Goal: Task Accomplishment & Management: Complete application form

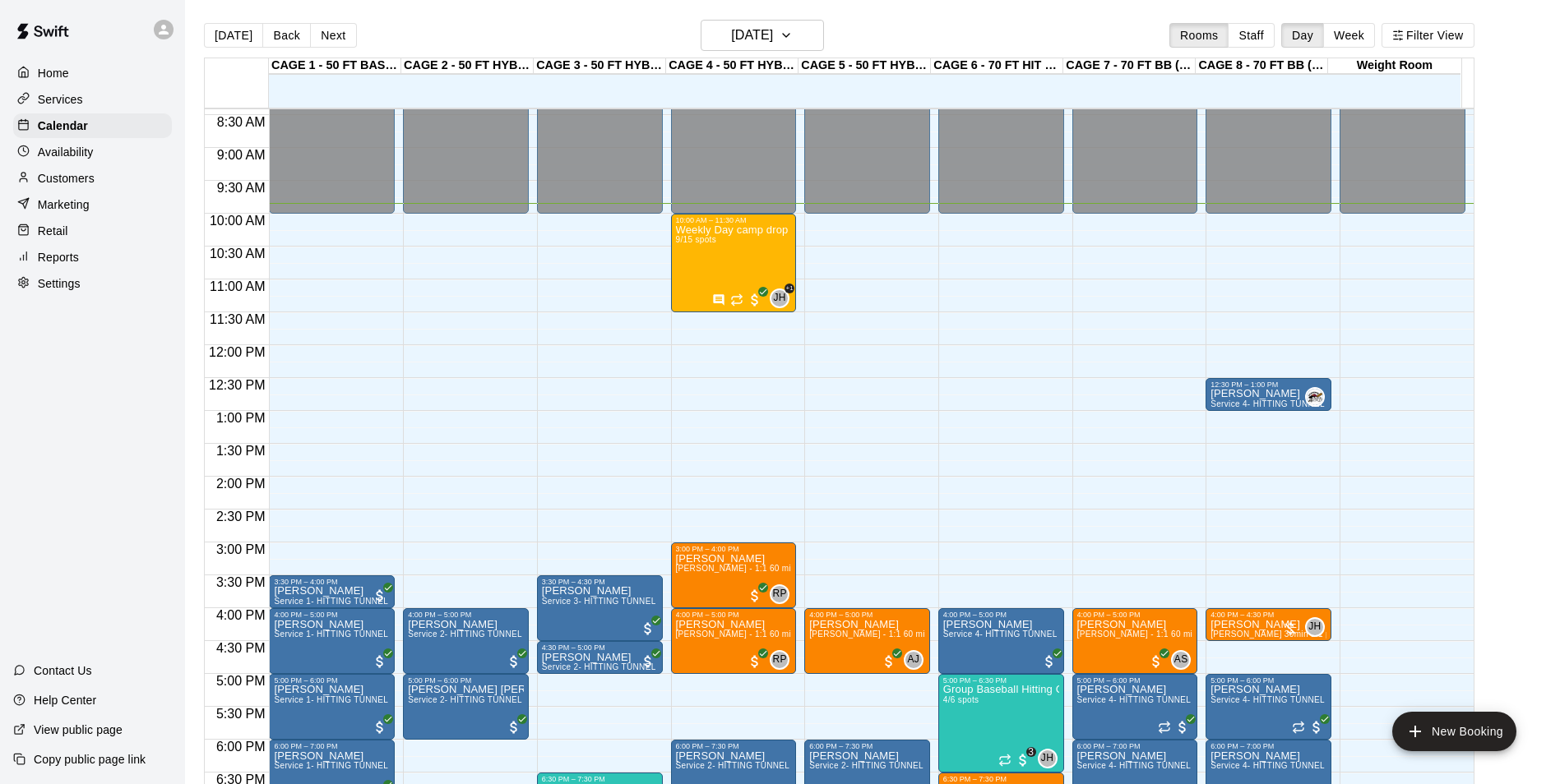
scroll to position [554, 0]
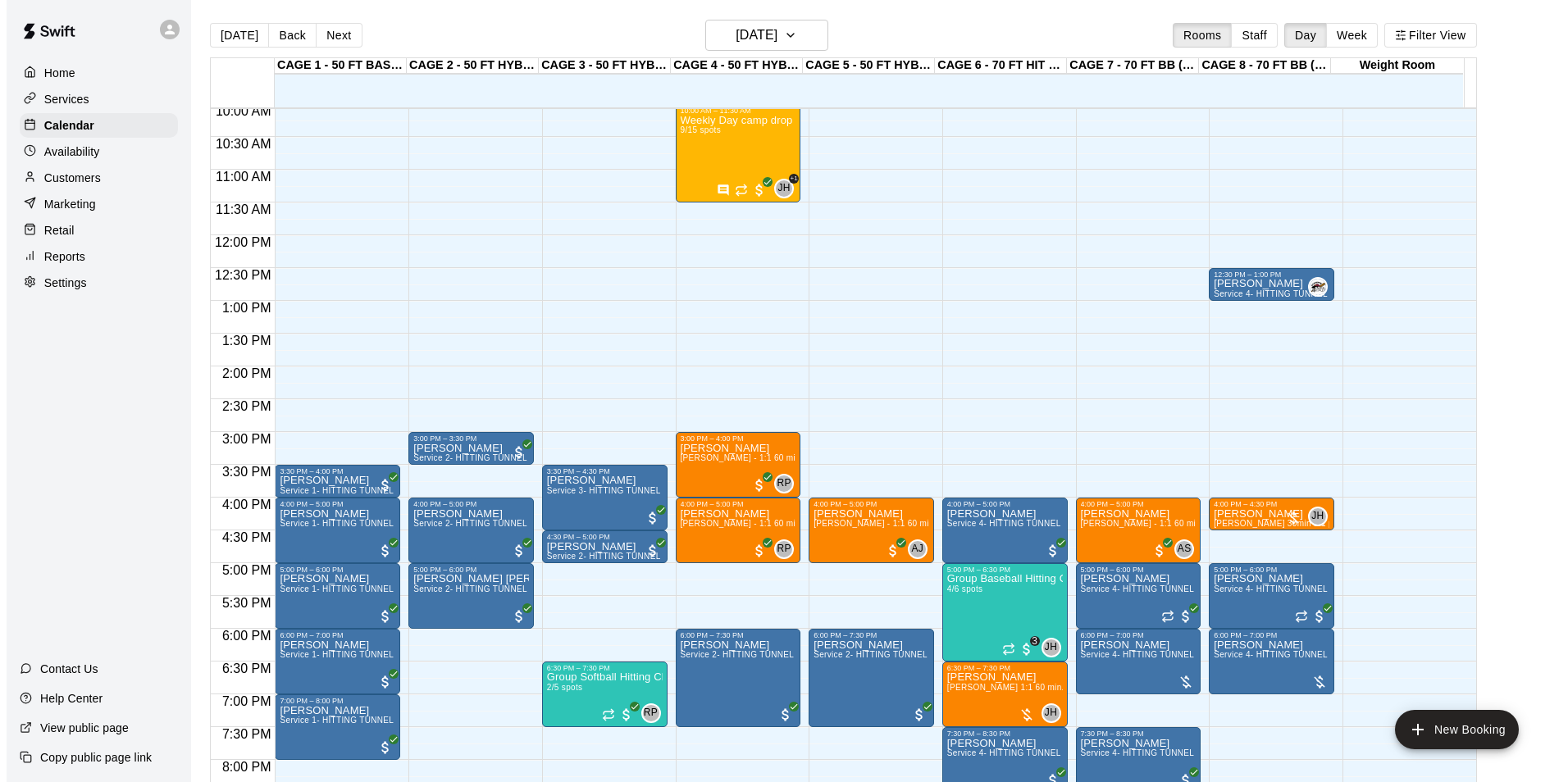
scroll to position [579, 0]
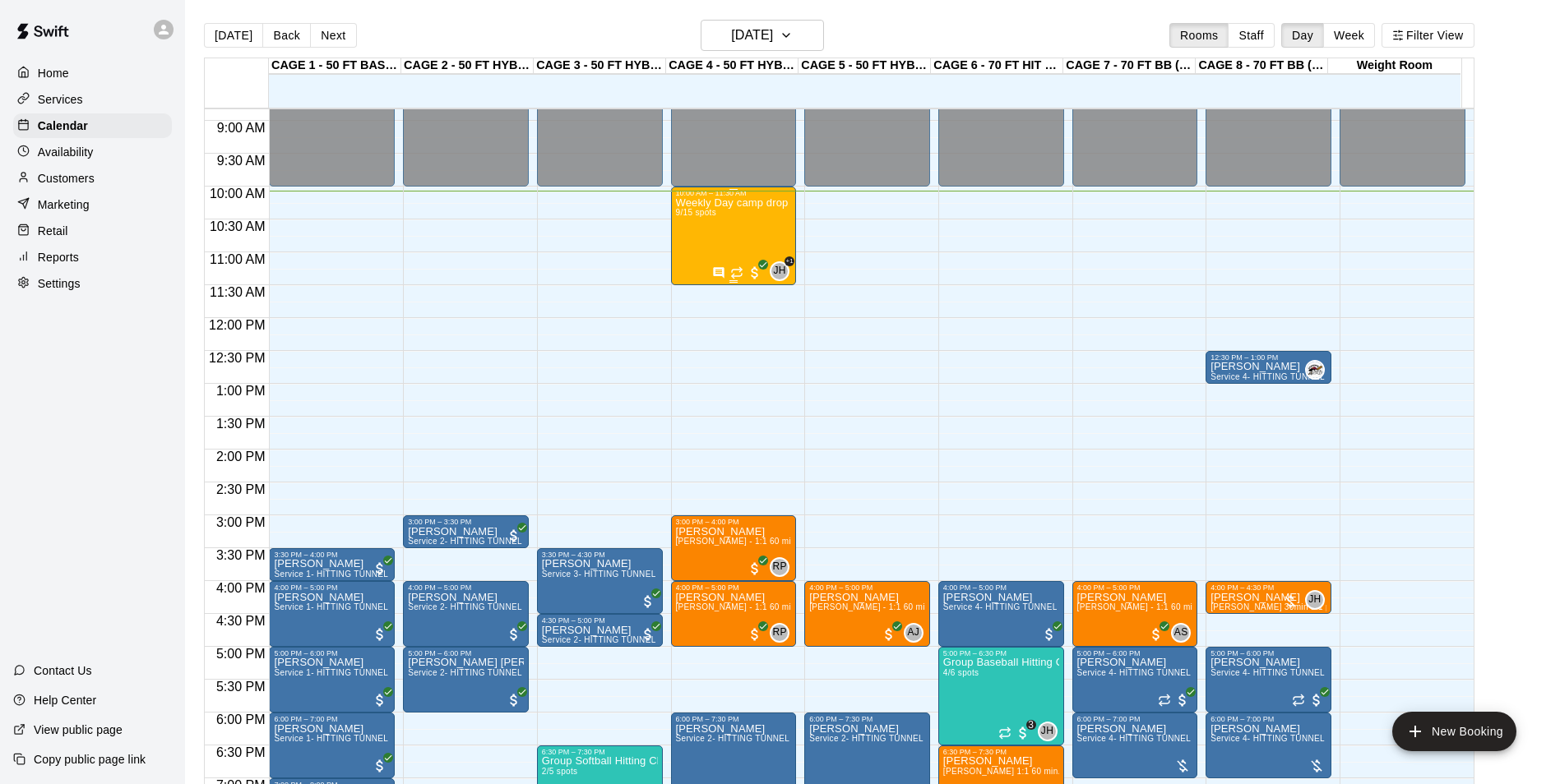
click at [733, 236] on div "Weekly Day camp drop in session - Monday / Wednesday / Friday's 9/15 spots" at bounding box center [734, 589] width 116 height 784
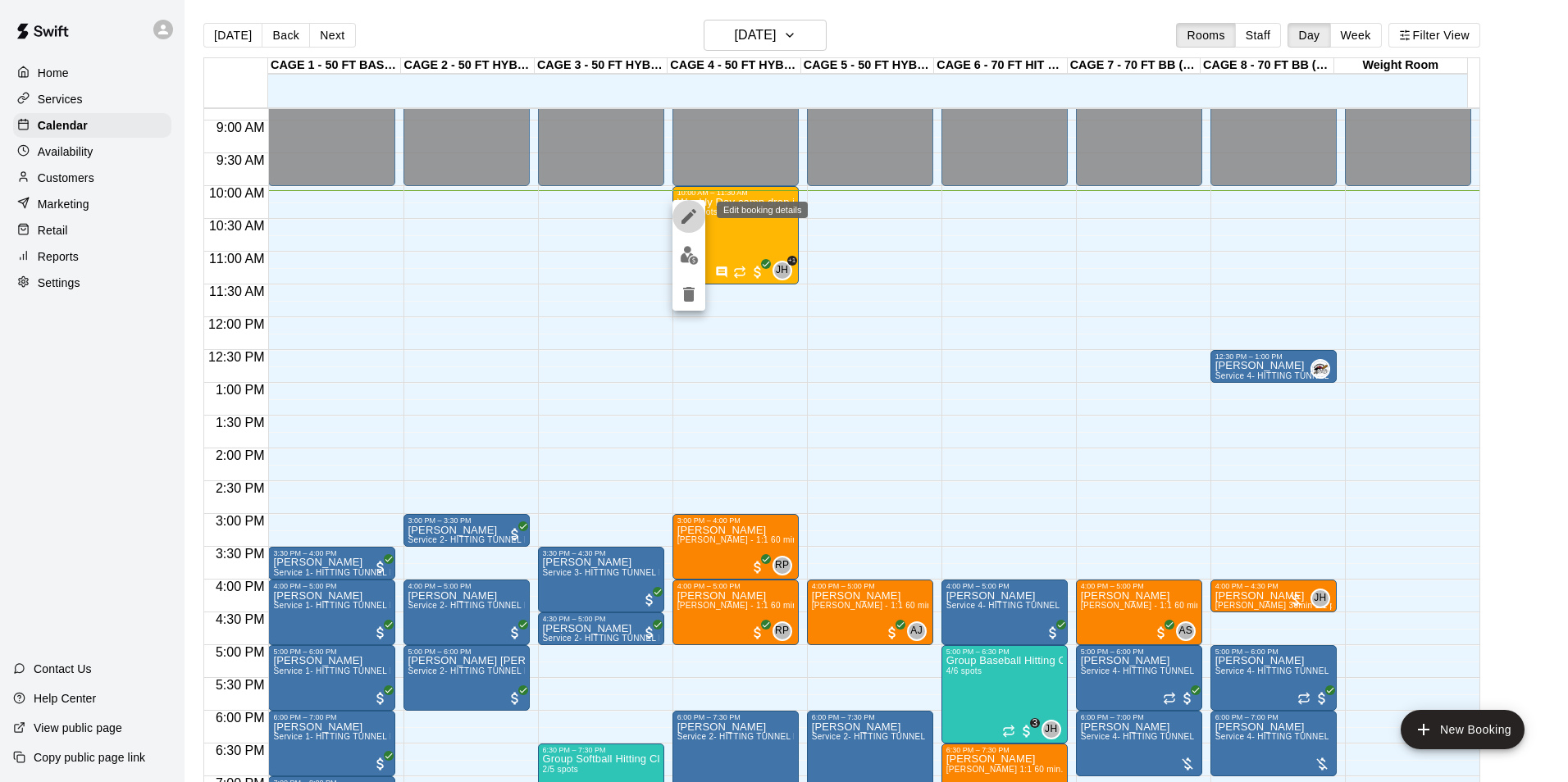
click at [680, 208] on icon "edit" at bounding box center [689, 216] width 20 height 20
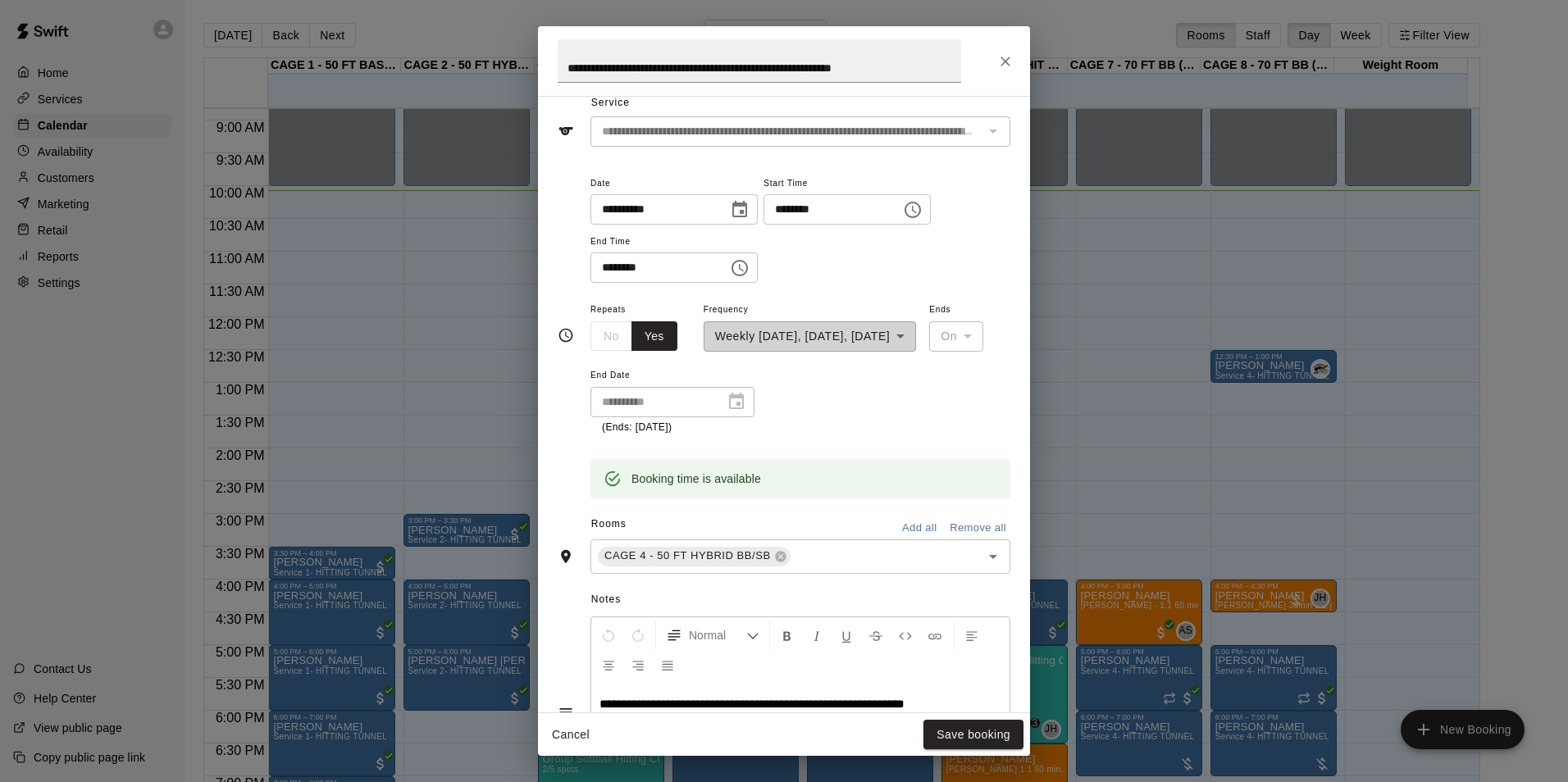
scroll to position [0, 0]
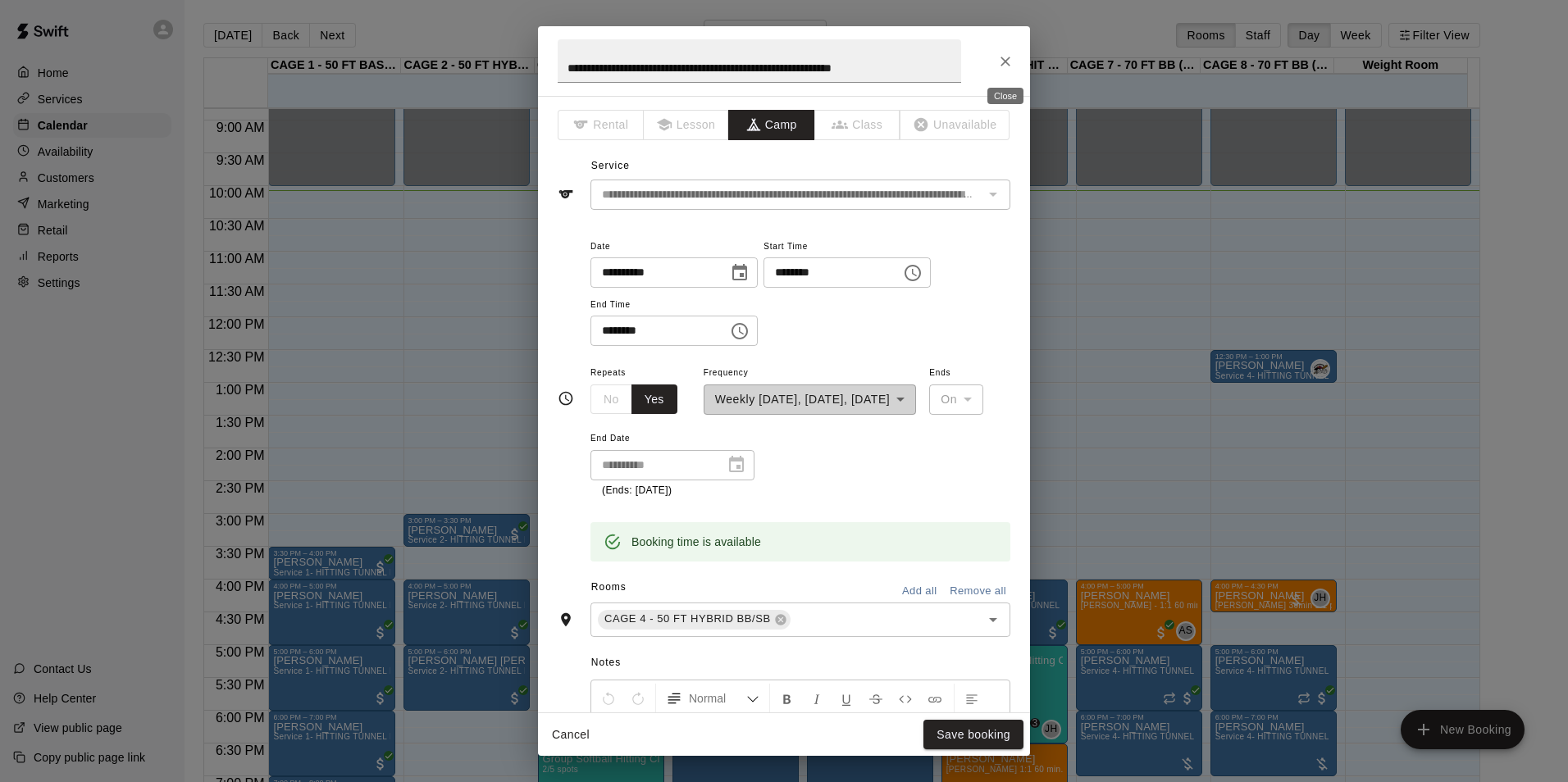
click at [993, 57] on button "Close" at bounding box center [1005, 61] width 29 height 29
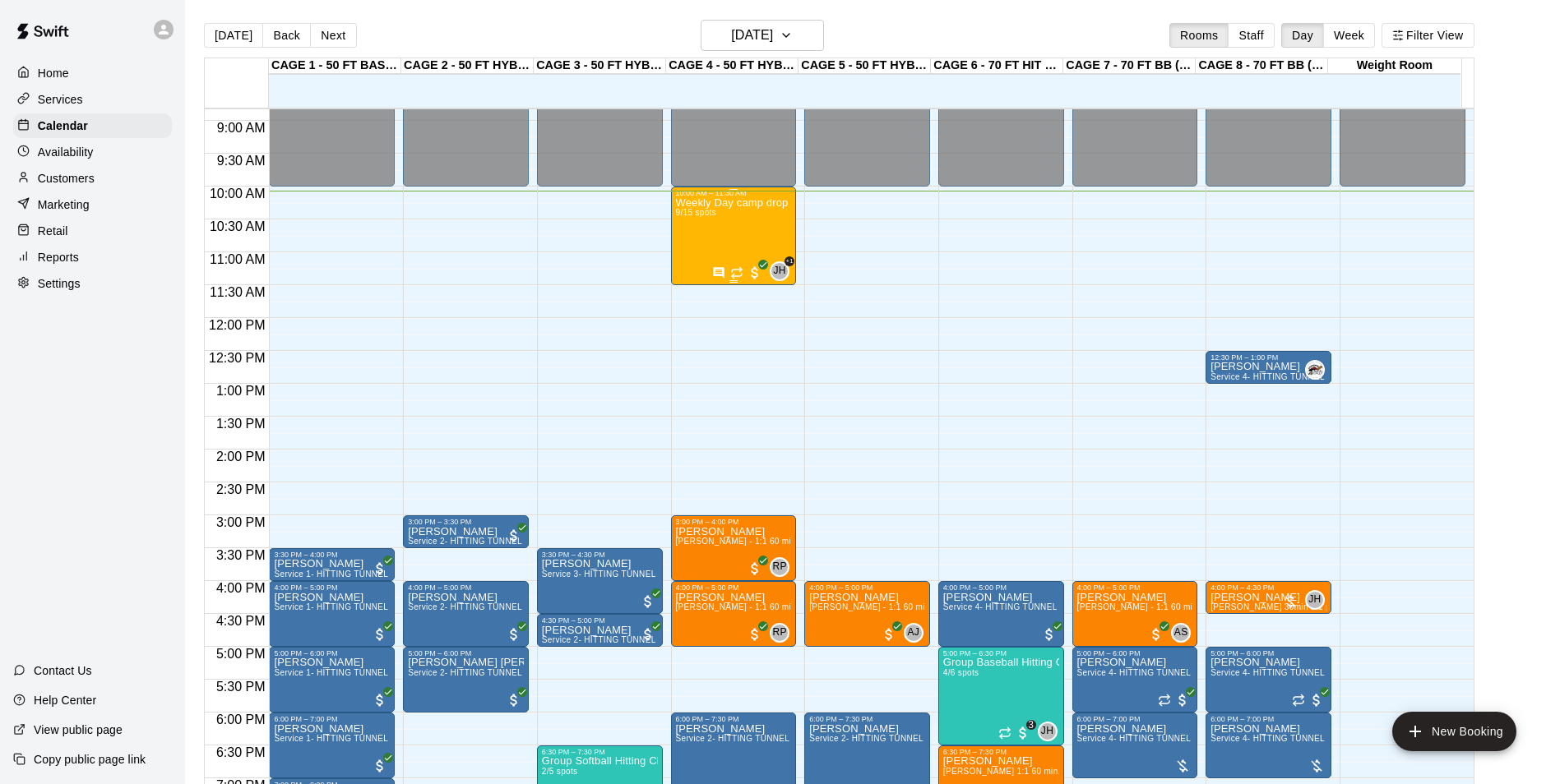
click at [748, 217] on div "Weekly Day camp drop in session - Monday / Wednesday / Friday's 9/15 spots" at bounding box center [734, 589] width 116 height 784
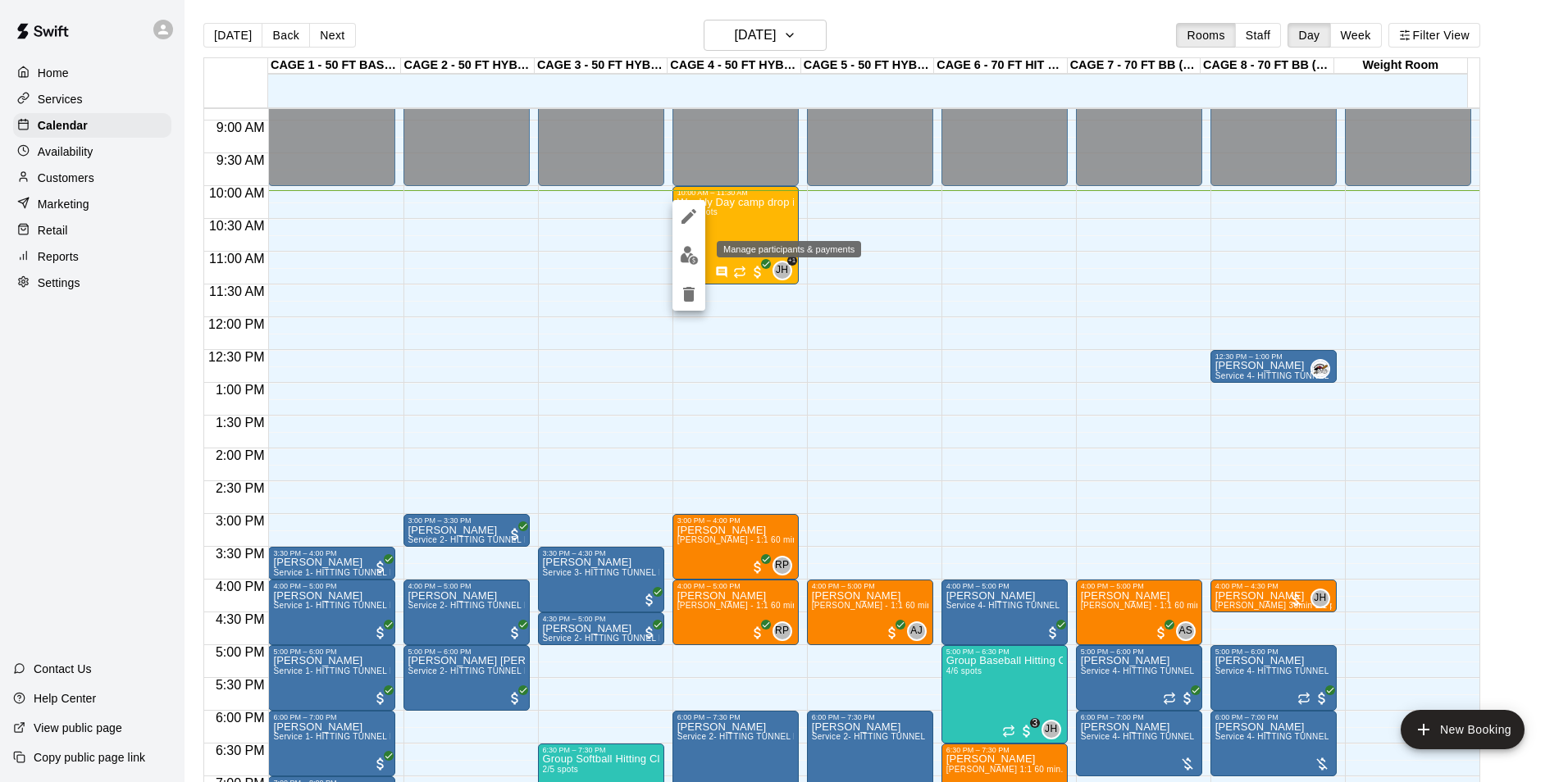
click at [687, 262] on img "edit" at bounding box center [689, 254] width 19 height 19
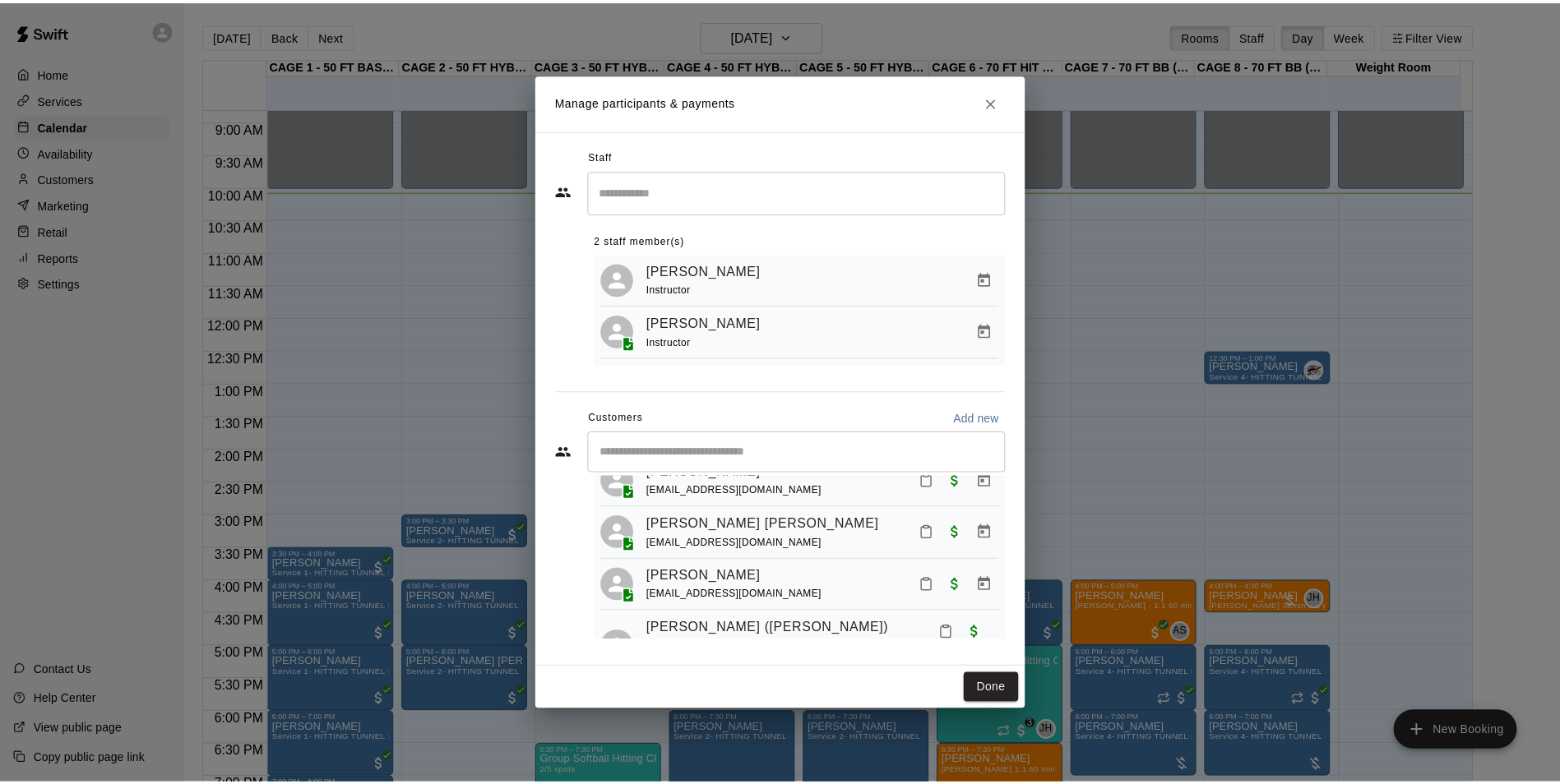
scroll to position [246, 0]
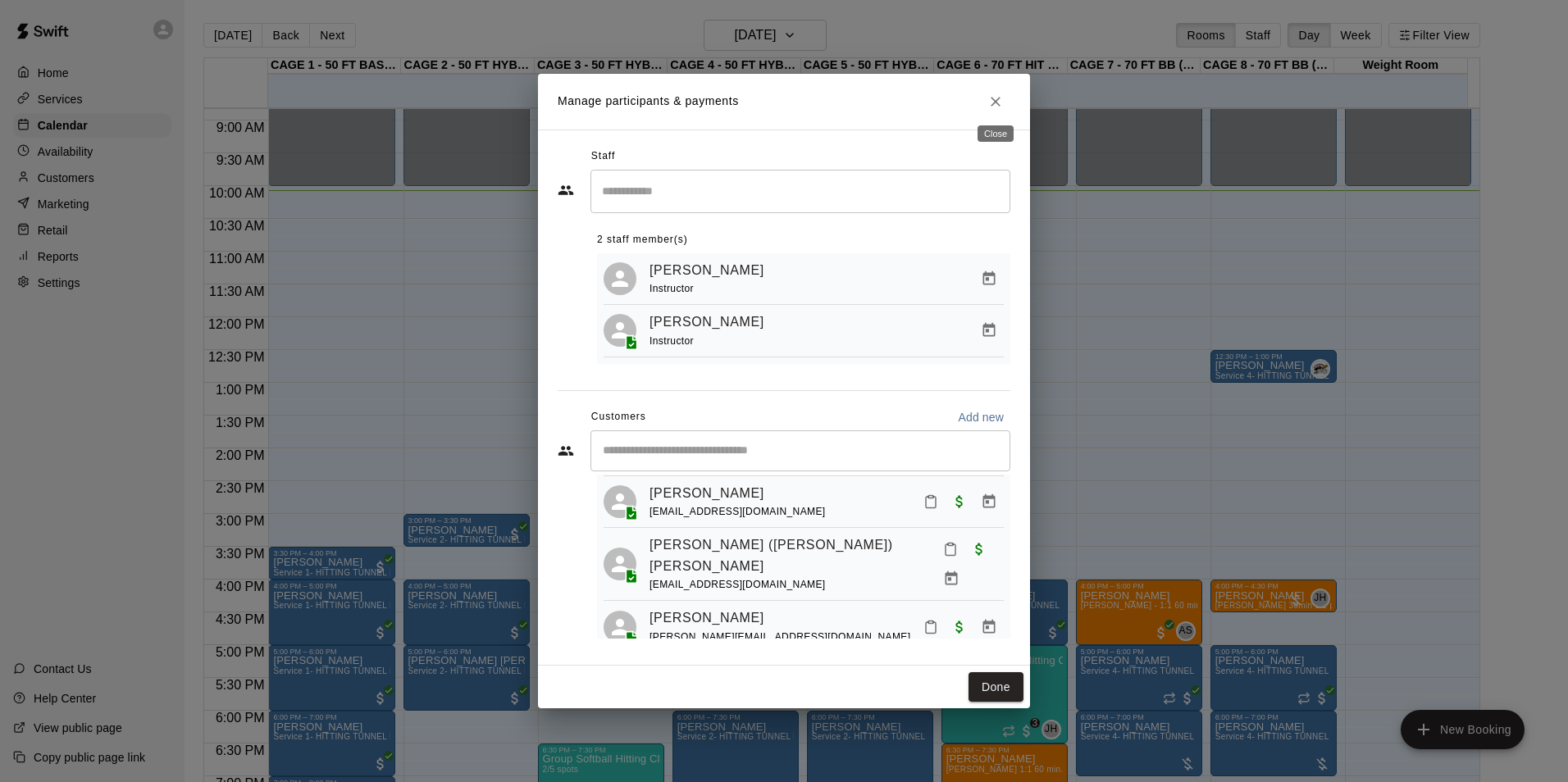
click at [995, 98] on icon "Close" at bounding box center [995, 101] width 10 height 10
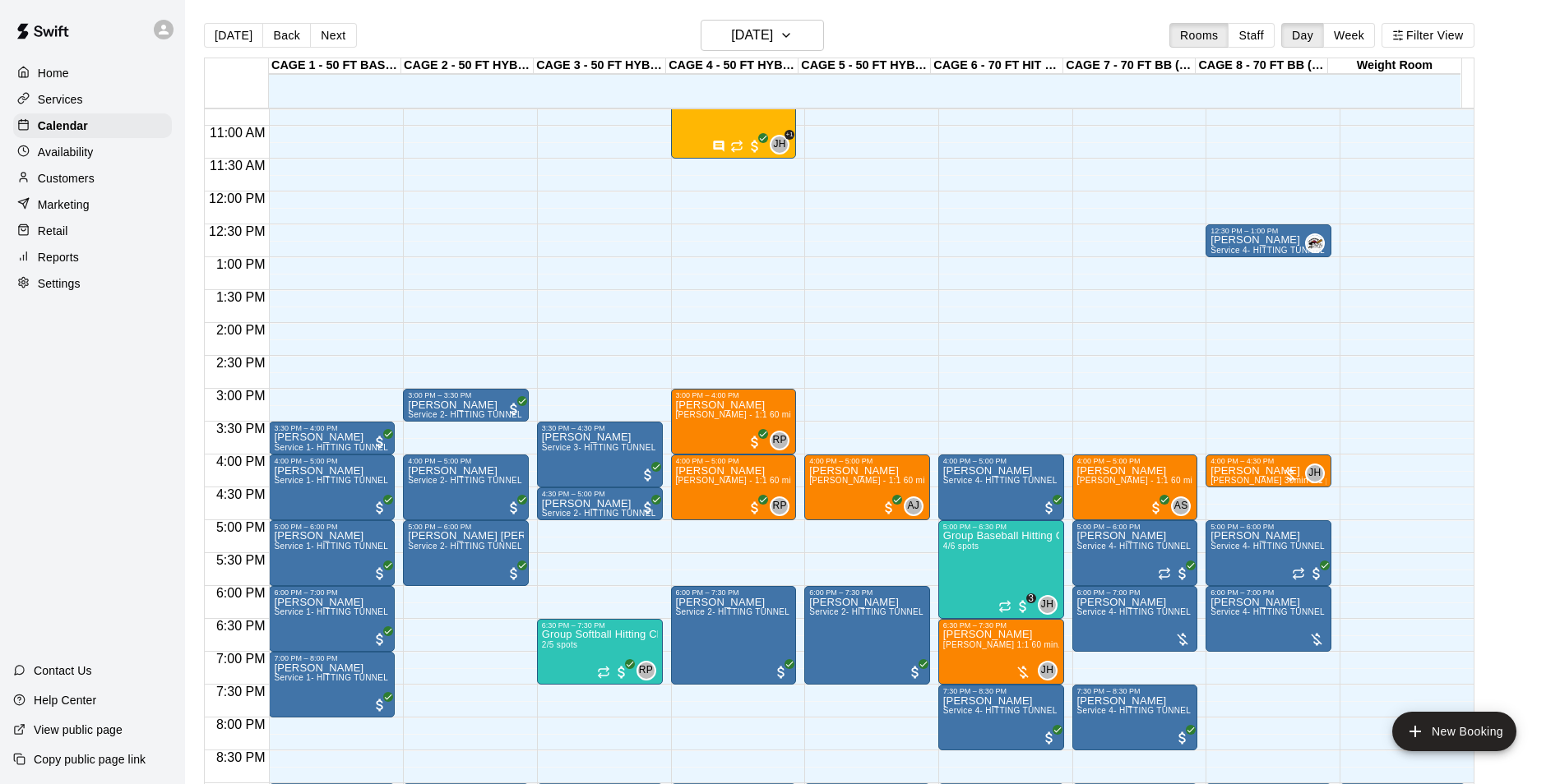
scroll to position [745, 0]
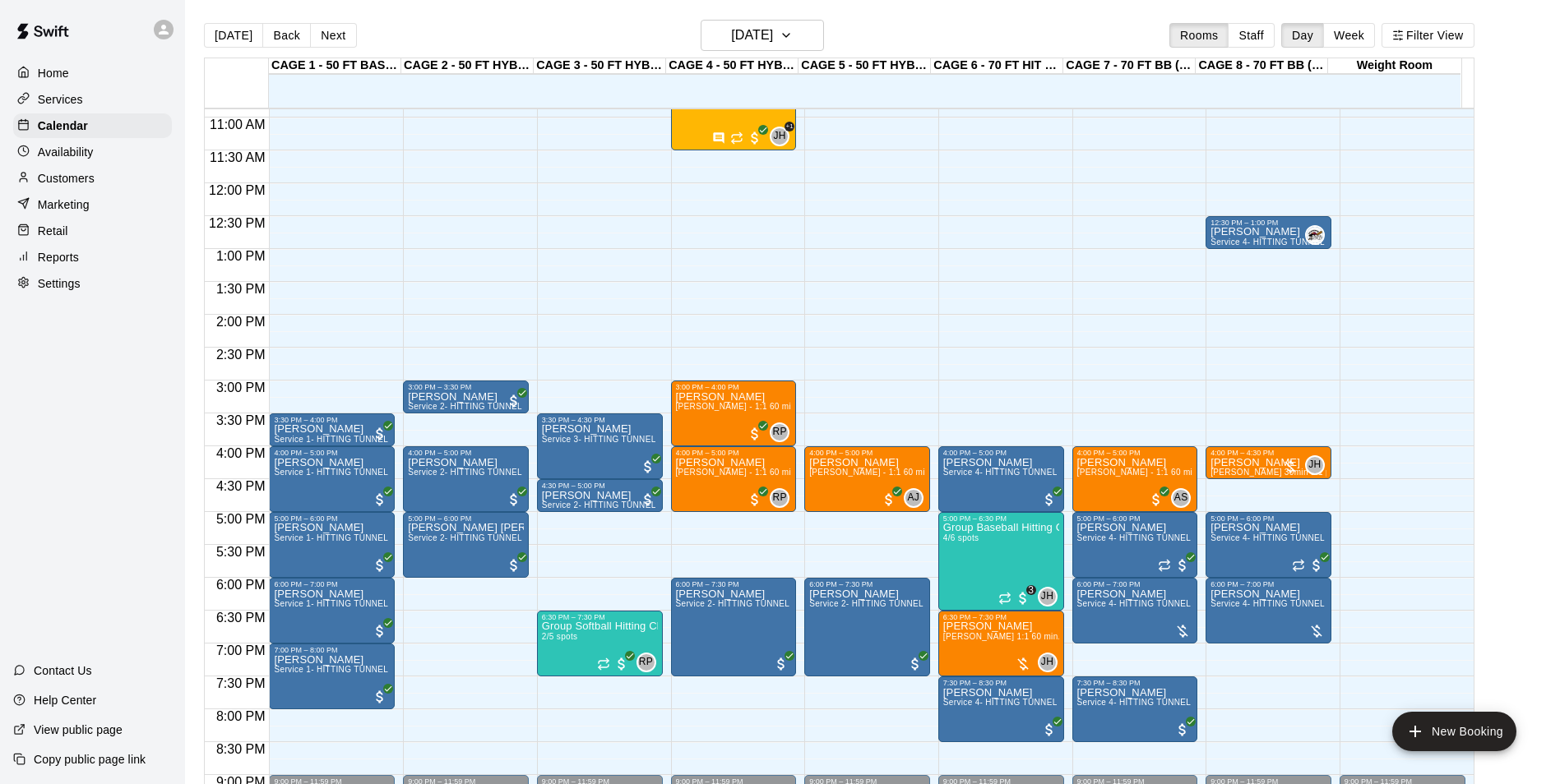
scroll to position [753, 0]
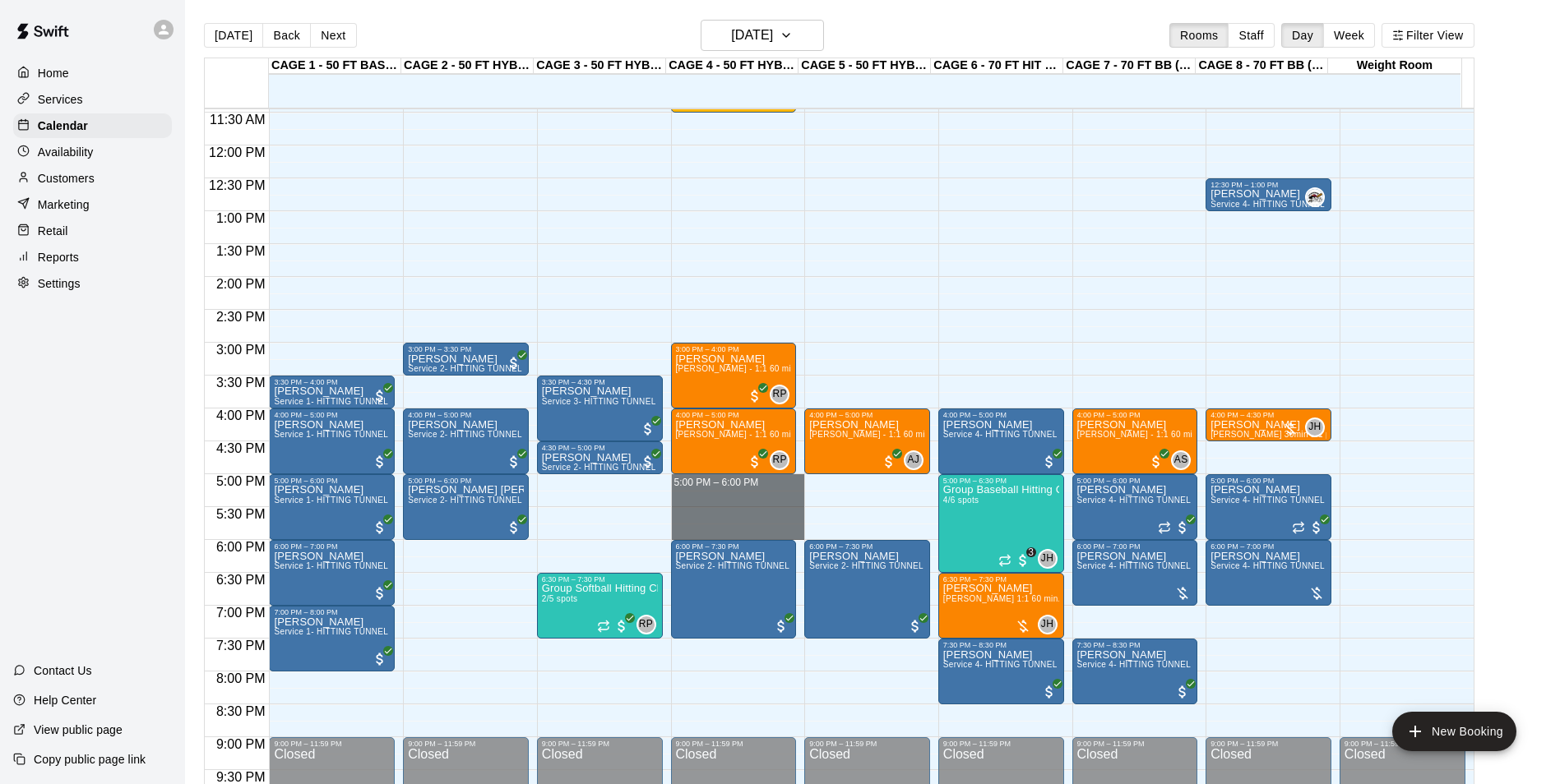
drag, startPoint x: 738, startPoint y: 482, endPoint x: 737, endPoint y: 532, distance: 50.0
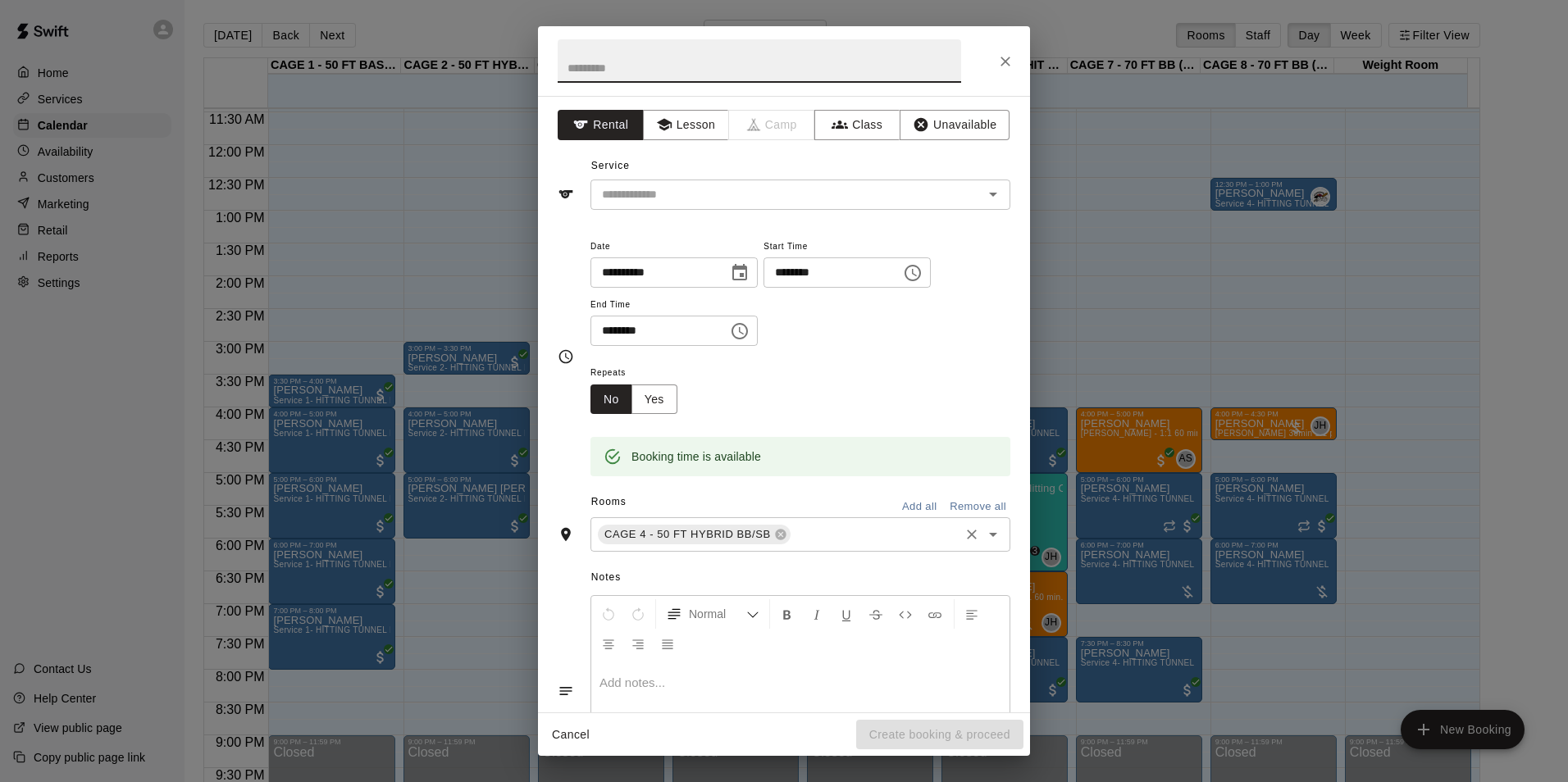
click at [803, 534] on input "text" at bounding box center [875, 535] width 164 height 20
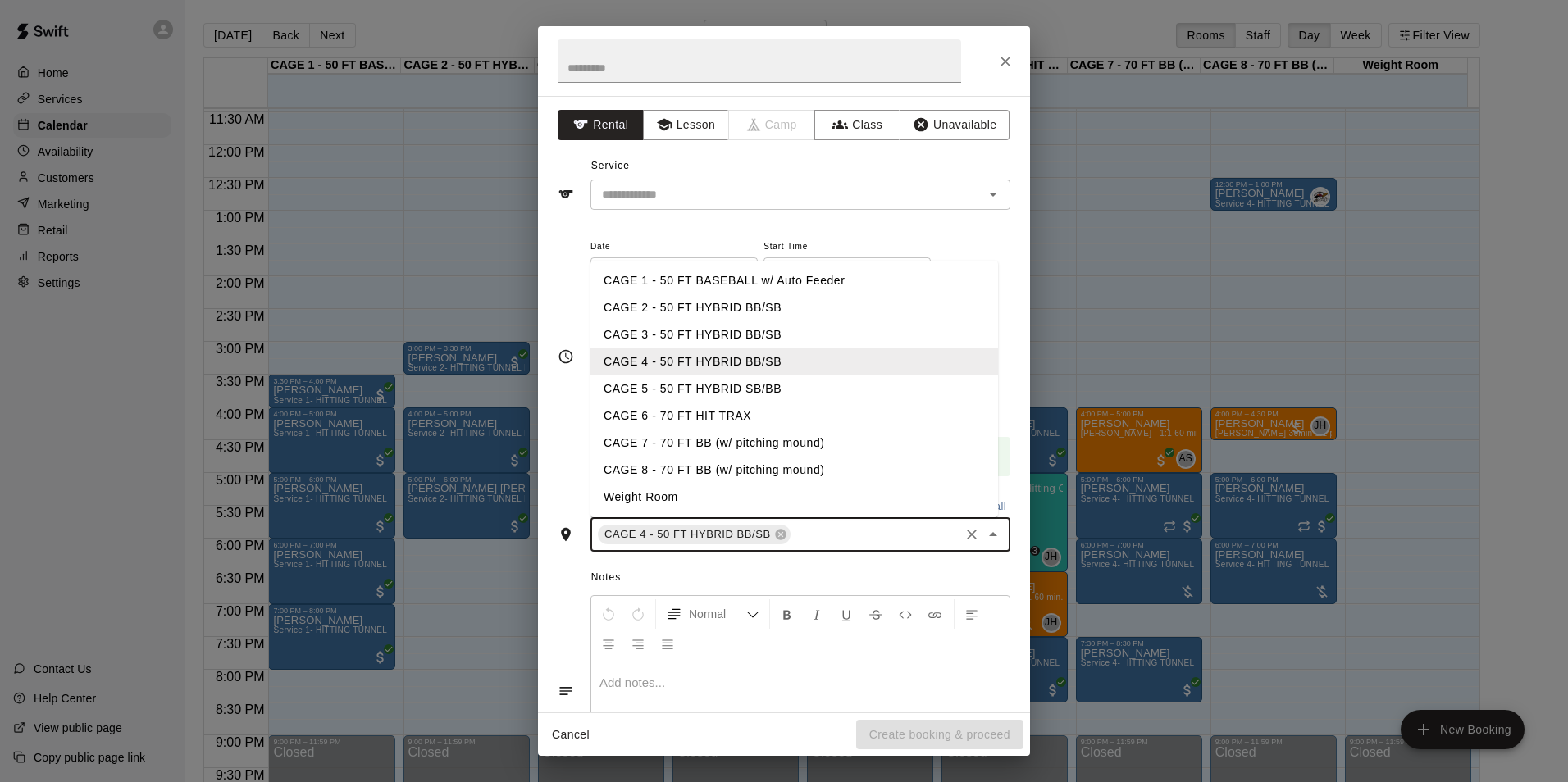
click at [773, 383] on li "CAGE 5 - 50 FT HYBRID SB/BB" at bounding box center [794, 389] width 408 height 27
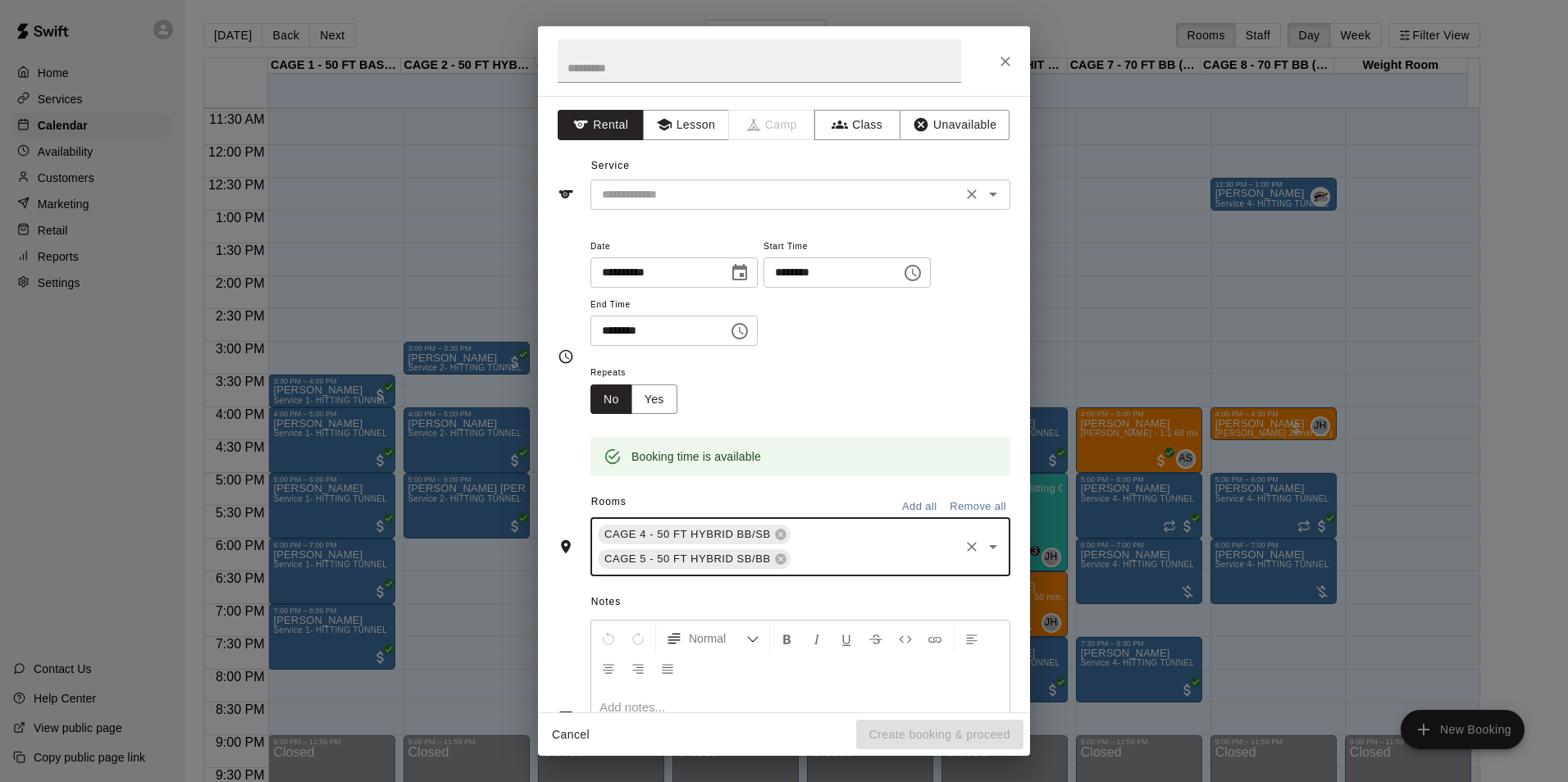
click at [756, 209] on div "​" at bounding box center [800, 195] width 420 height 30
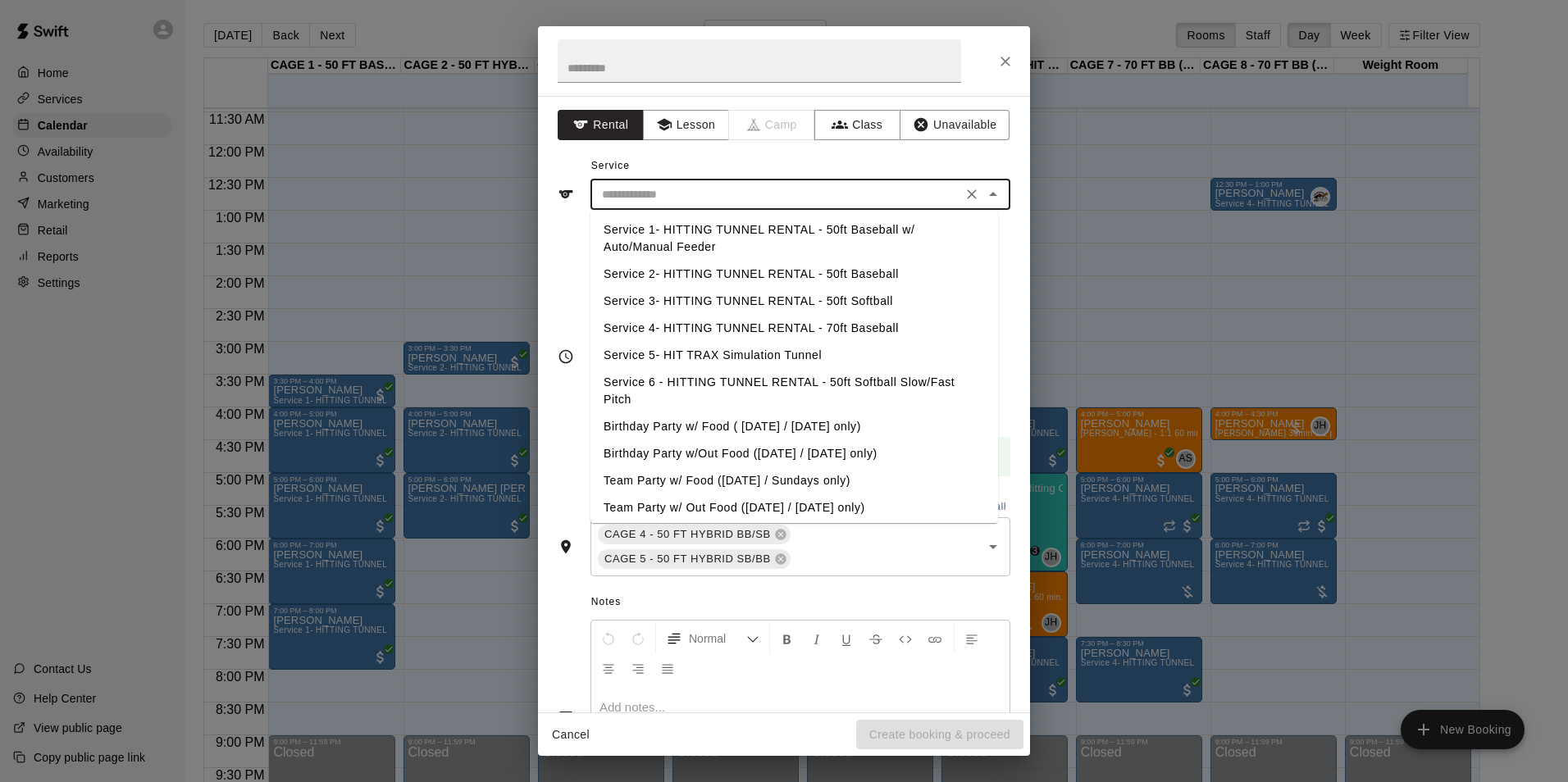
click at [755, 206] on div "​" at bounding box center [800, 195] width 420 height 30
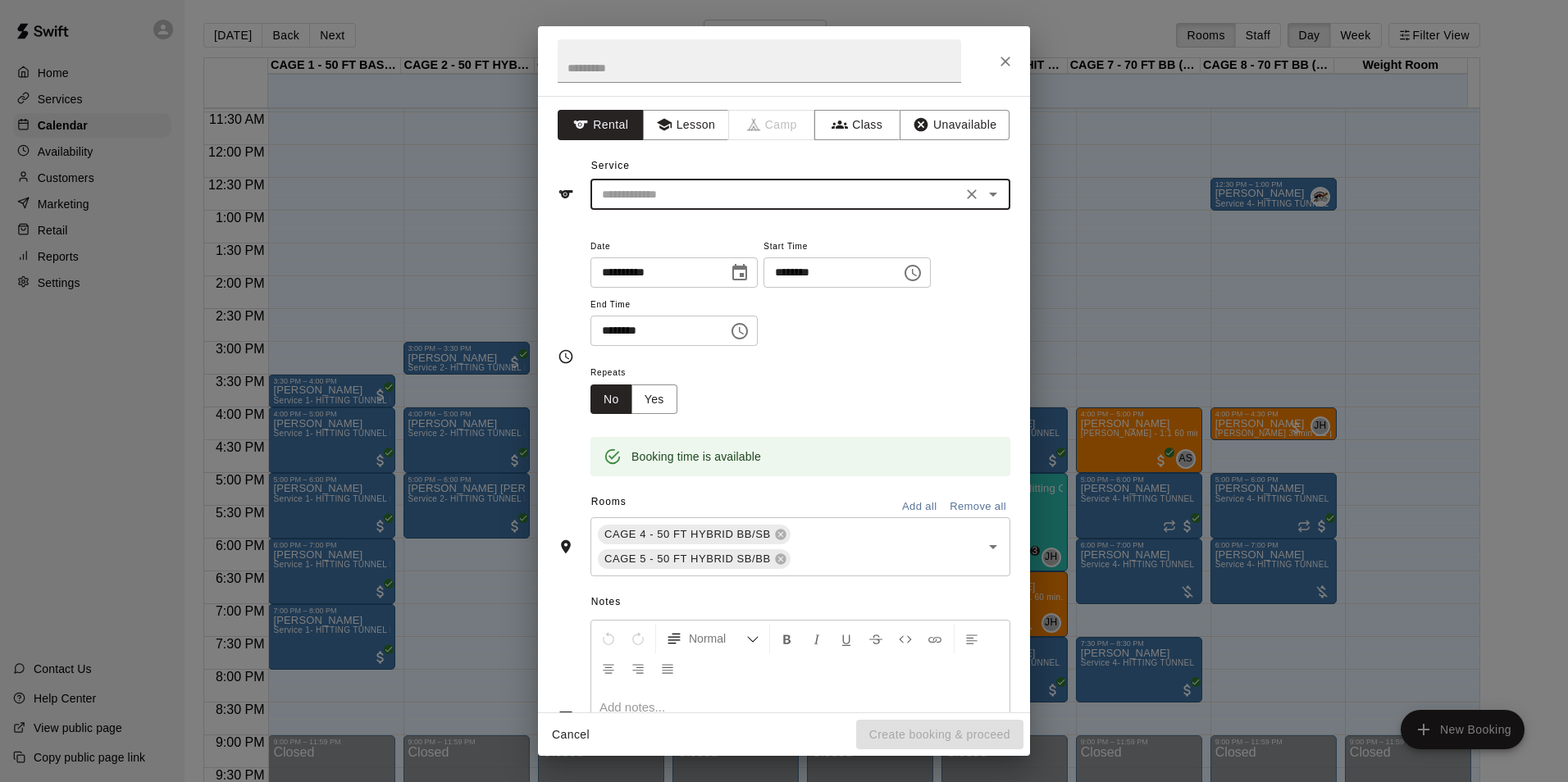
click at [754, 210] on div "**********" at bounding box center [783, 404] width 492 height 617
click at [782, 184] on input "text" at bounding box center [776, 194] width 361 height 20
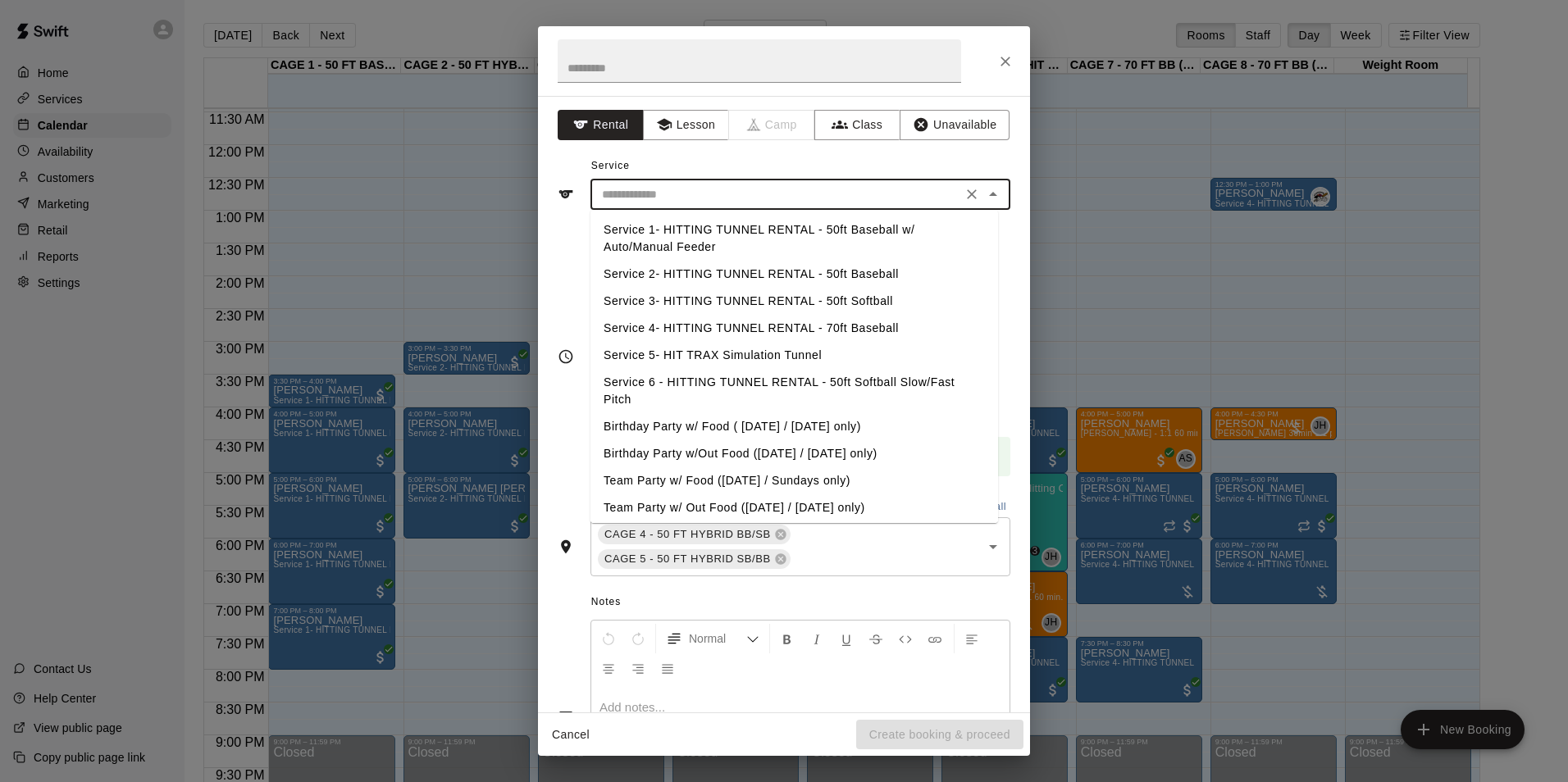
click at [819, 303] on li "Service 3- HITTING TUNNEL RENTAL - 50ft Softball" at bounding box center [794, 301] width 408 height 27
type input "**********"
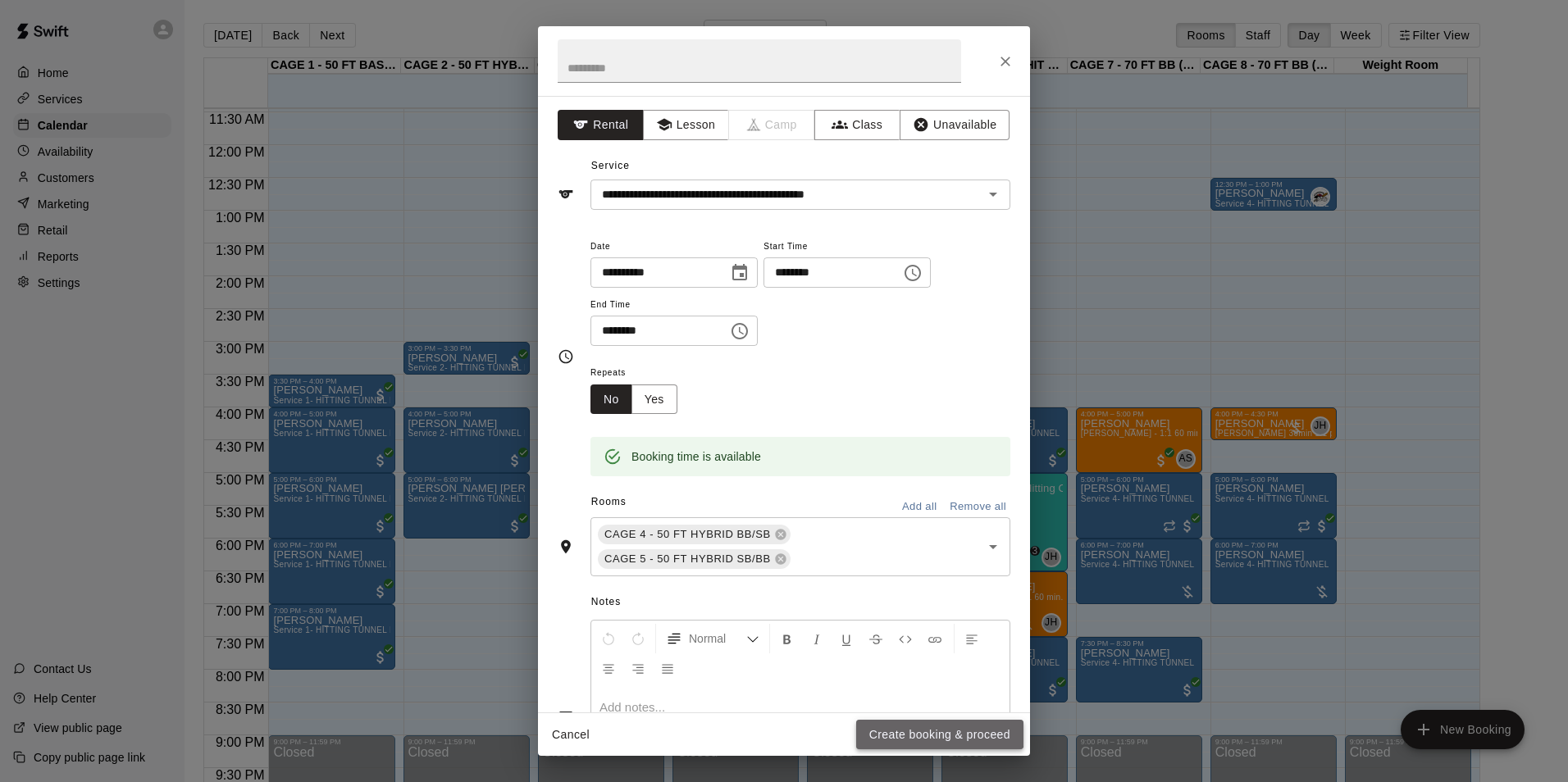
click at [906, 731] on button "Create booking & proceed" at bounding box center [940, 735] width 167 height 30
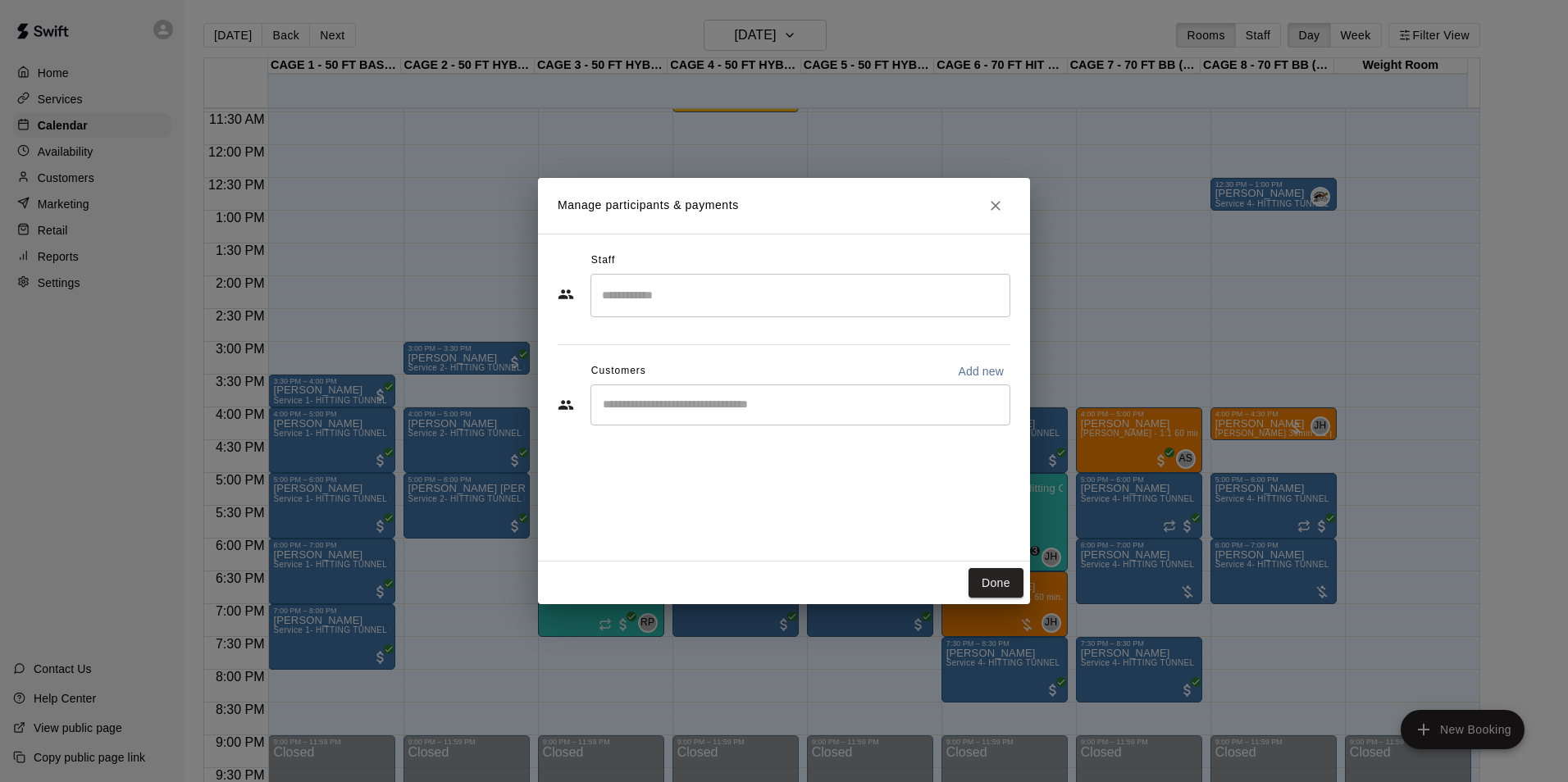
click at [756, 406] on input "Start typing to search customers..." at bounding box center [800, 405] width 405 height 16
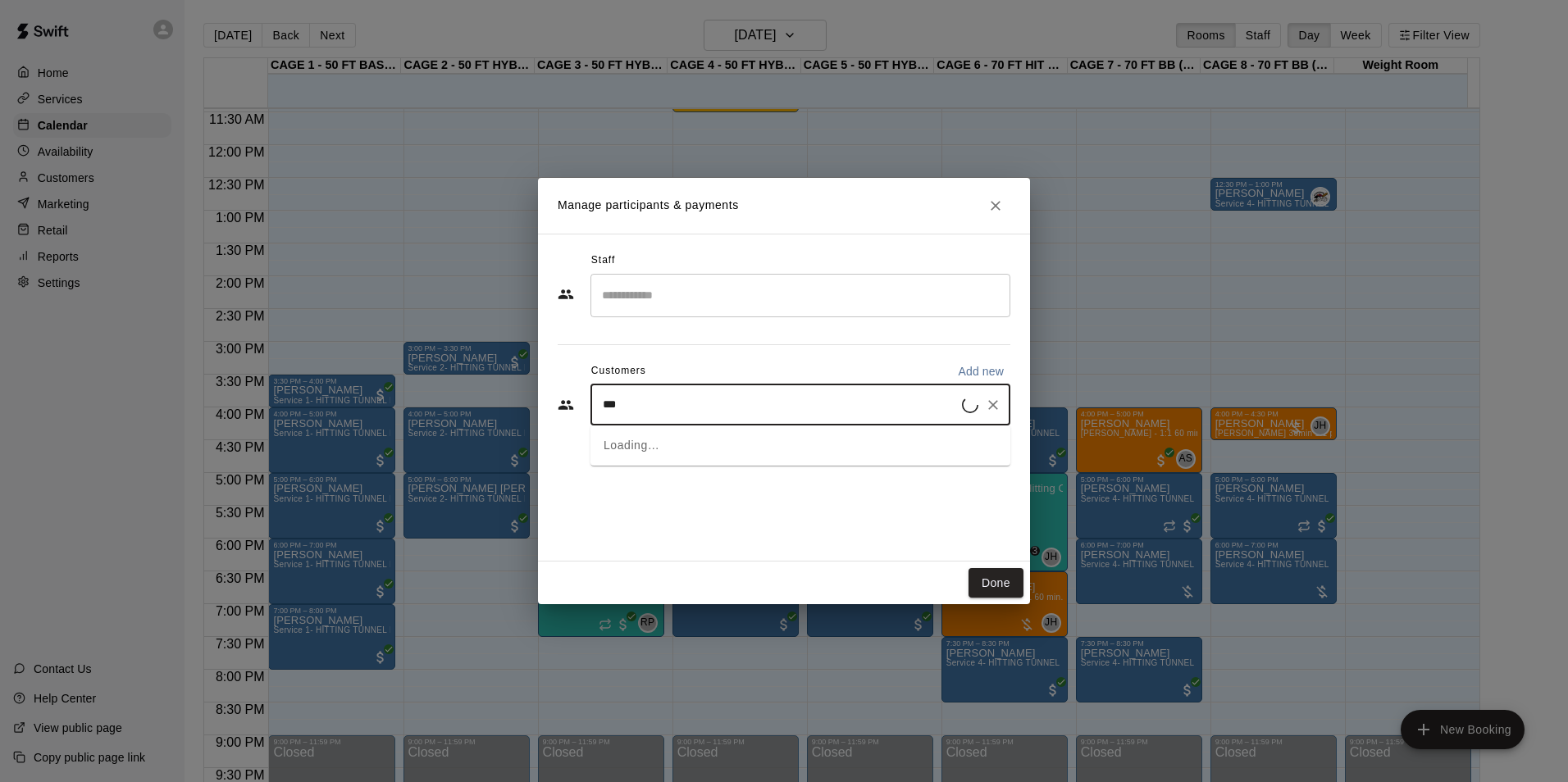
type input "****"
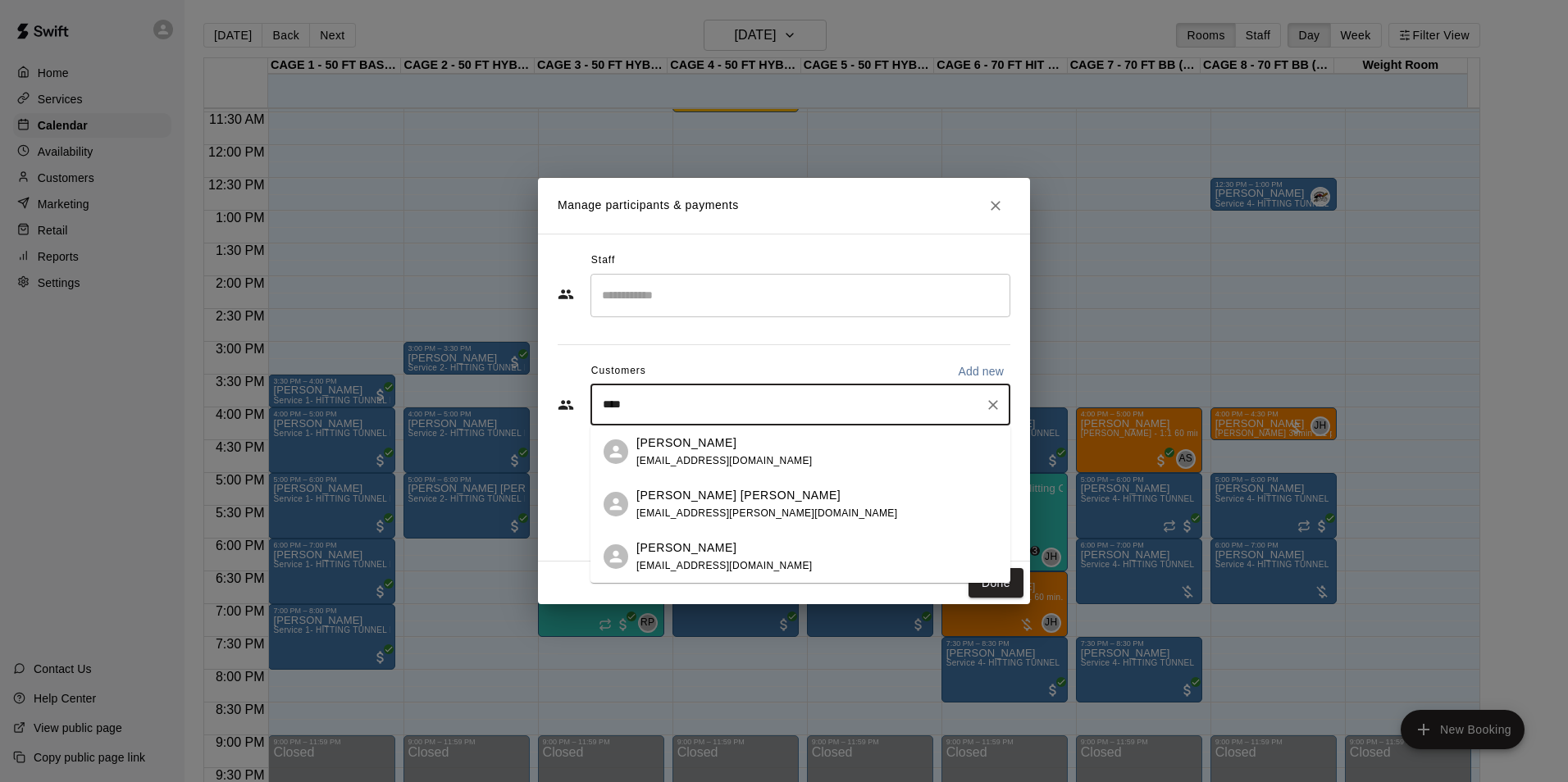
click at [726, 432] on div "Jason Bane jasonbane82@yahoo.com" at bounding box center [800, 451] width 420 height 52
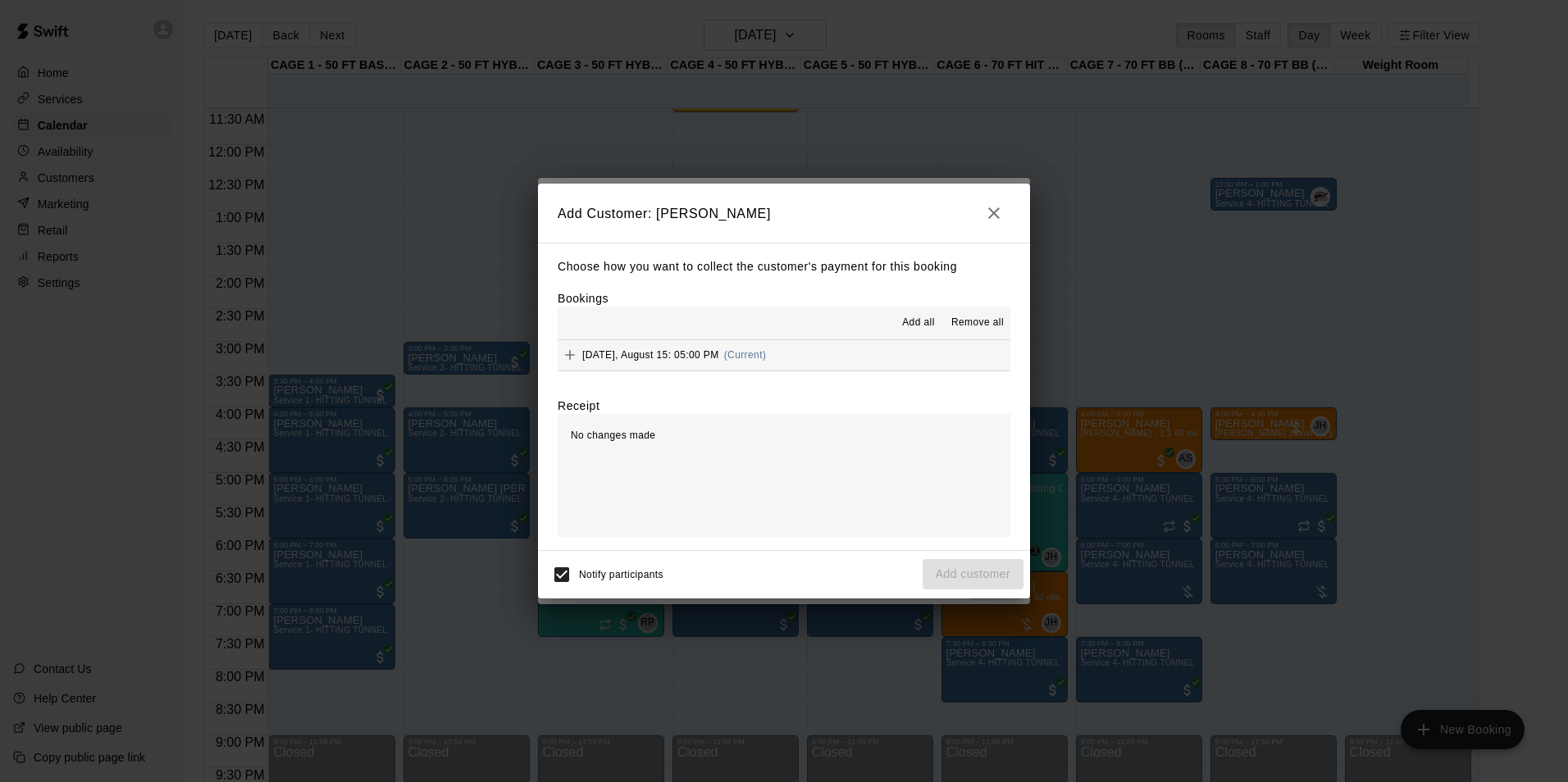
click at [741, 358] on span "(Current)" at bounding box center [746, 355] width 43 height 12
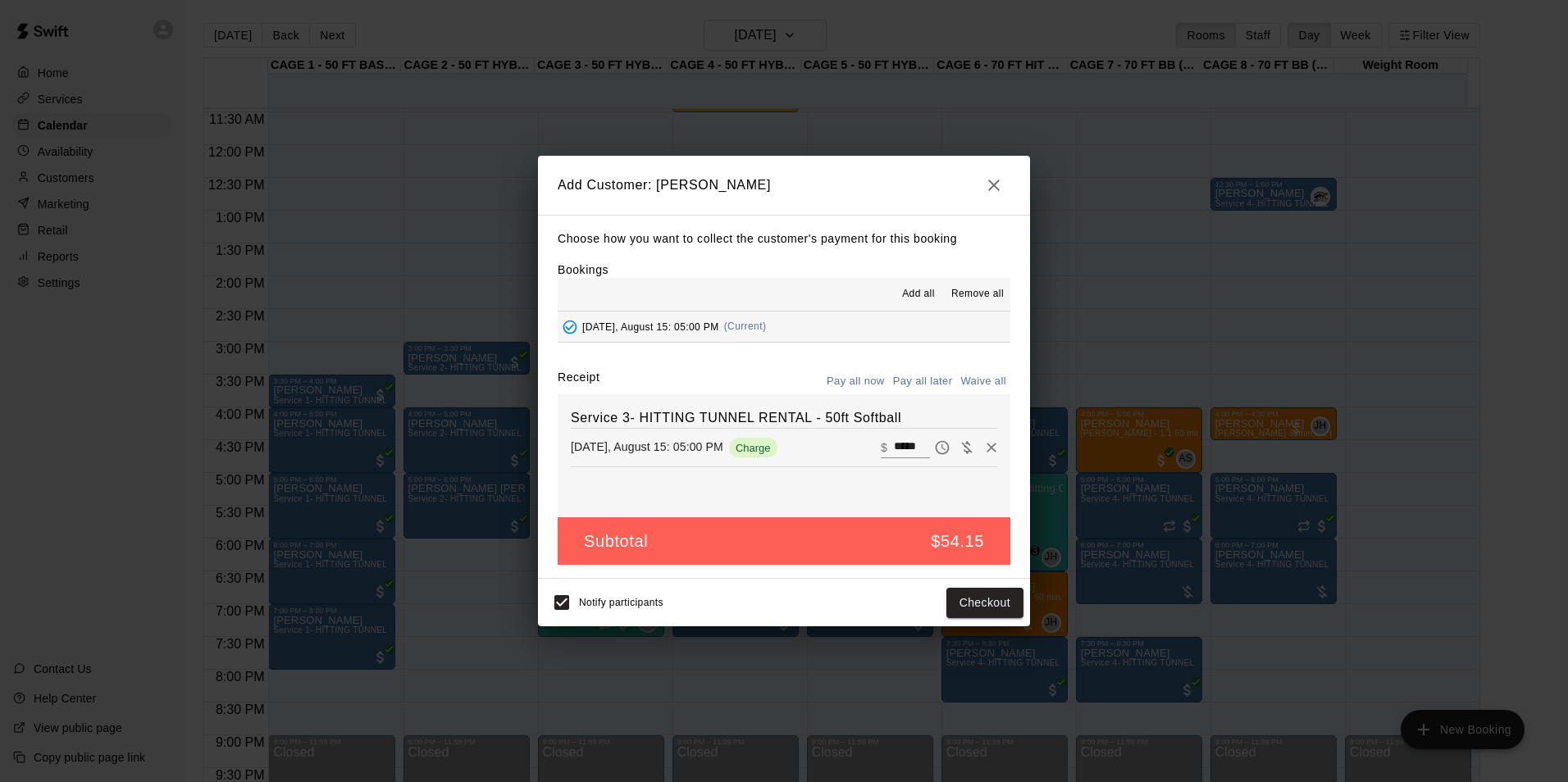
click at [953, 379] on button "Pay all later" at bounding box center [923, 382] width 68 height 26
click at [976, 610] on button "Add customer" at bounding box center [973, 603] width 101 height 30
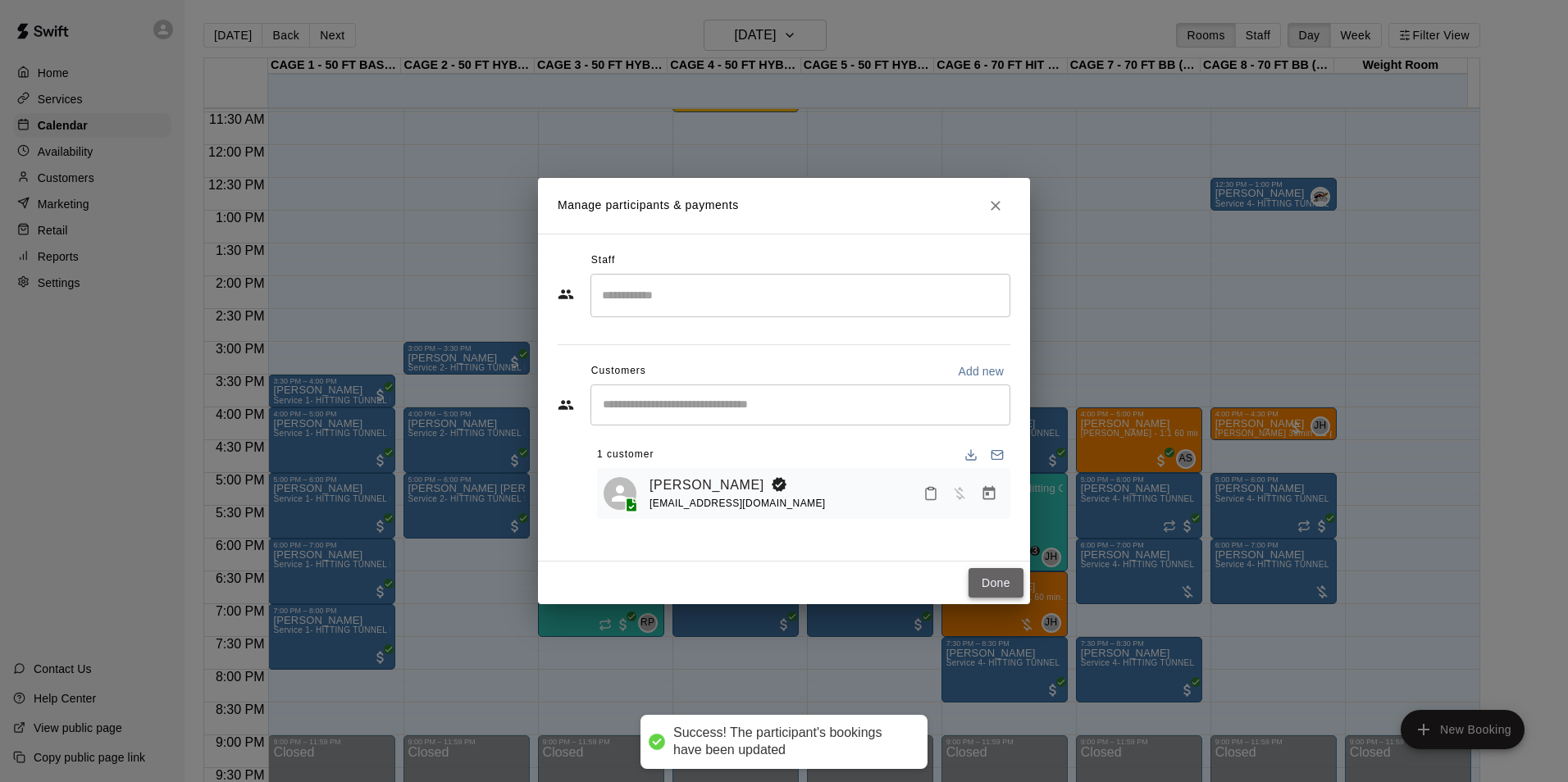
click at [1003, 591] on button "Done" at bounding box center [996, 584] width 55 height 30
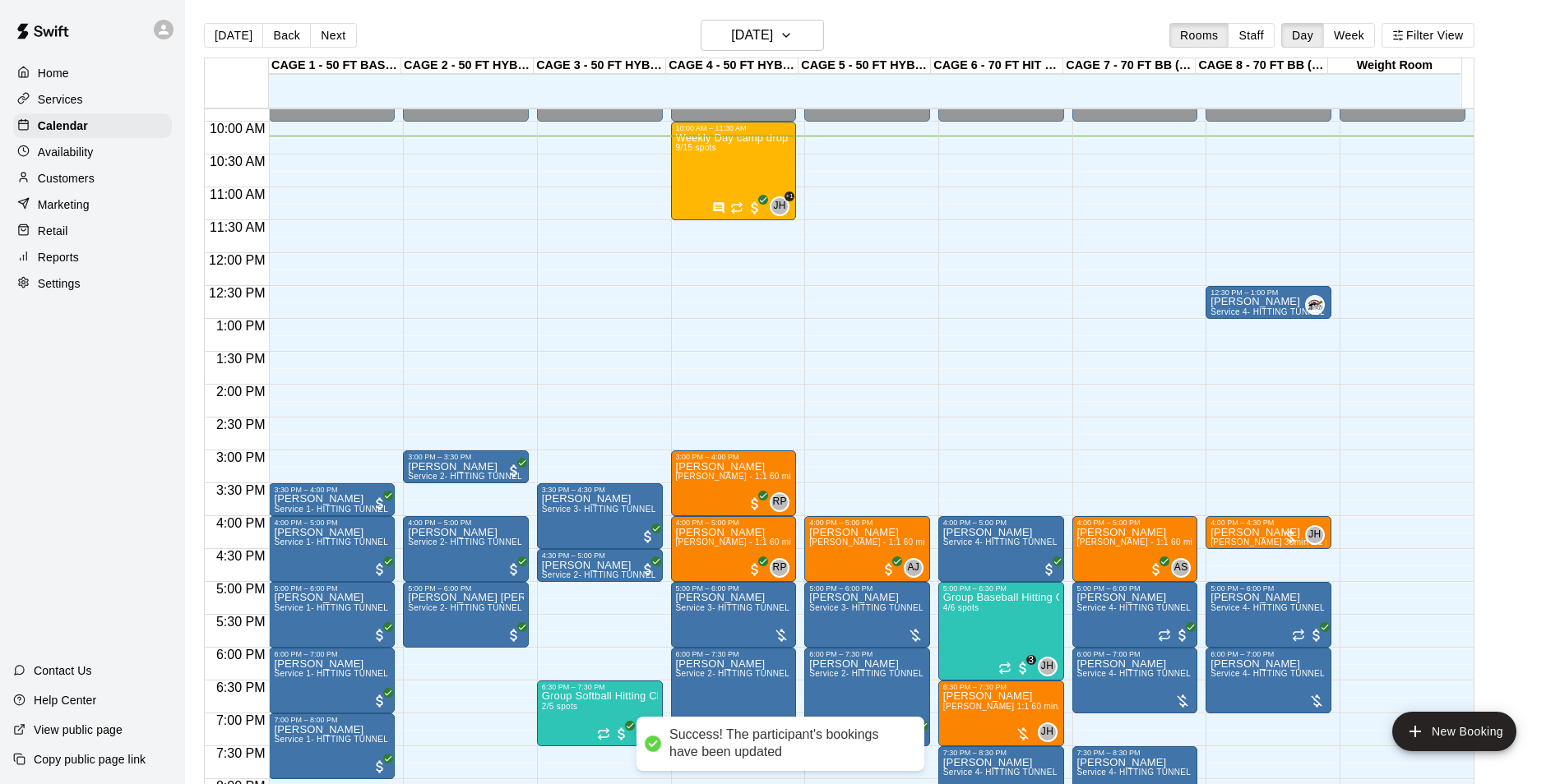
scroll to position [589, 0]
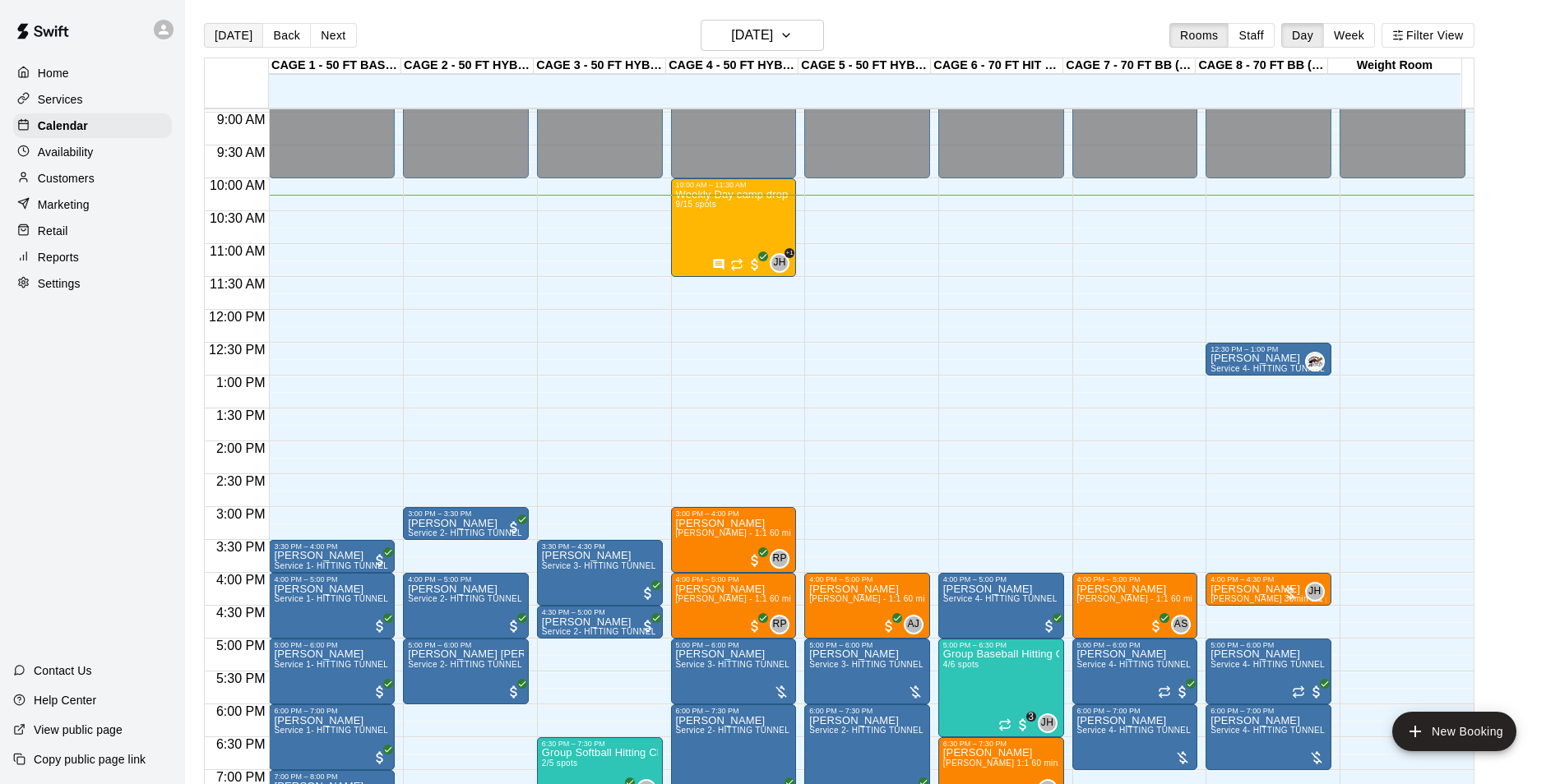
click at [229, 39] on button "[DATE]" at bounding box center [234, 36] width 59 height 25
click at [275, 47] on button "Back" at bounding box center [286, 36] width 48 height 25
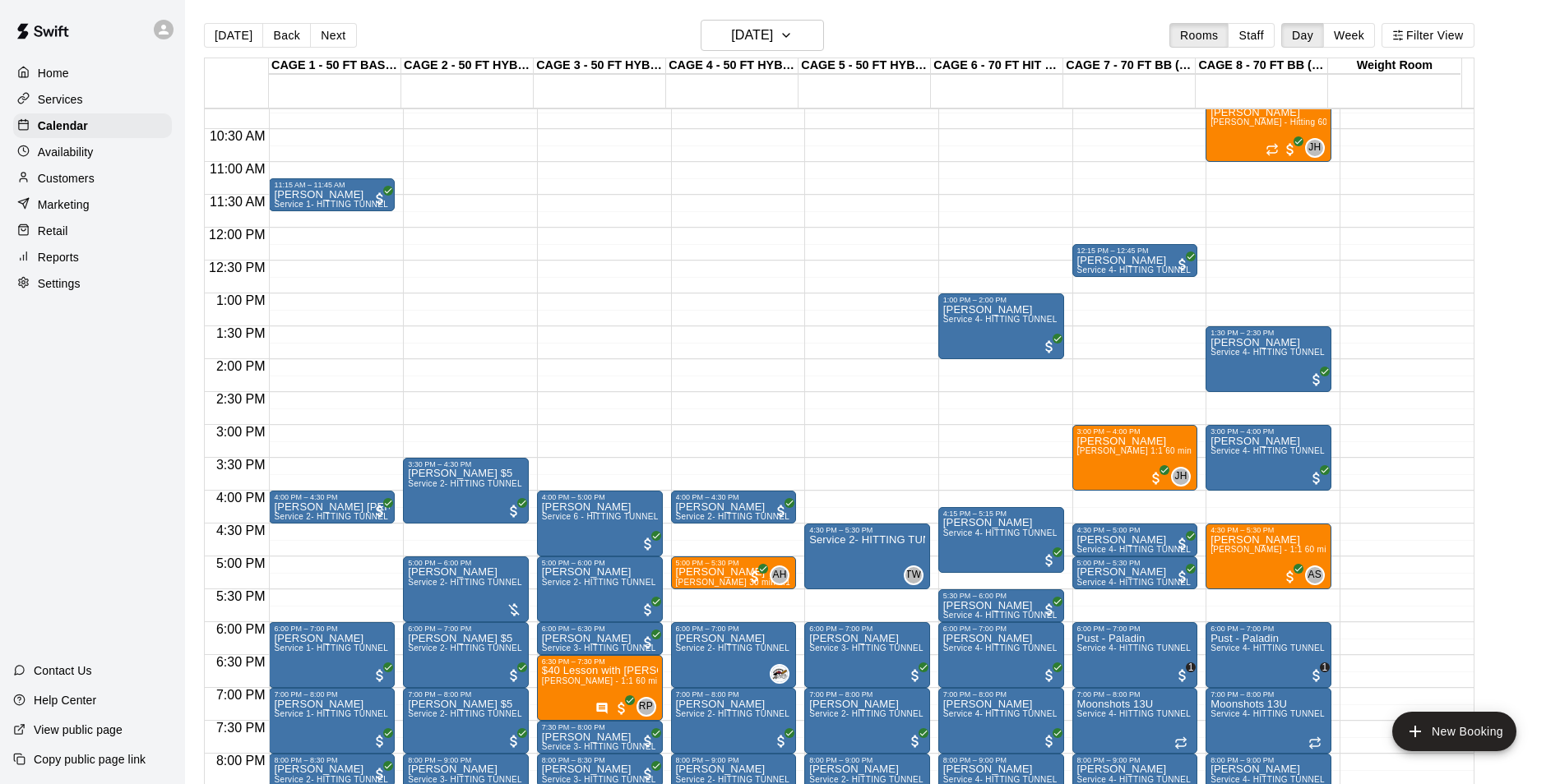
scroll to position [753, 0]
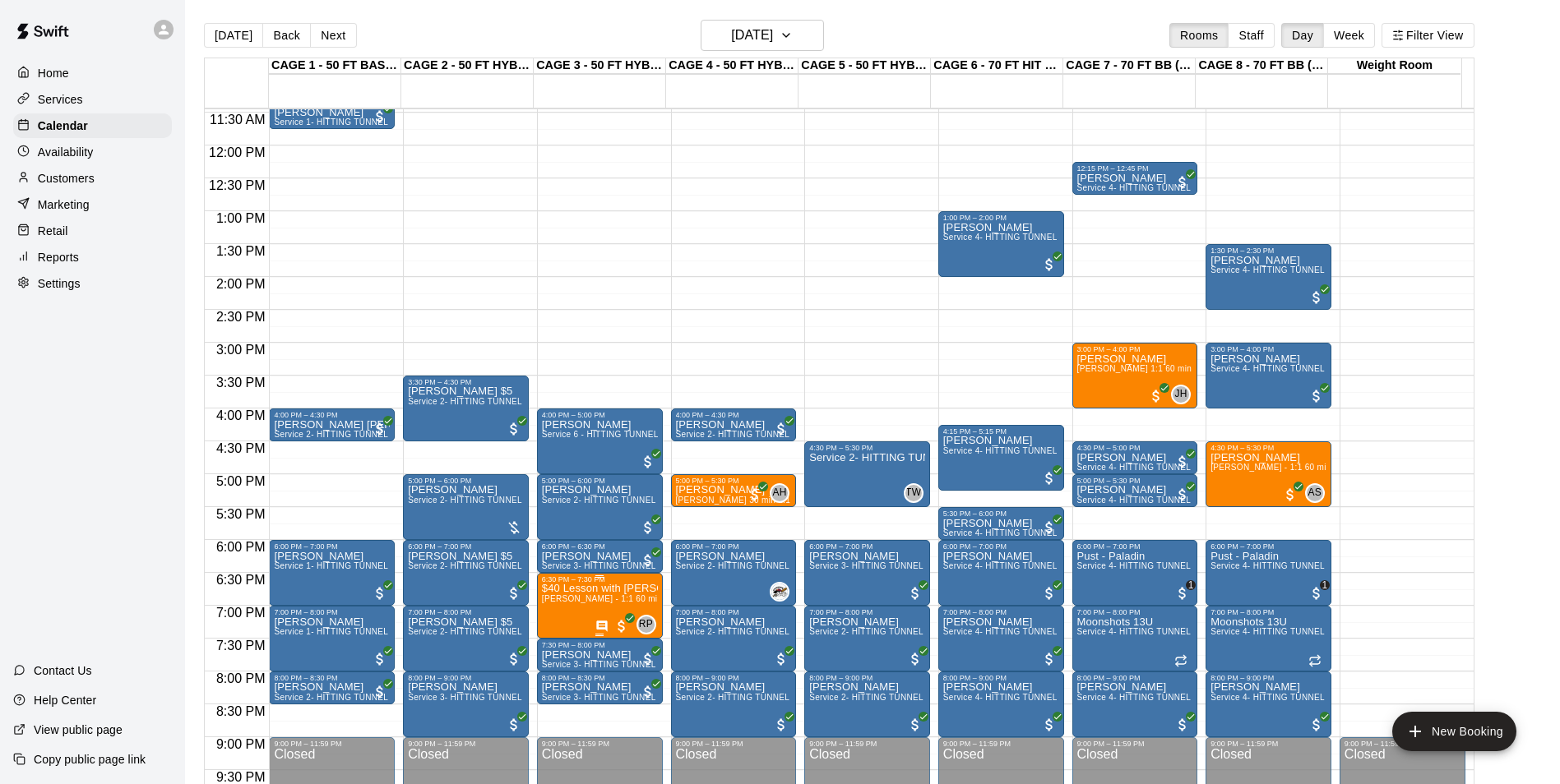
click at [587, 589] on p "$40 Lesson with Rocky" at bounding box center [600, 589] width 116 height 0
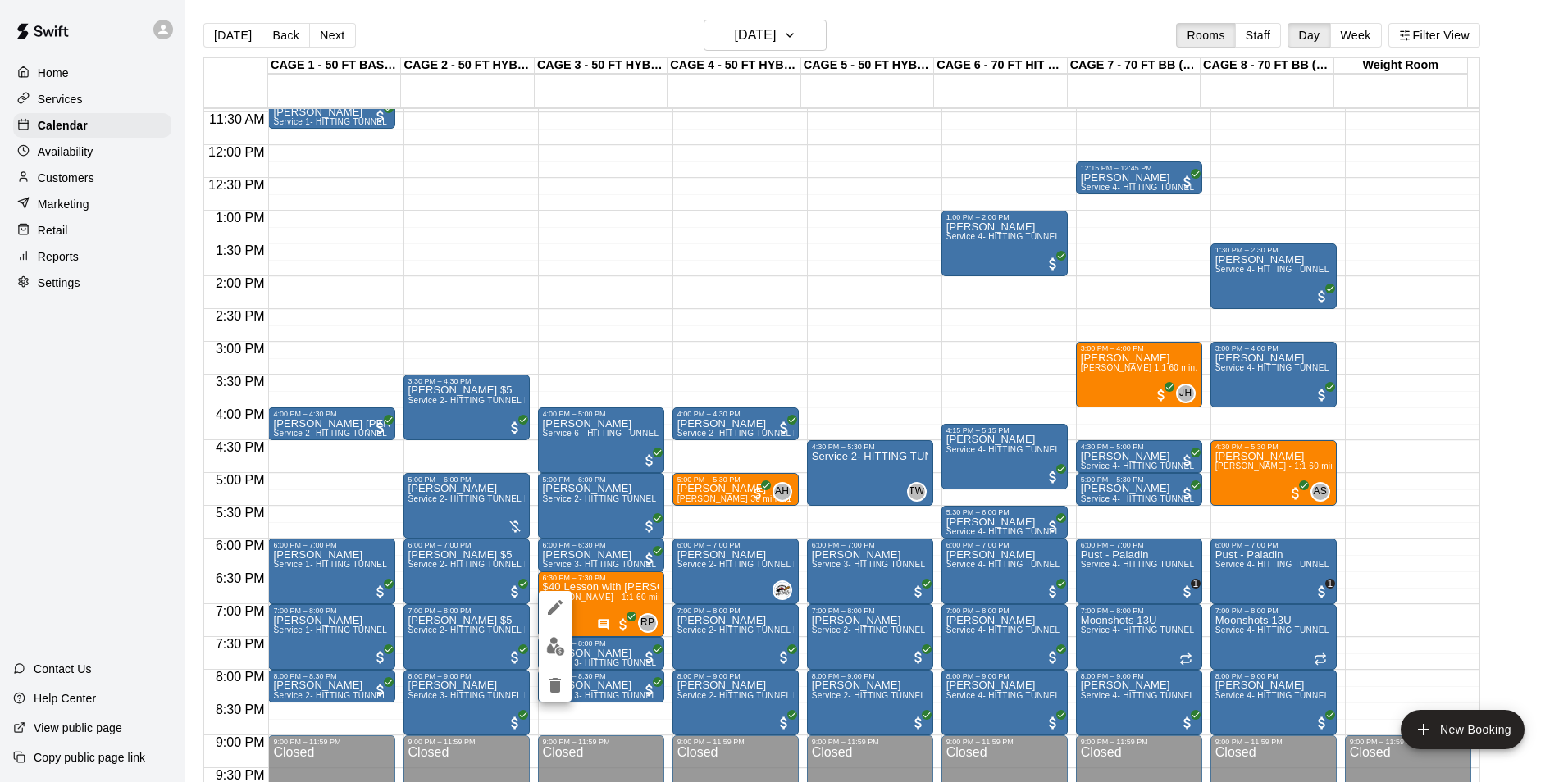
click at [535, 622] on div at bounding box center [784, 391] width 1568 height 782
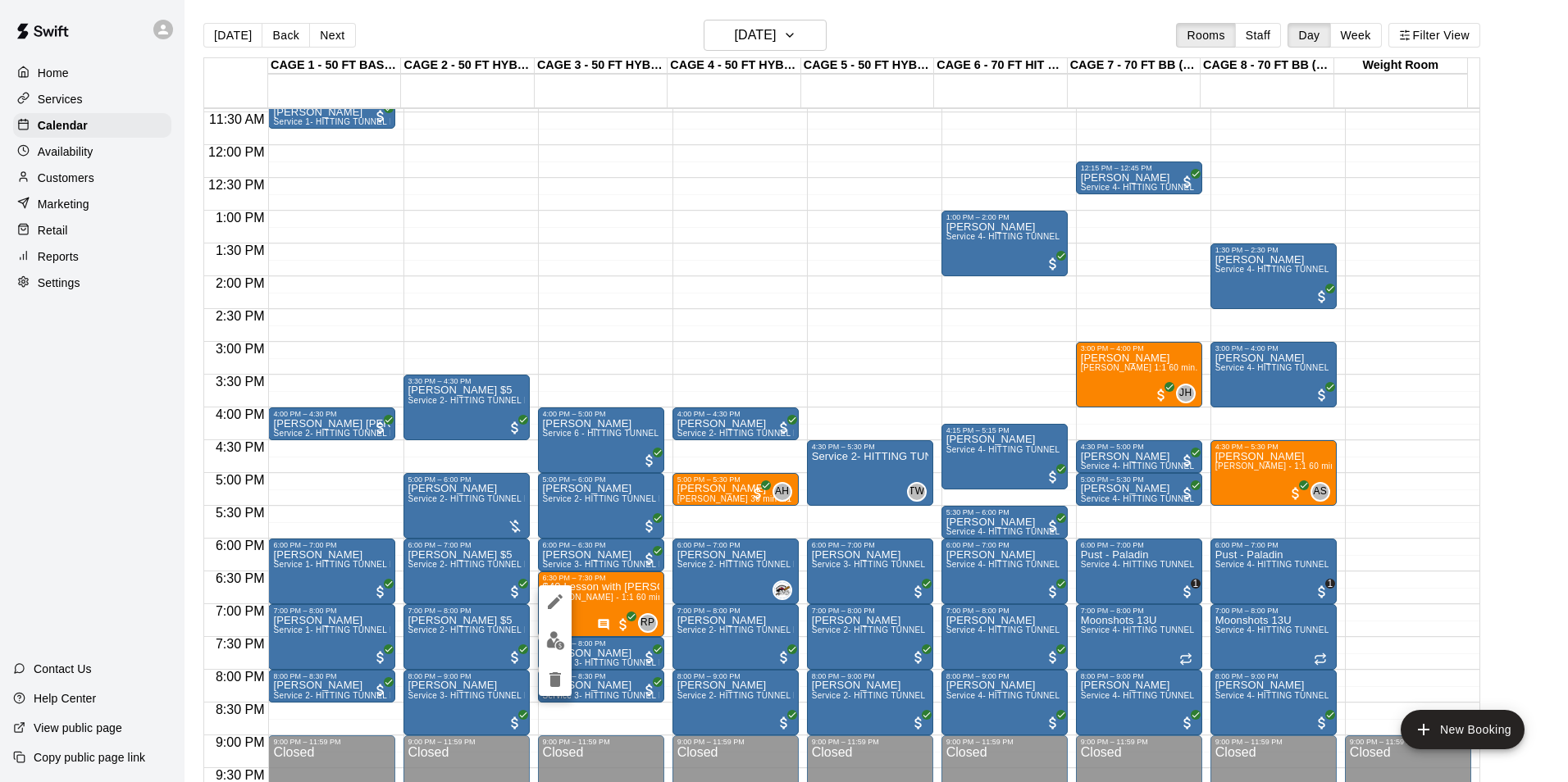
click at [558, 606] on icon "edit" at bounding box center [555, 601] width 20 height 20
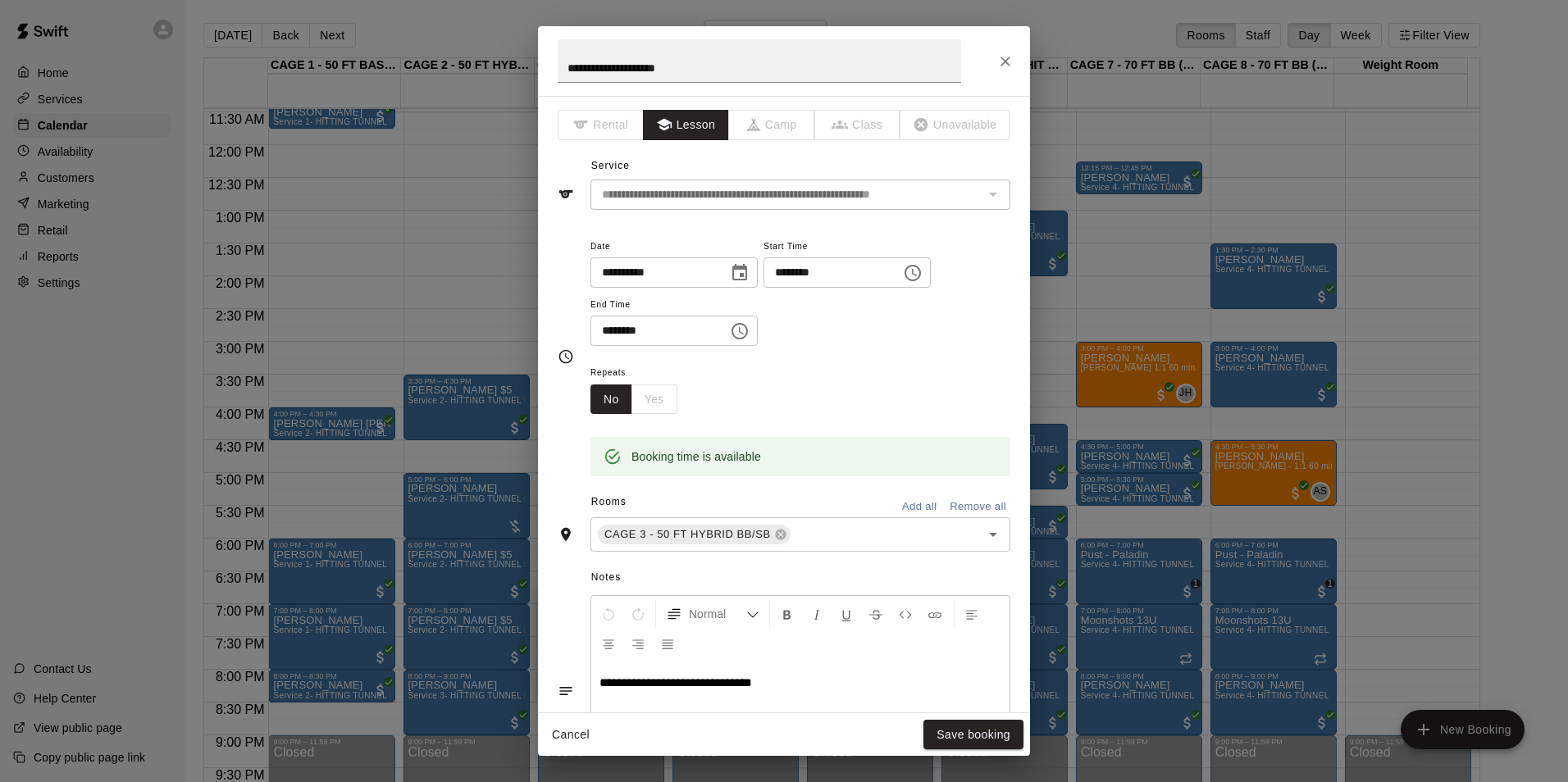
click at [1014, 68] on button "Close" at bounding box center [1005, 61] width 29 height 29
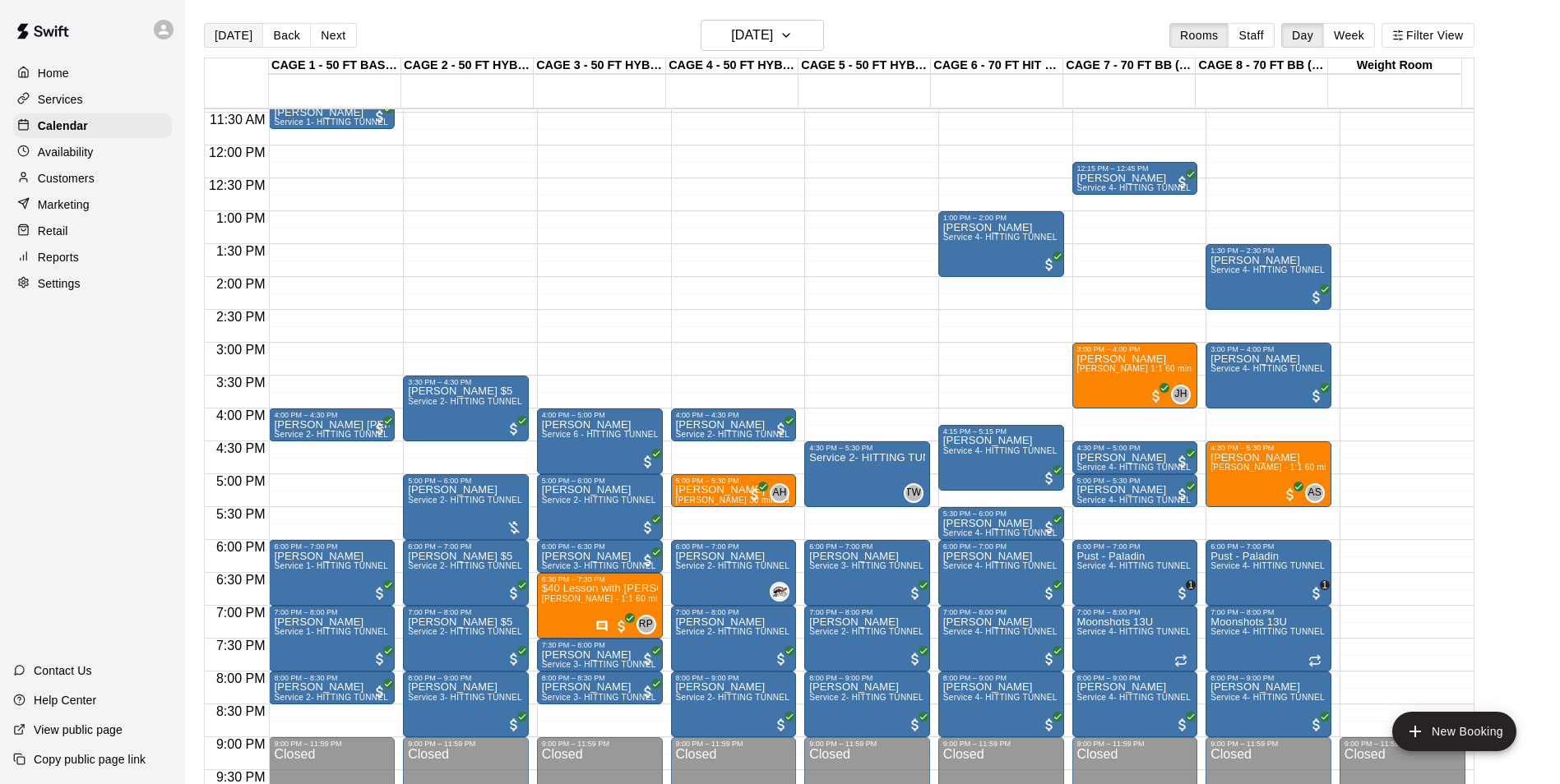
click at [248, 42] on button "[DATE]" at bounding box center [234, 36] width 59 height 25
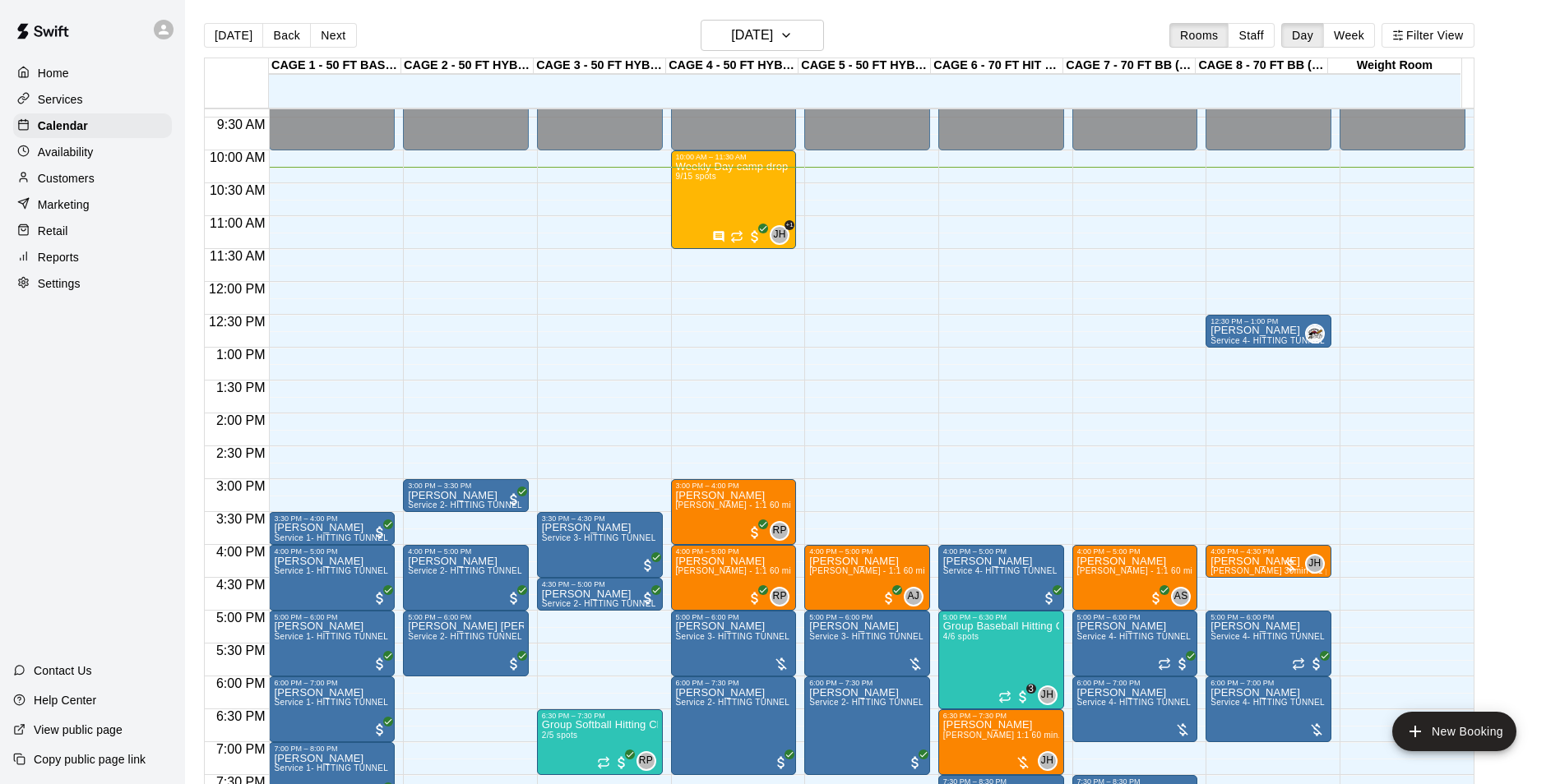
scroll to position [589, 0]
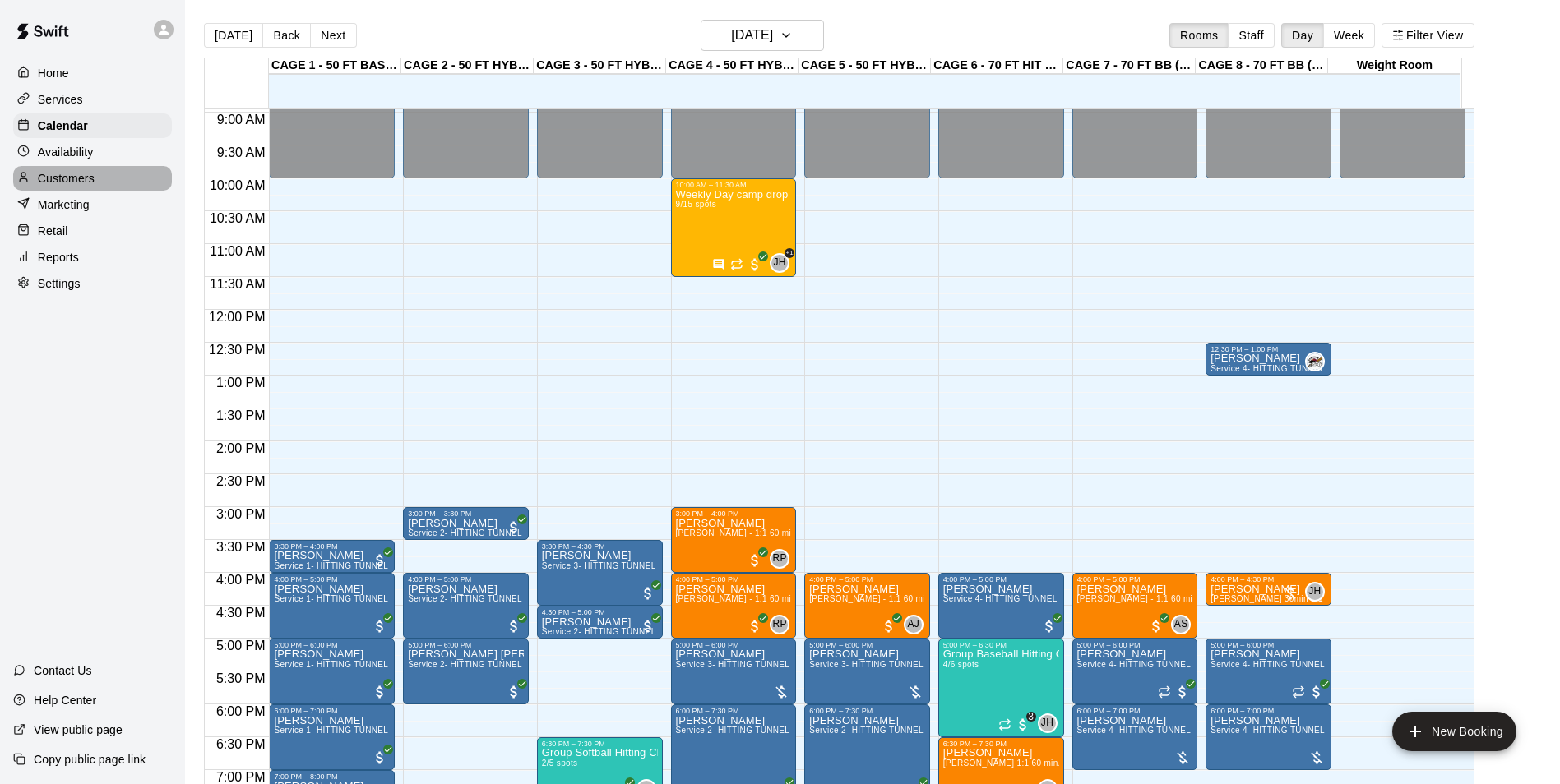
click at [103, 184] on div "Customers" at bounding box center [93, 178] width 159 height 25
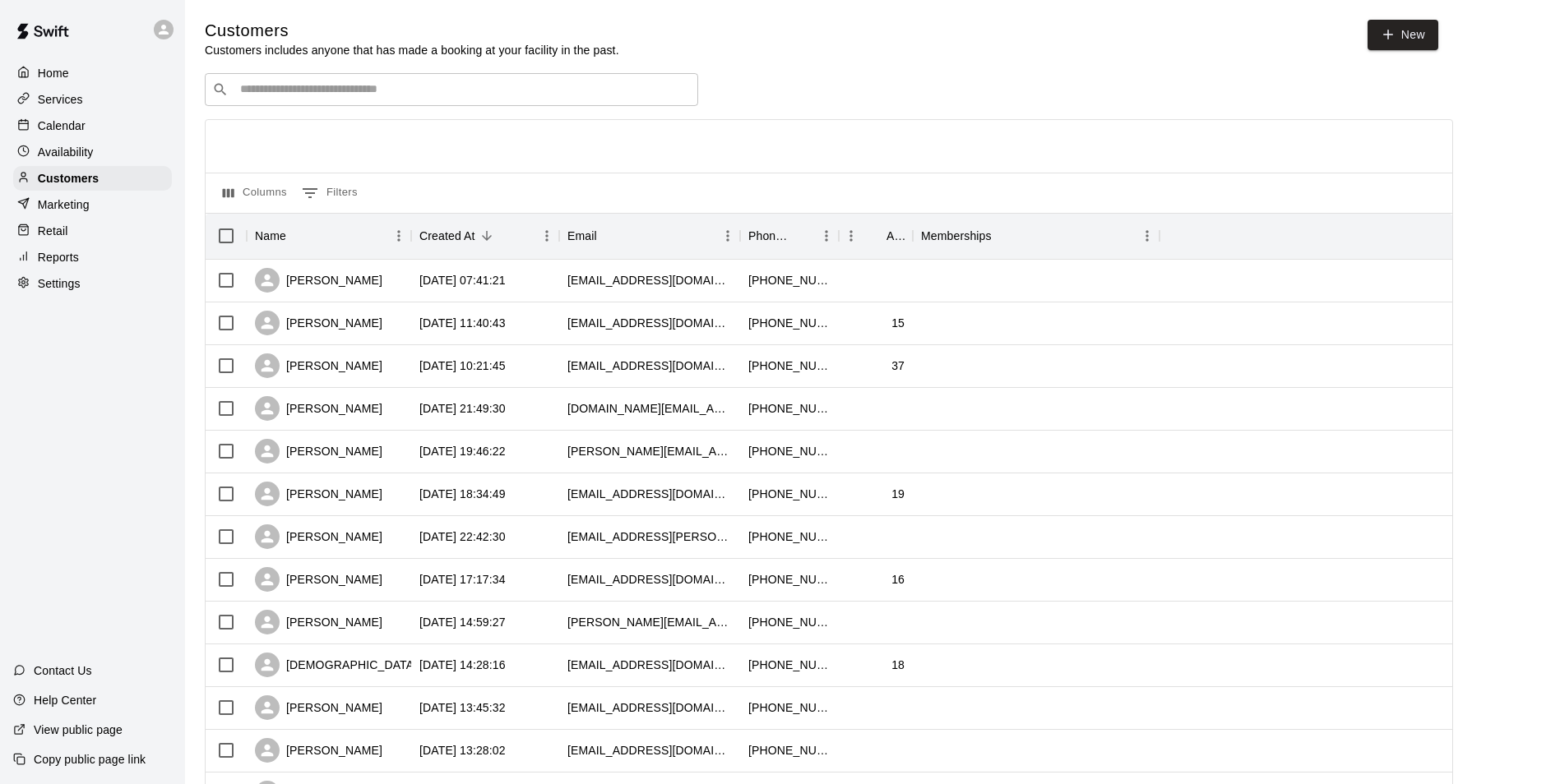
click at [386, 79] on div "​ ​" at bounding box center [451, 89] width 494 height 33
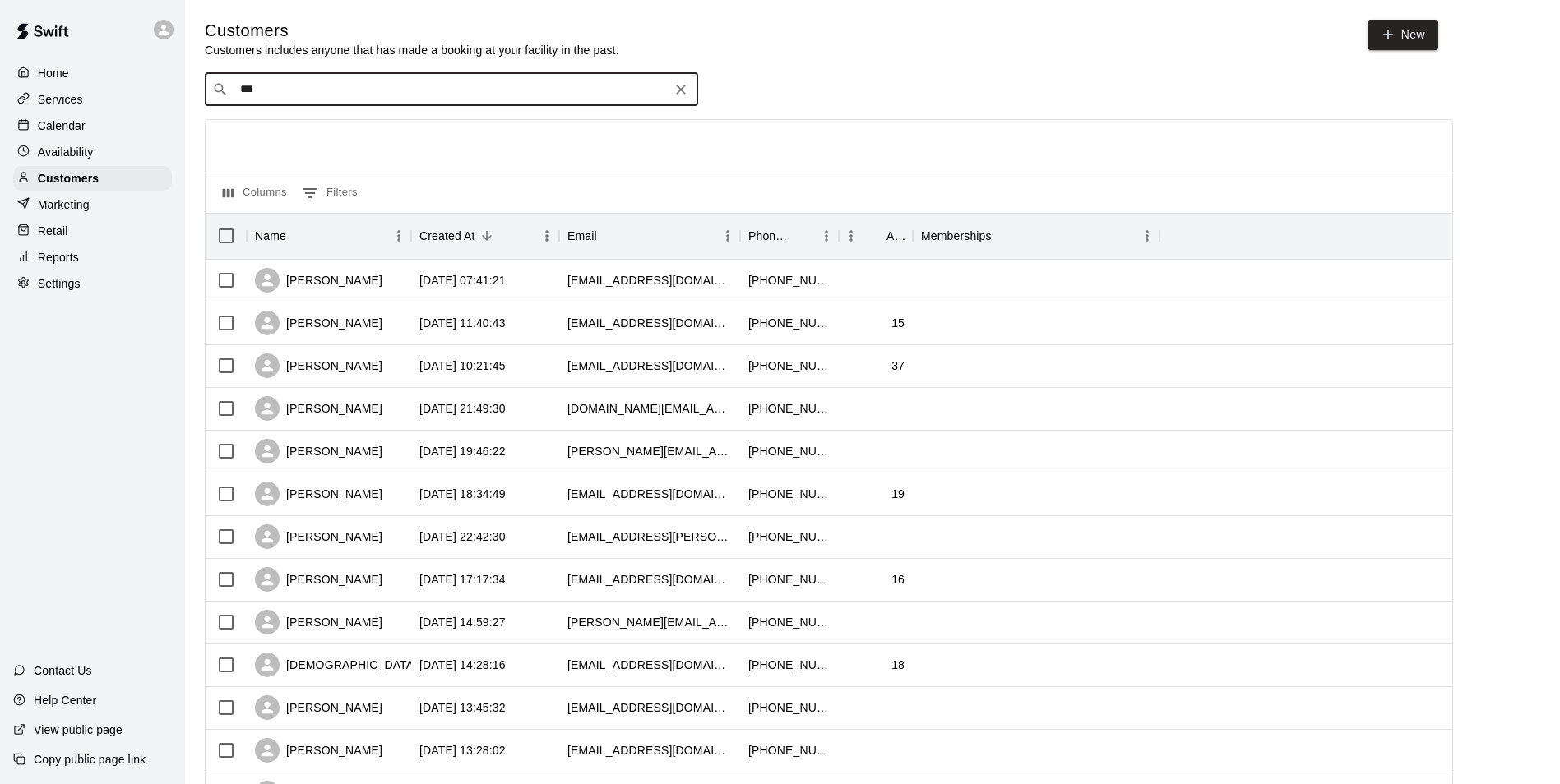
type input "****"
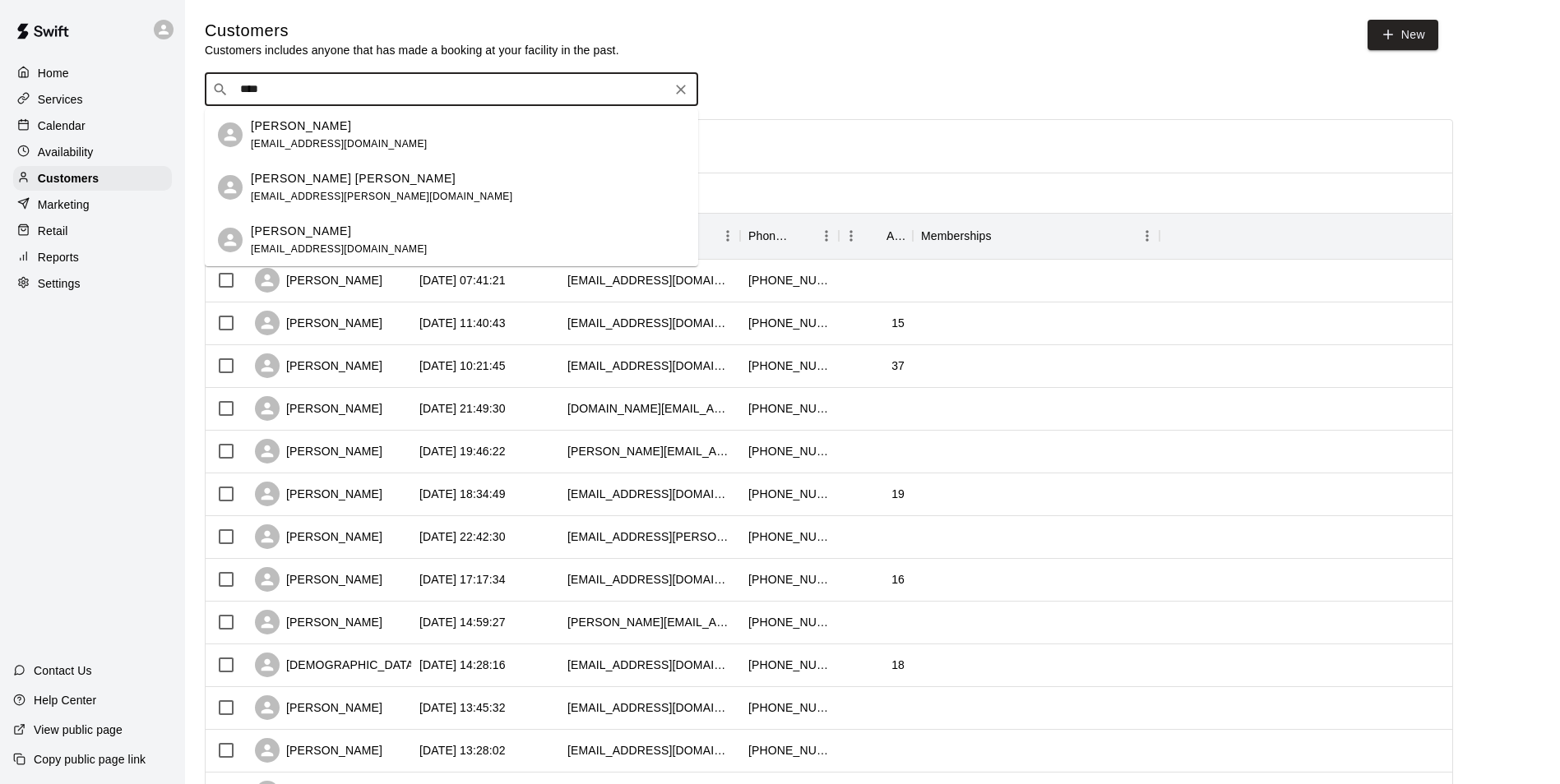
click at [373, 139] on div "Jason Bane jasonbane82@yahoo.com" at bounding box center [468, 136] width 435 height 36
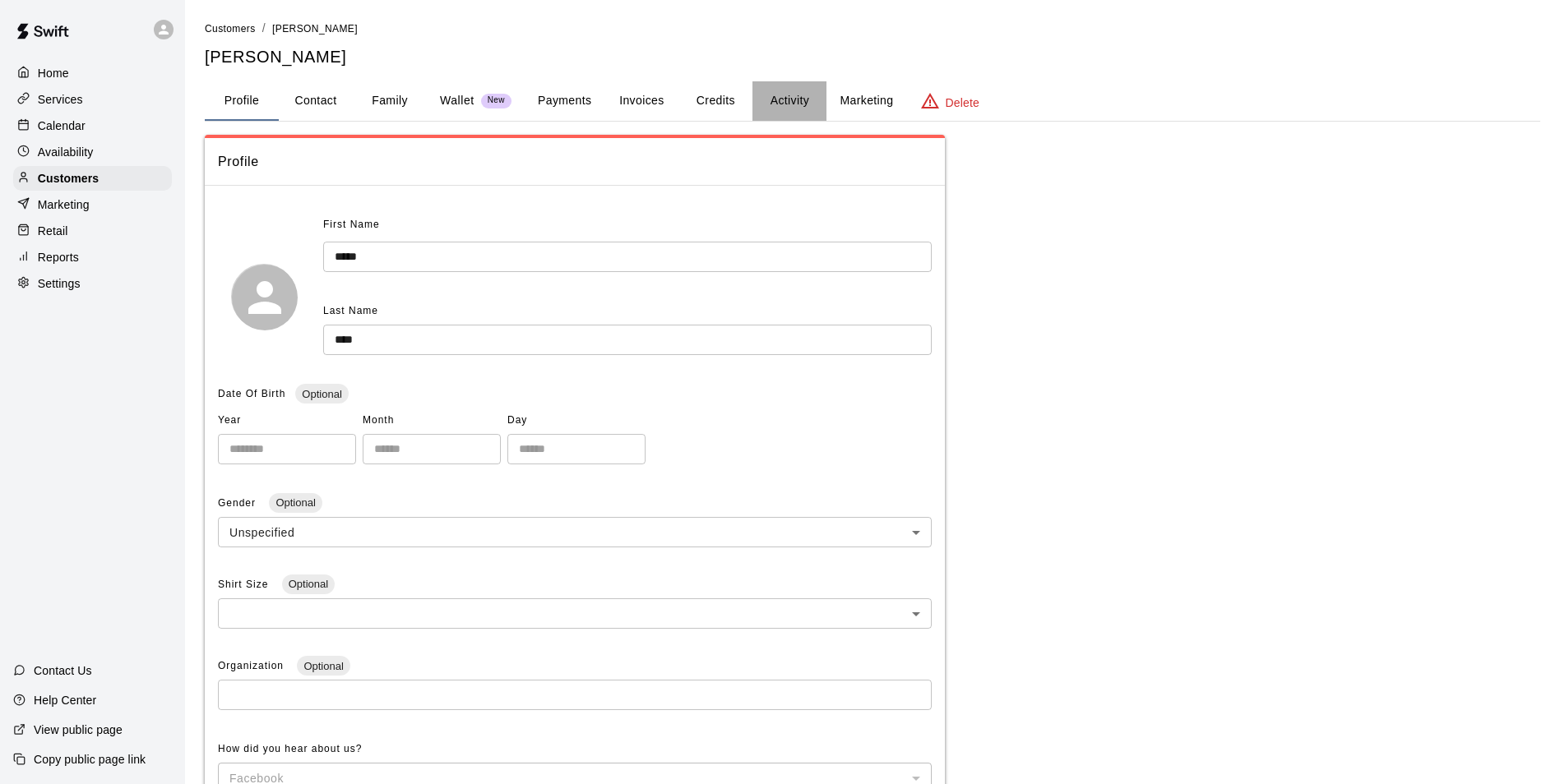
click at [803, 99] on button "Activity" at bounding box center [789, 101] width 74 height 39
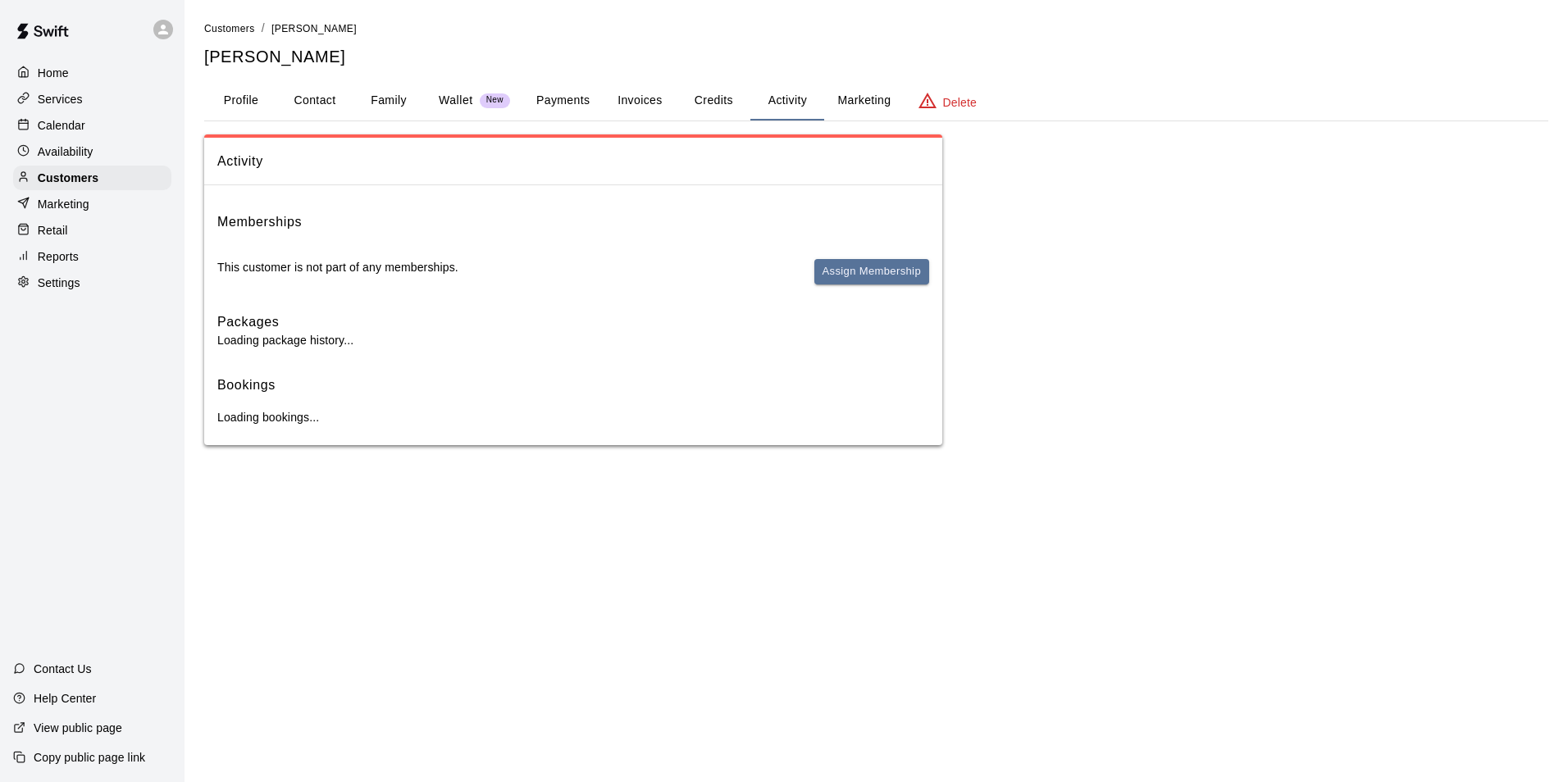
click at [567, 96] on button "Payments" at bounding box center [562, 101] width 79 height 39
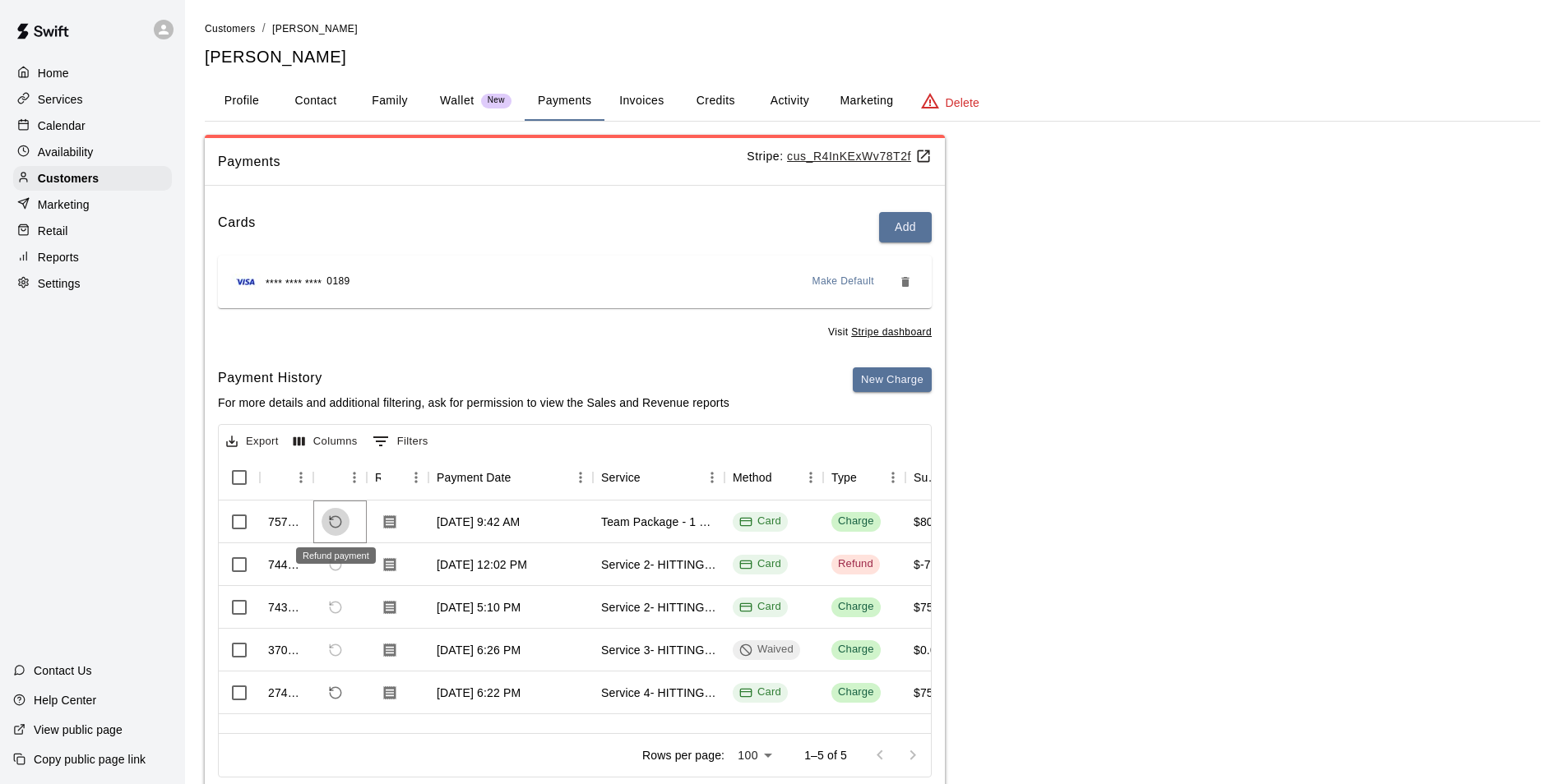
click at [330, 532] on button "Refund payment" at bounding box center [335, 521] width 28 height 28
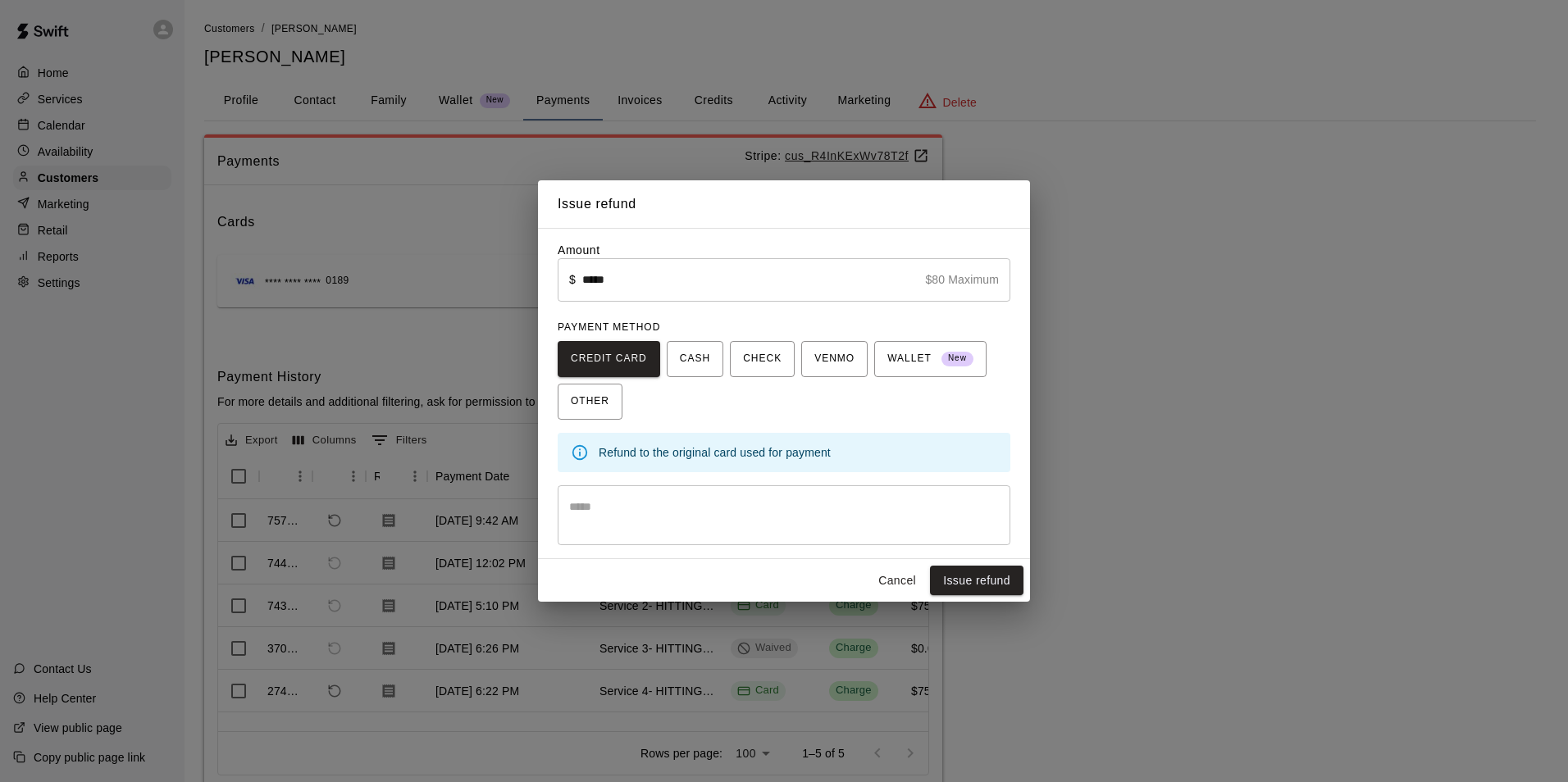
click at [813, 505] on textarea at bounding box center [784, 514] width 430 height 33
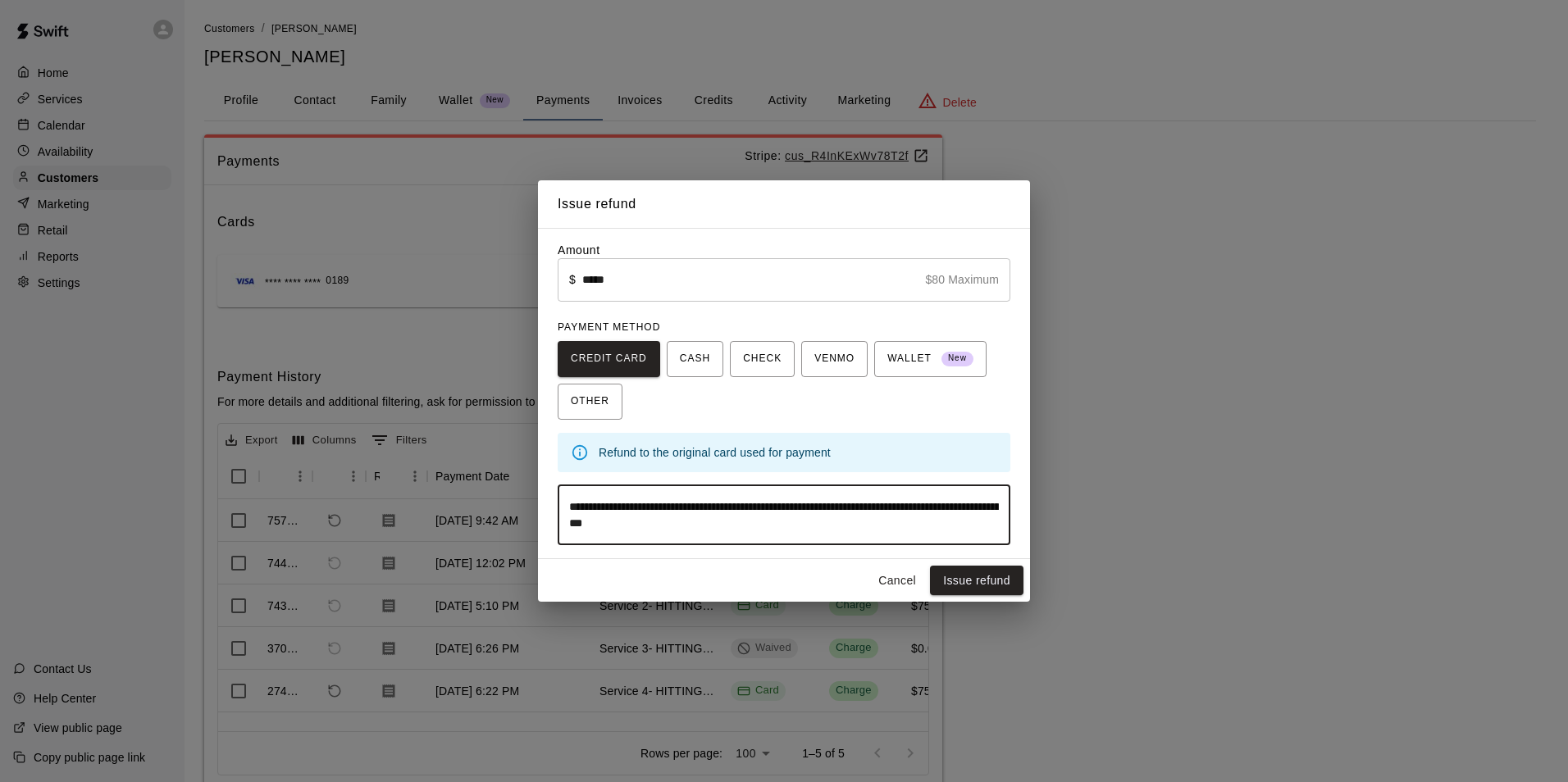
type textarea "**********"
click at [955, 566] on div "Cancel Issue refund" at bounding box center [783, 580] width 492 height 44
click at [954, 575] on button "Issue refund" at bounding box center [976, 581] width 93 height 30
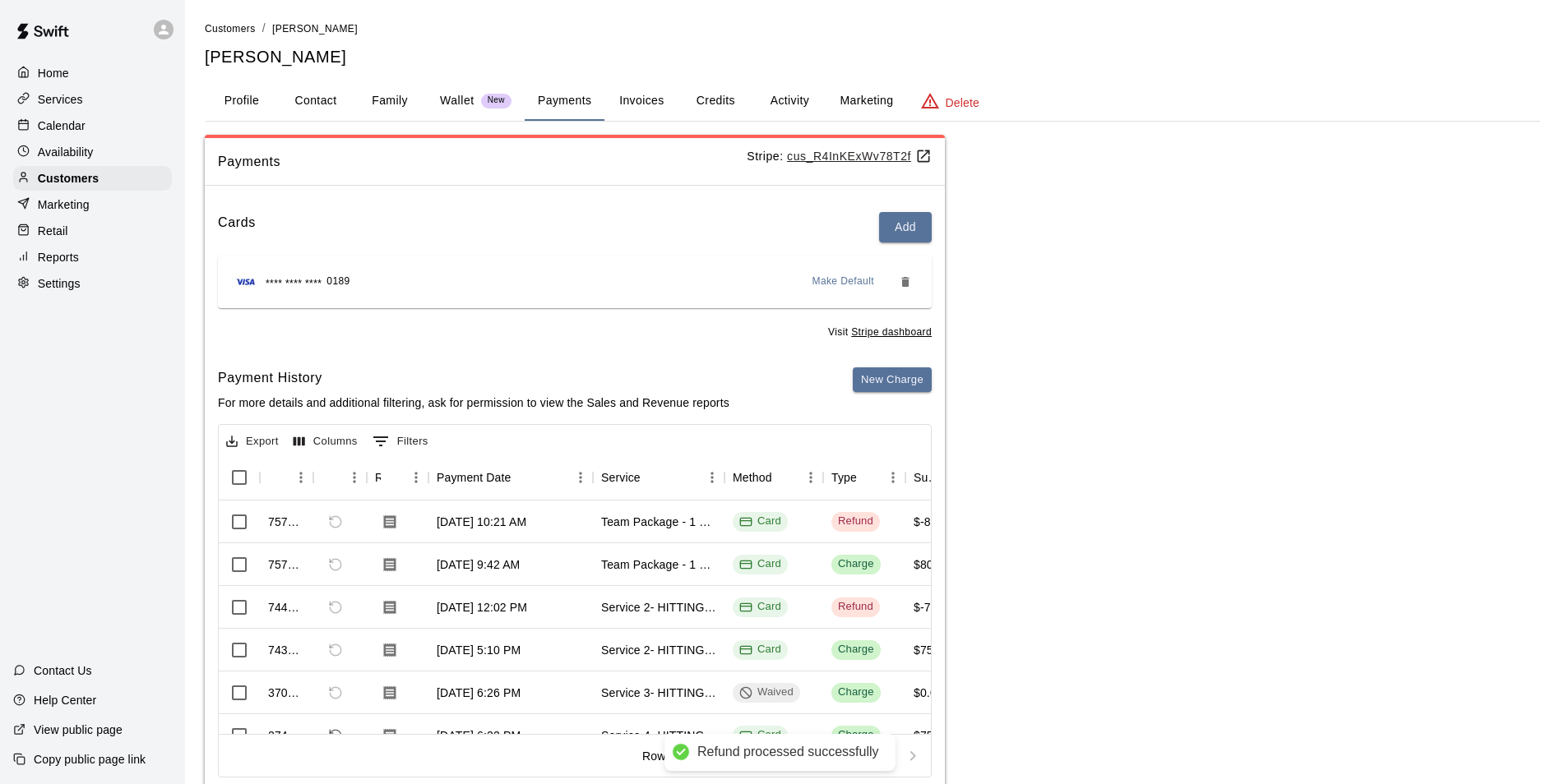
click at [54, 123] on p "Calendar" at bounding box center [61, 126] width 47 height 16
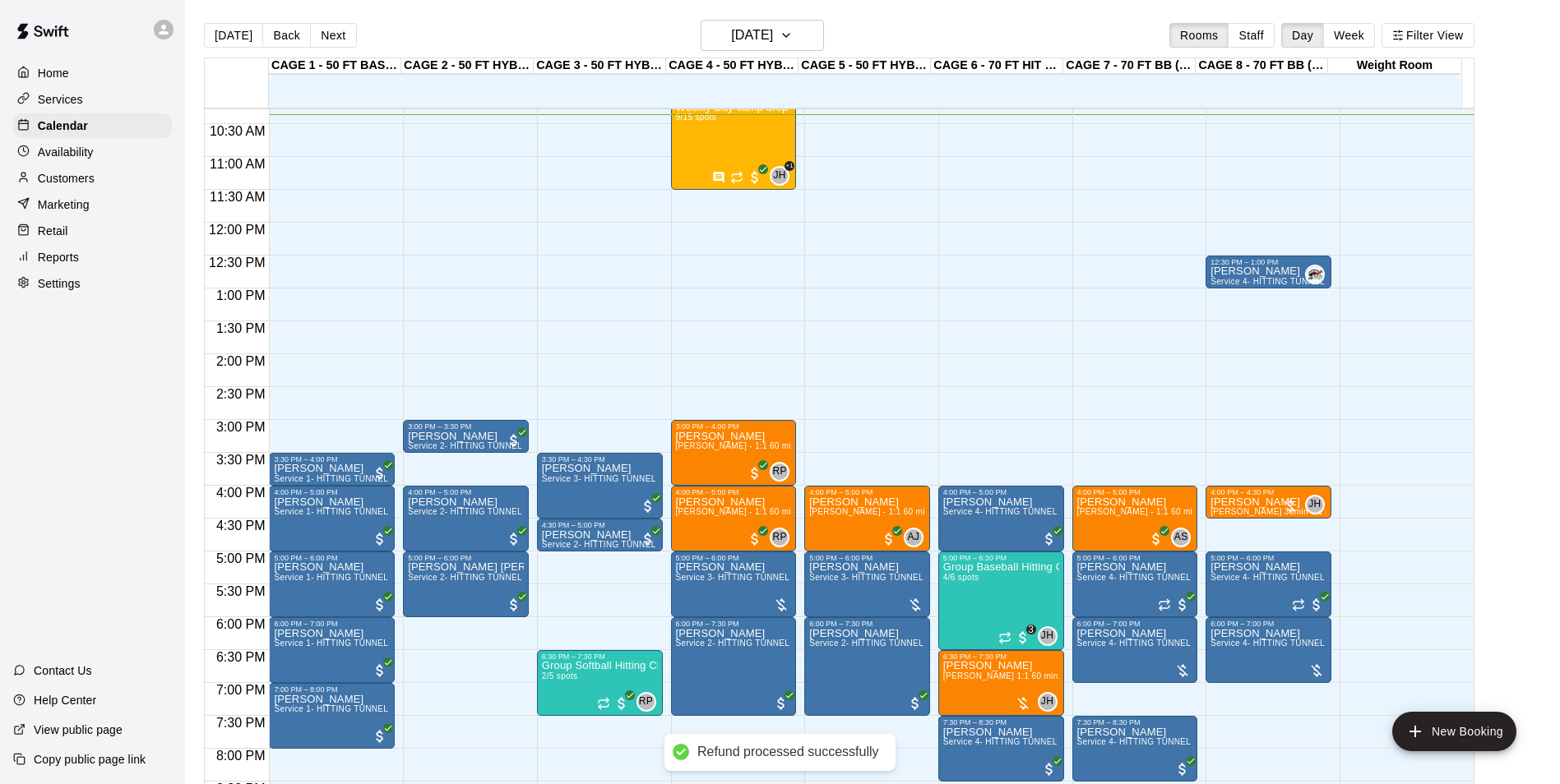
scroll to position [763, 0]
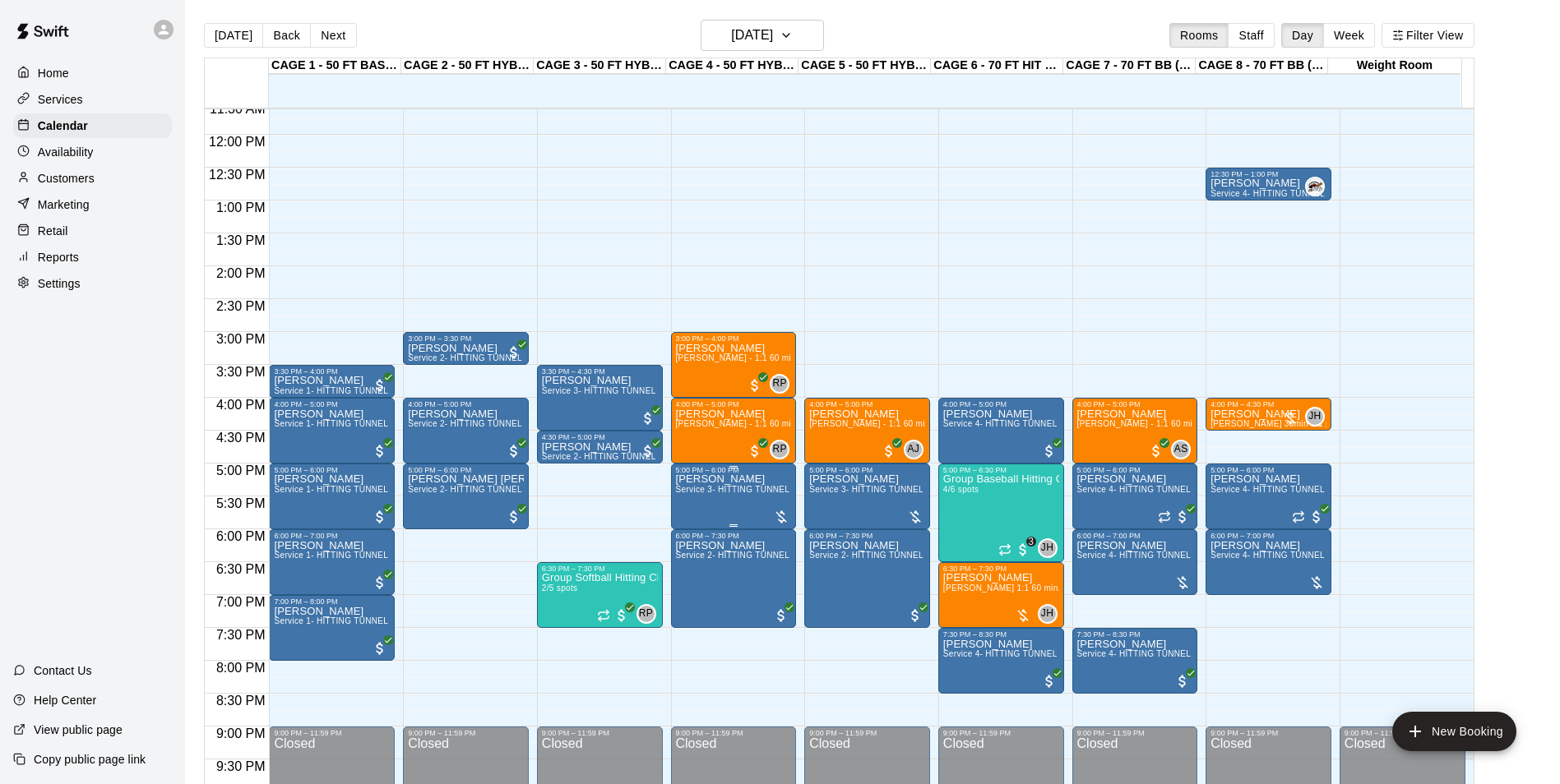
click at [728, 494] on span "Service 3- HITTING TUNNEL RENTAL - 50ft Softball" at bounding box center [777, 490] width 204 height 9
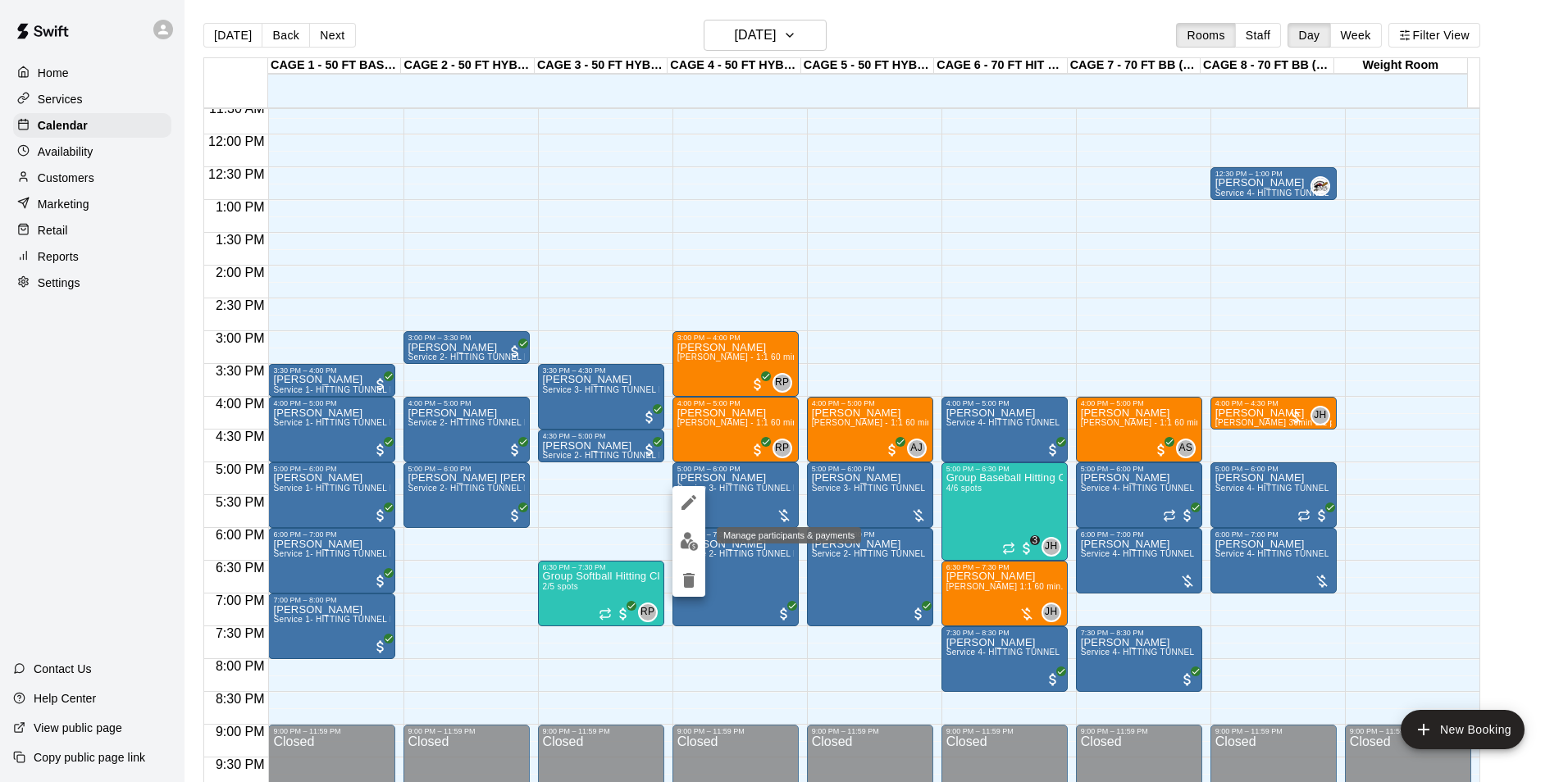
click at [692, 541] on img "edit" at bounding box center [689, 541] width 19 height 19
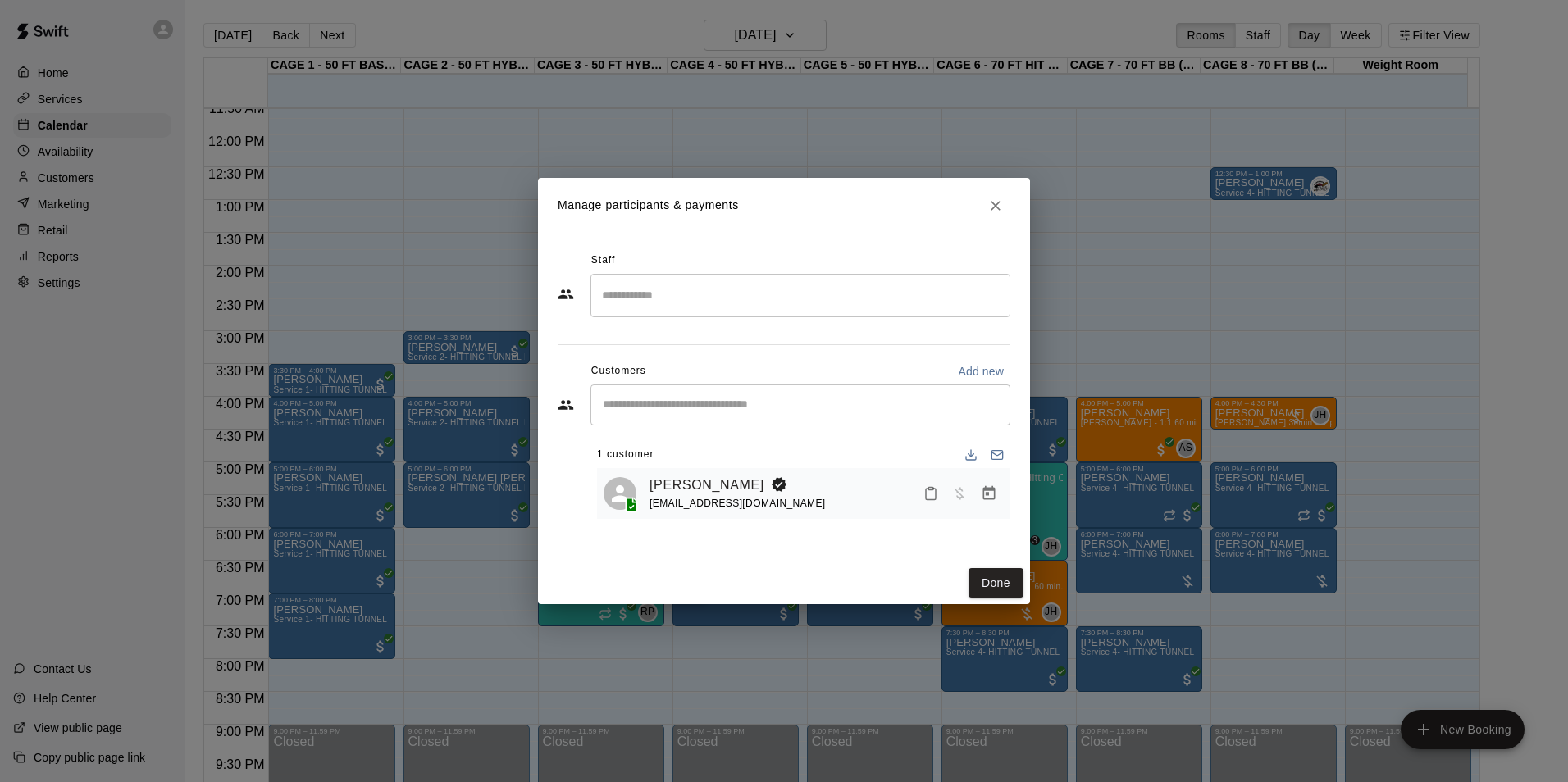
click at [768, 422] on div "​" at bounding box center [800, 405] width 420 height 41
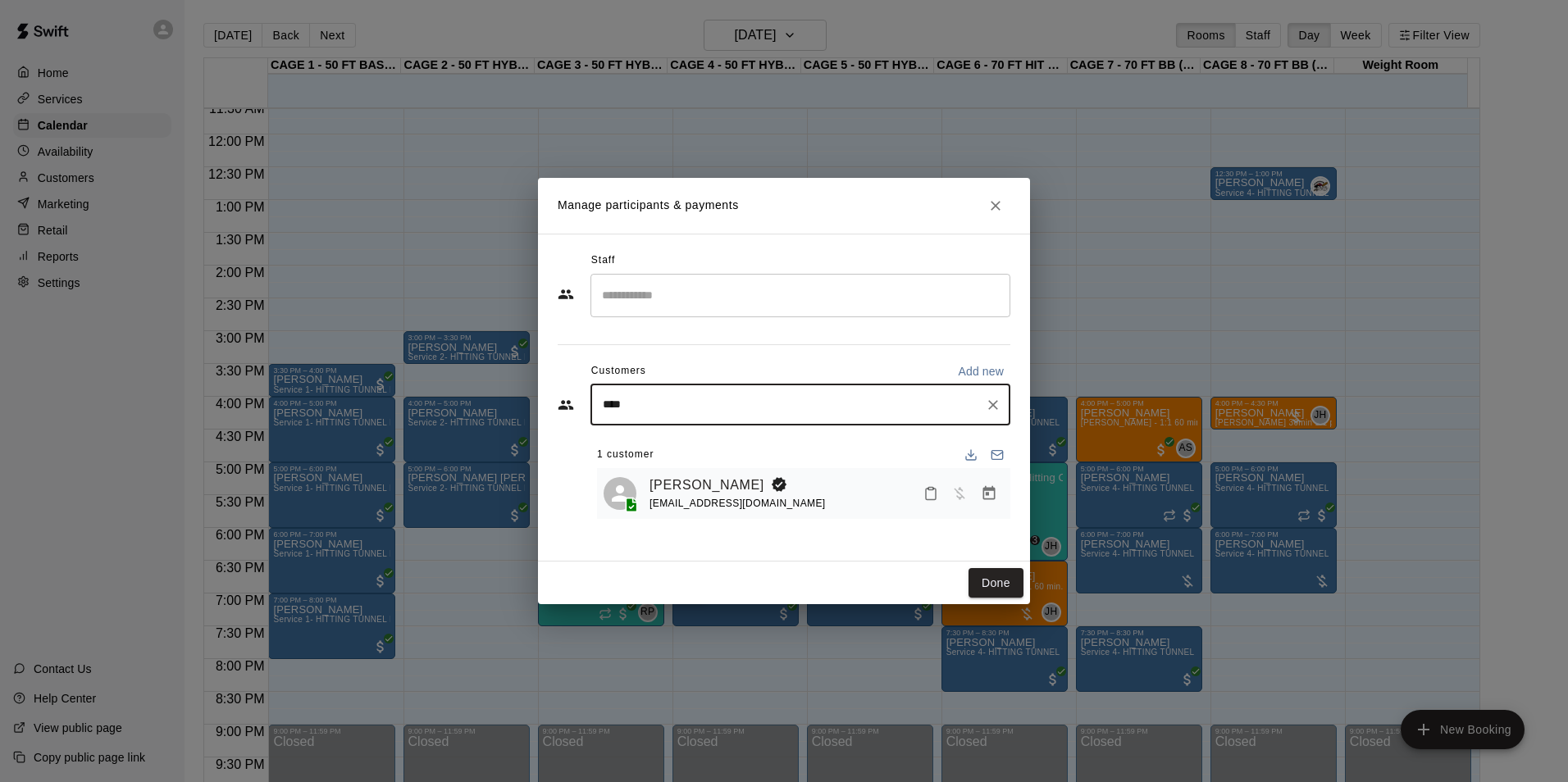
type input "*****"
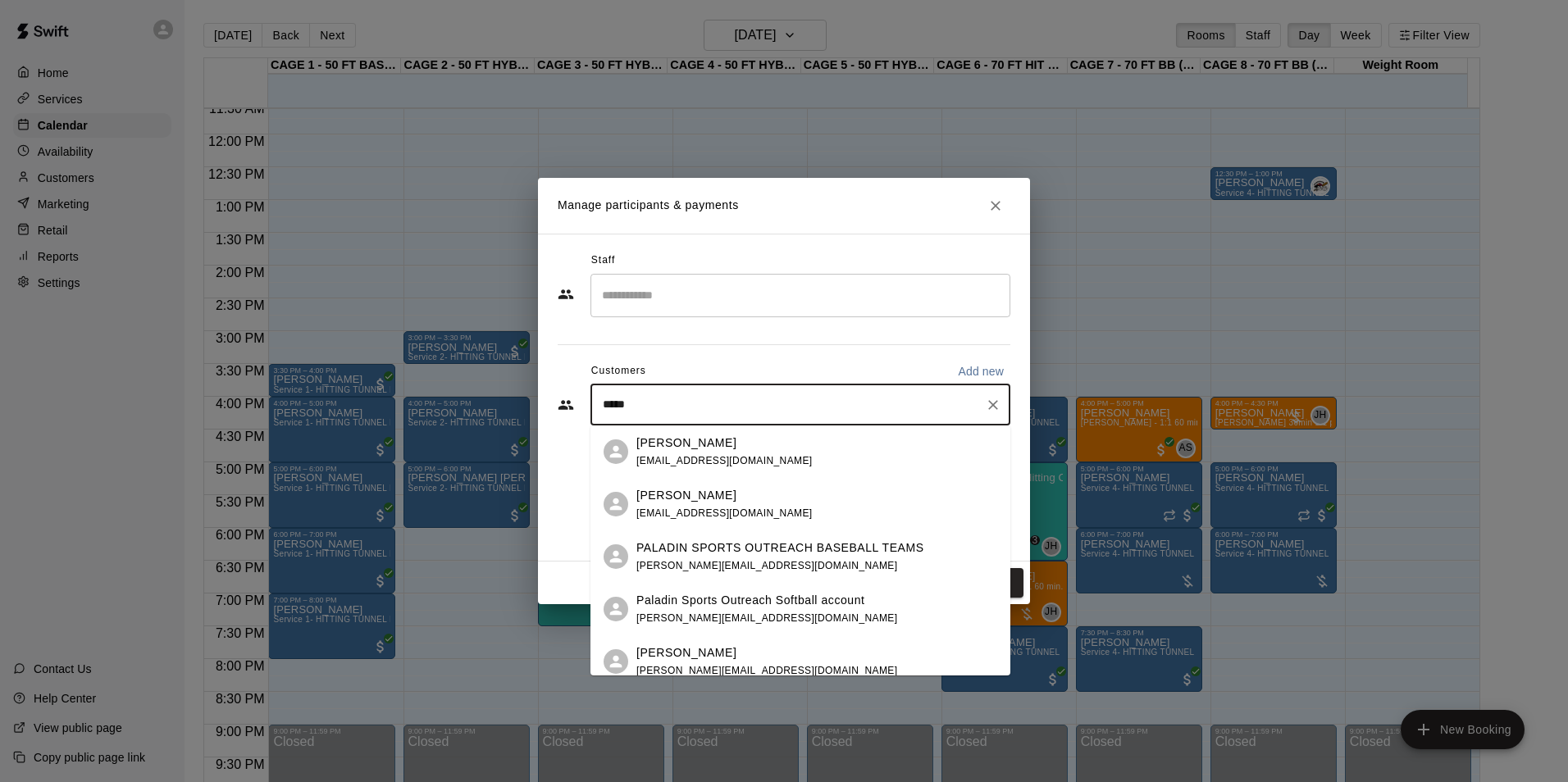
click at [810, 609] on div "Paladin Sports Outreach Softball account laura@paladinsports.org" at bounding box center [766, 609] width 261 height 36
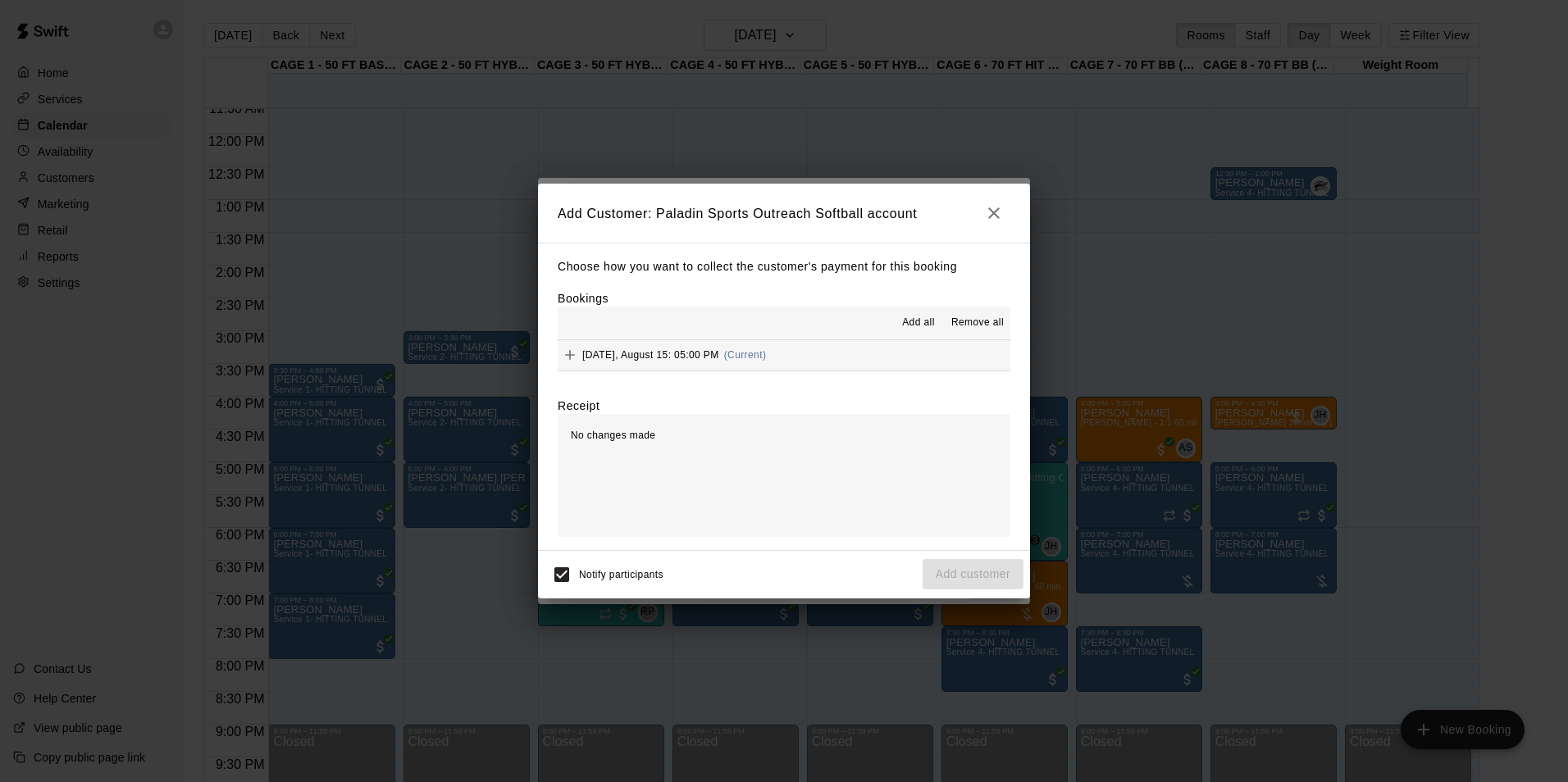
click at [793, 374] on div "Choose how you want to collect the customer's payment for this booking Bookings…" at bounding box center [783, 397] width 492 height 308
click at [793, 366] on button "[DATE], August 15: 05:00 PM (Current)" at bounding box center [784, 355] width 453 height 30
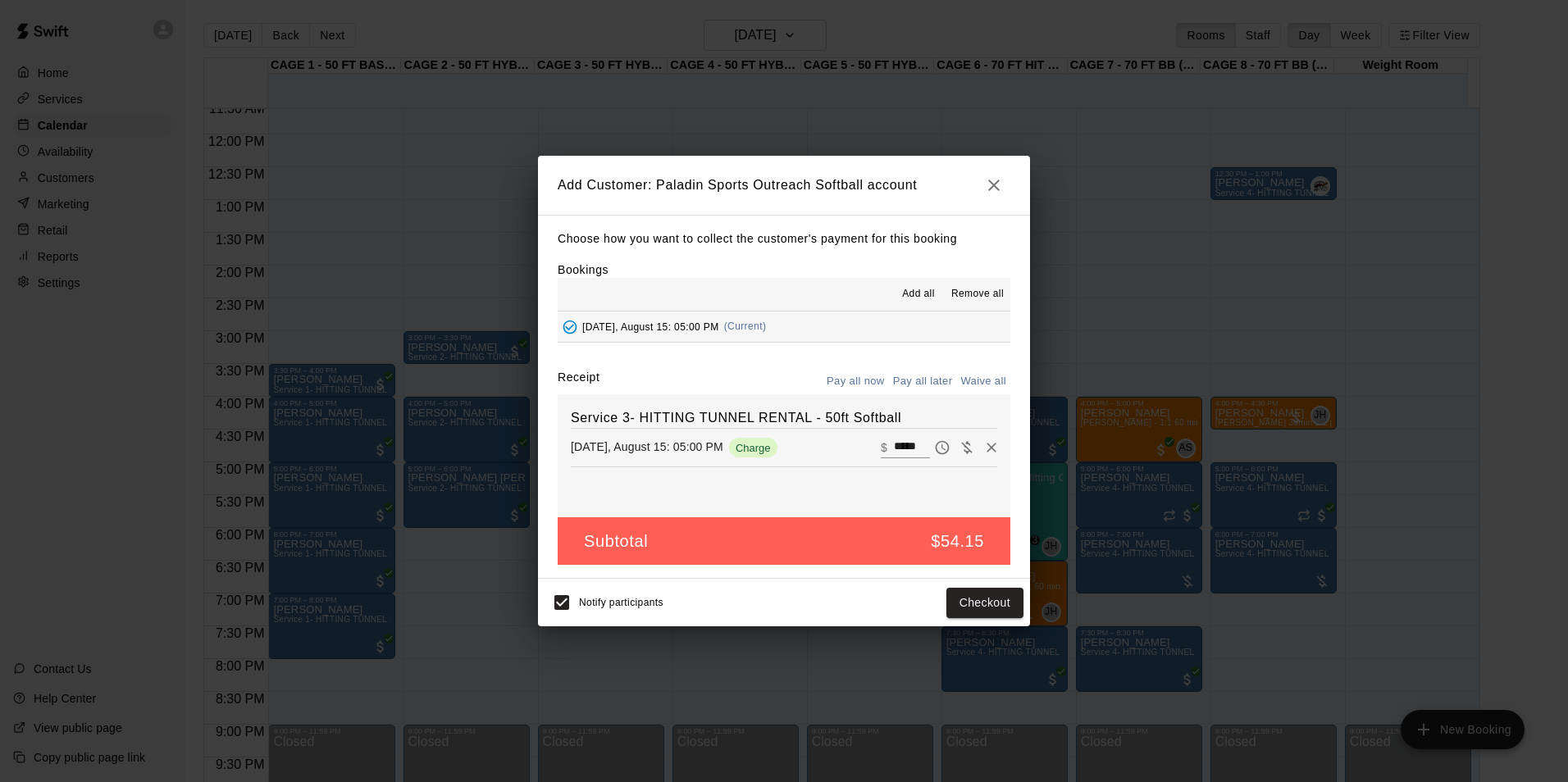
click at [915, 383] on button "Pay all later" at bounding box center [923, 382] width 68 height 26
click at [1013, 604] on button "Add customer" at bounding box center [973, 603] width 101 height 30
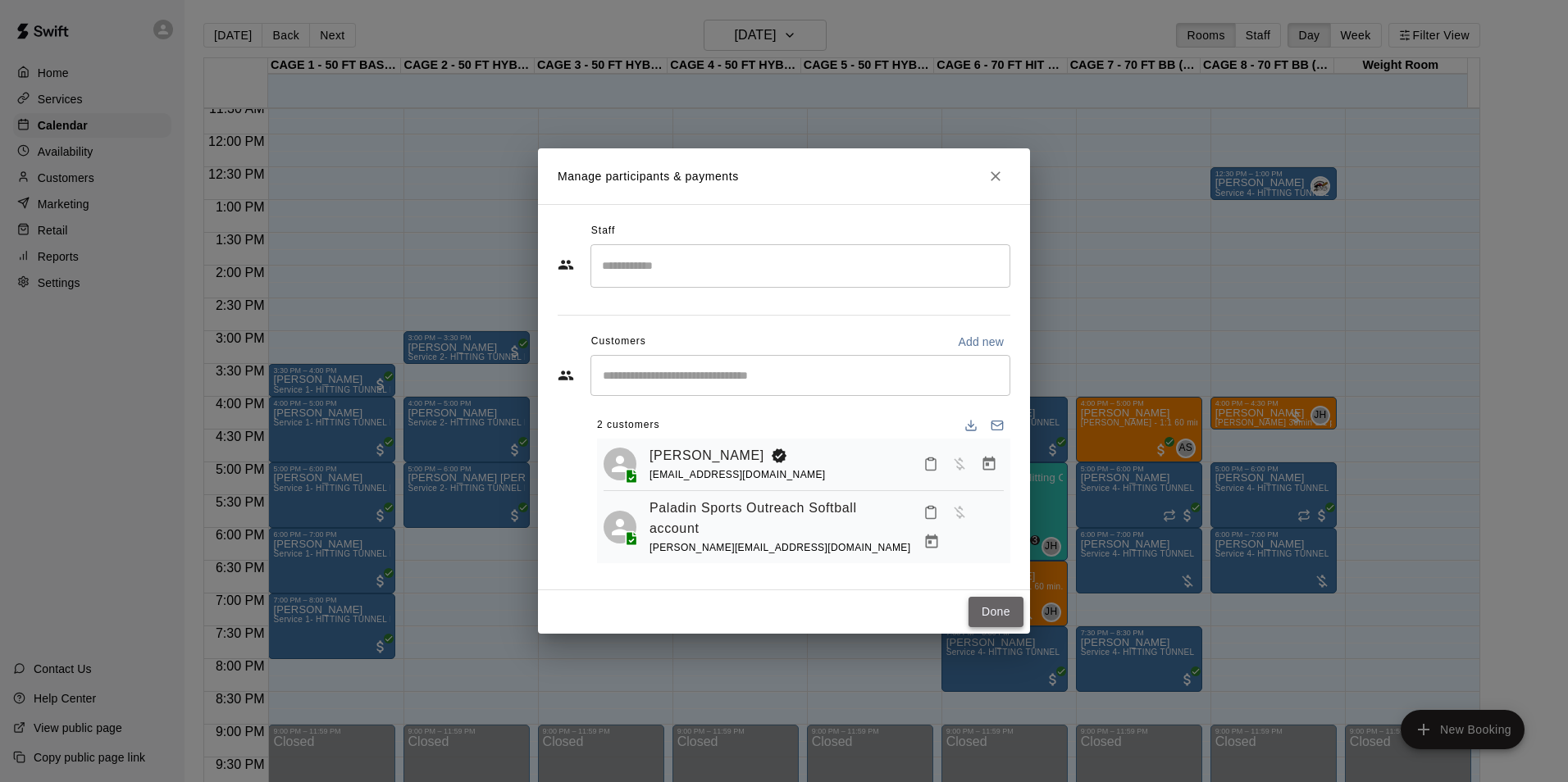
click at [1001, 615] on button "Done" at bounding box center [996, 612] width 55 height 30
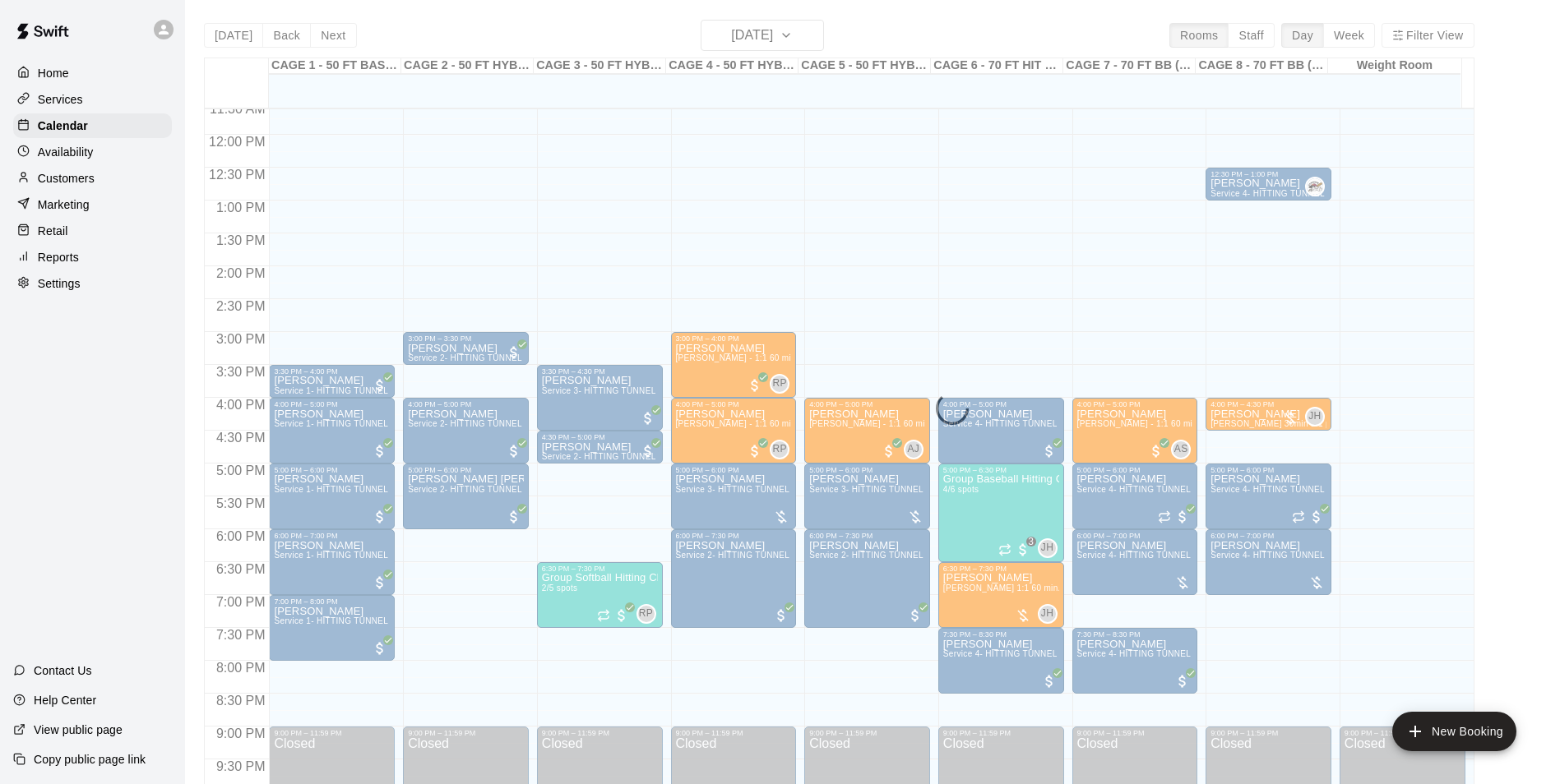
click at [228, 37] on div "Today Back Next Friday Aug 15 Rooms Staff Day Week Filter View CAGE 1 - 50 FT B…" at bounding box center [840, 411] width 1271 height 784
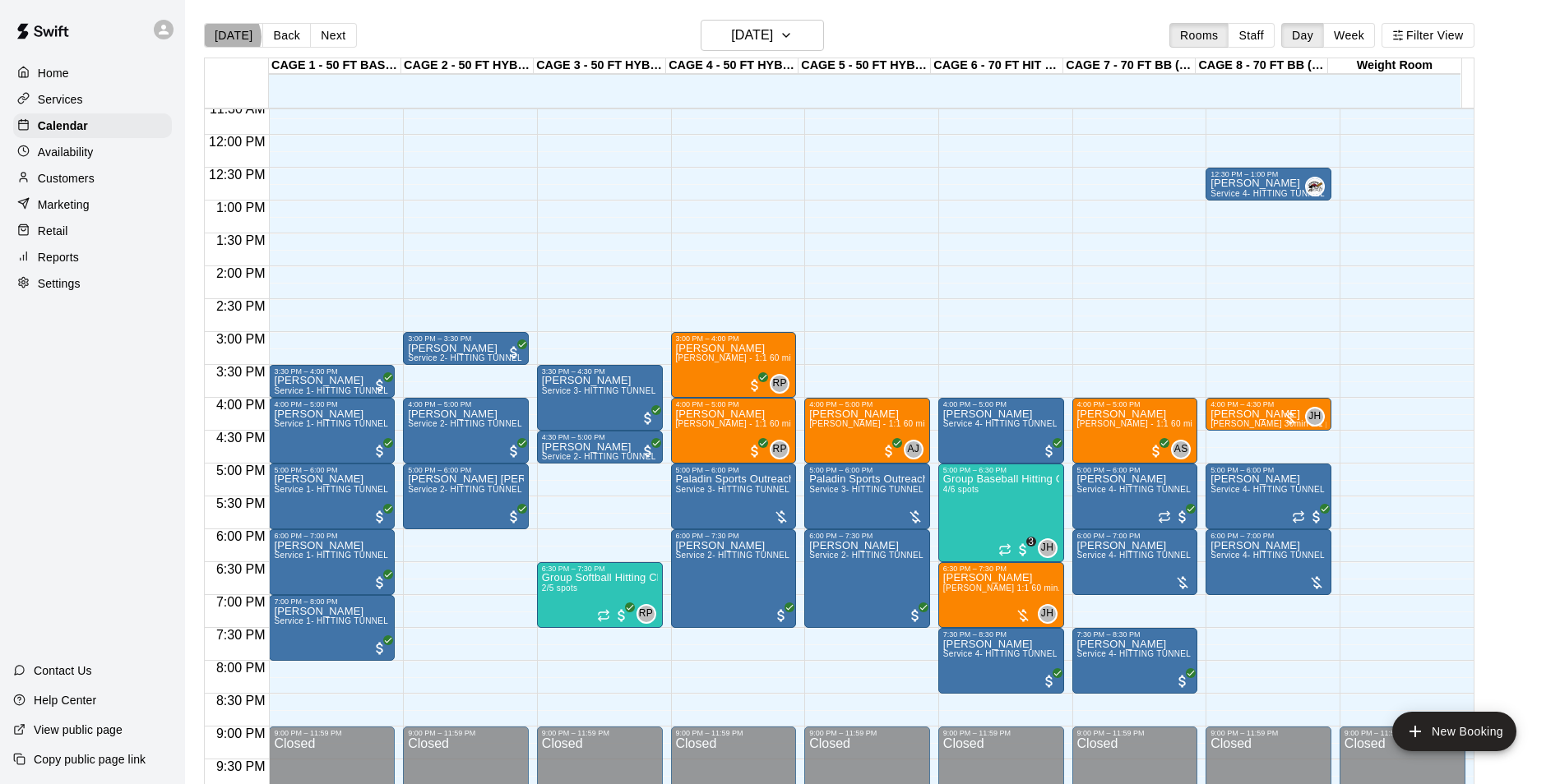
click at [228, 37] on button "[DATE]" at bounding box center [234, 36] width 59 height 25
click at [254, 45] on button "[DATE]" at bounding box center [234, 36] width 59 height 25
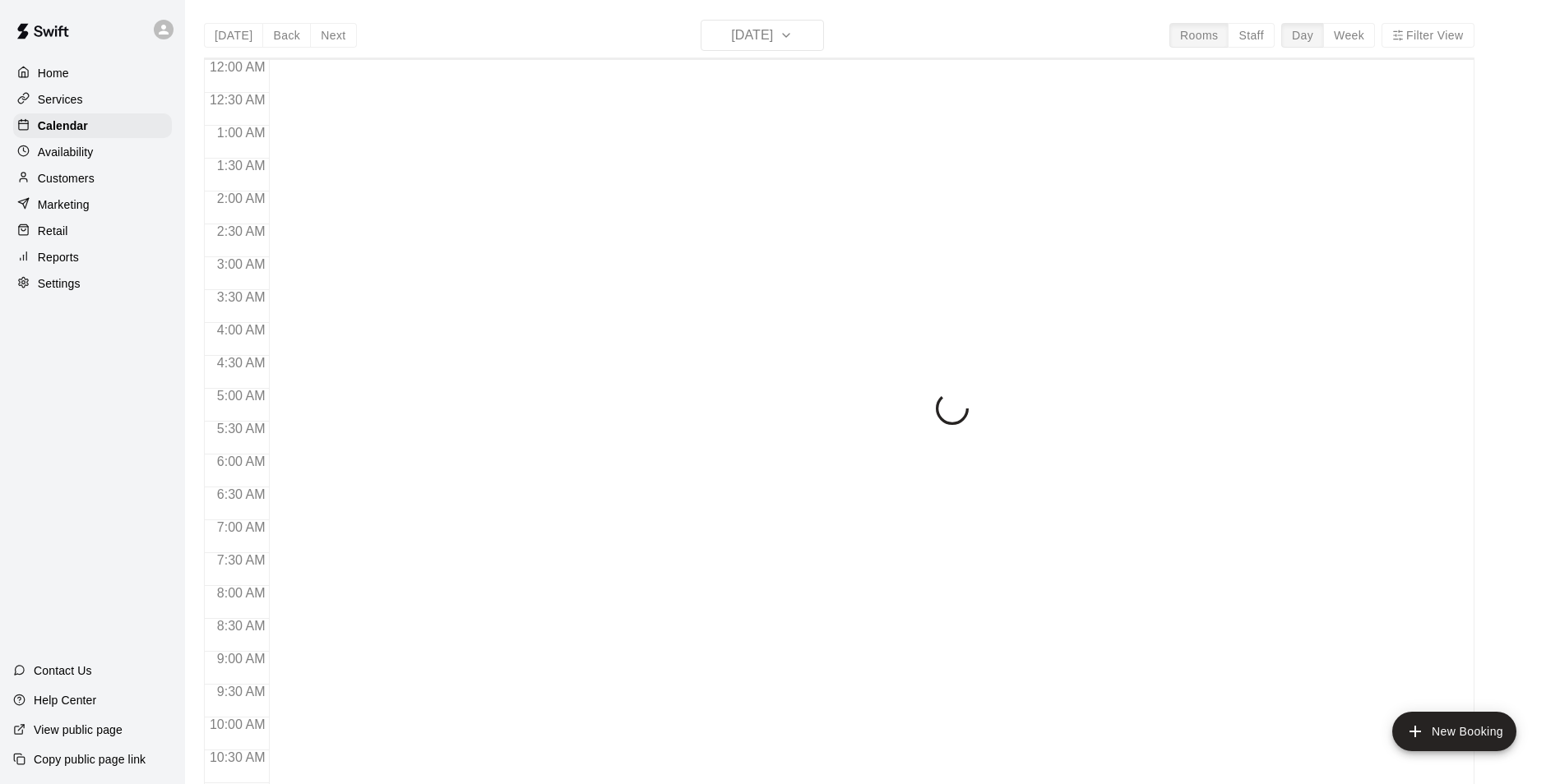
scroll to position [683, 0]
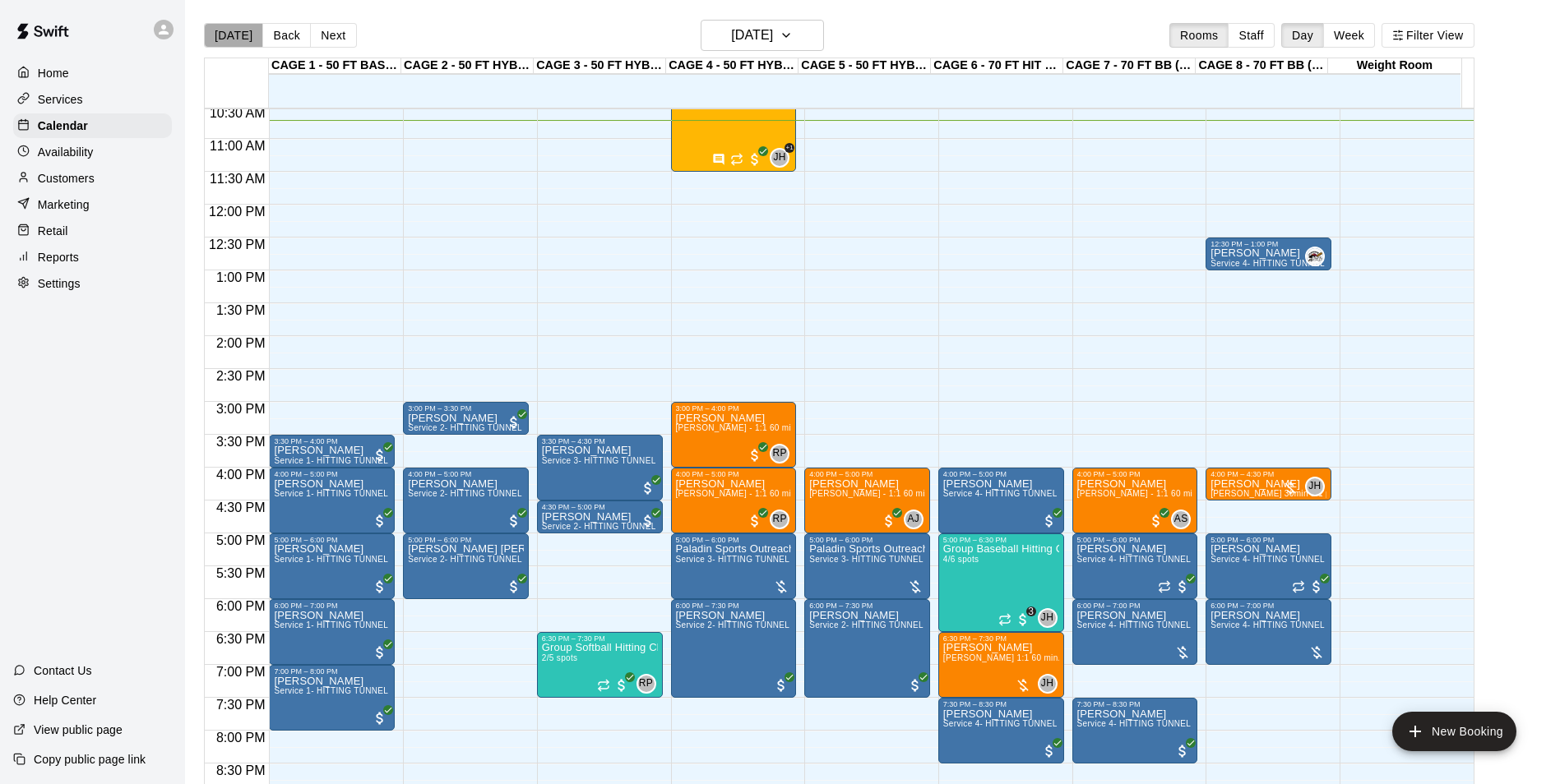
click at [236, 32] on button "[DATE]" at bounding box center [234, 36] width 59 height 25
click at [520, 41] on div "[DATE] Back [DATE][DATE] Rooms Staff Day Week Filter View" at bounding box center [840, 38] width 1271 height 37
click at [245, 40] on button "[DATE]" at bounding box center [234, 36] width 59 height 25
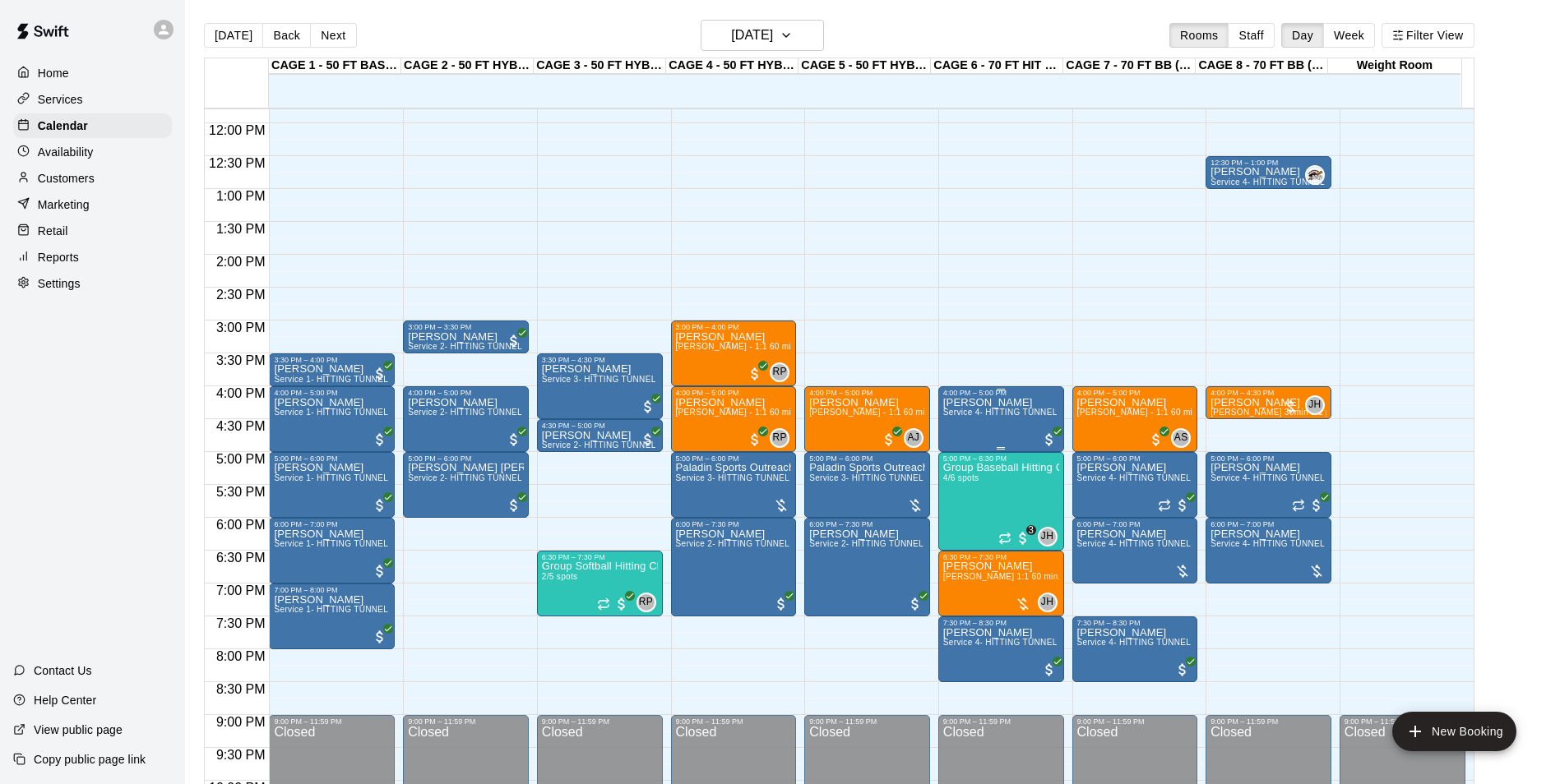
scroll to position [776, 0]
click at [105, 175] on div "Customers" at bounding box center [93, 178] width 159 height 25
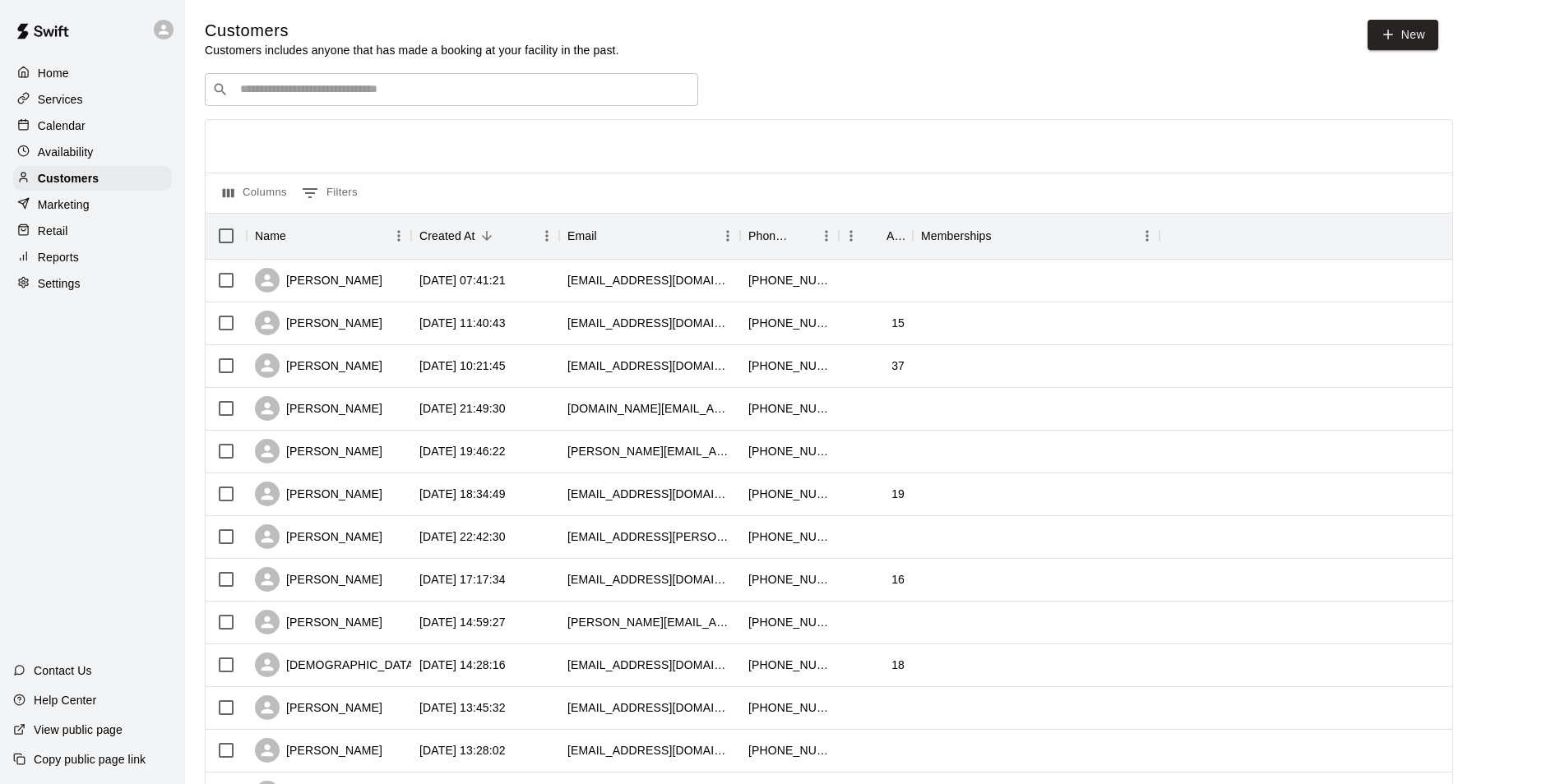
drag, startPoint x: 253, startPoint y: 102, endPoint x: 373, endPoint y: 78, distance: 122.4
click at [373, 78] on div "​ ​" at bounding box center [451, 89] width 494 height 33
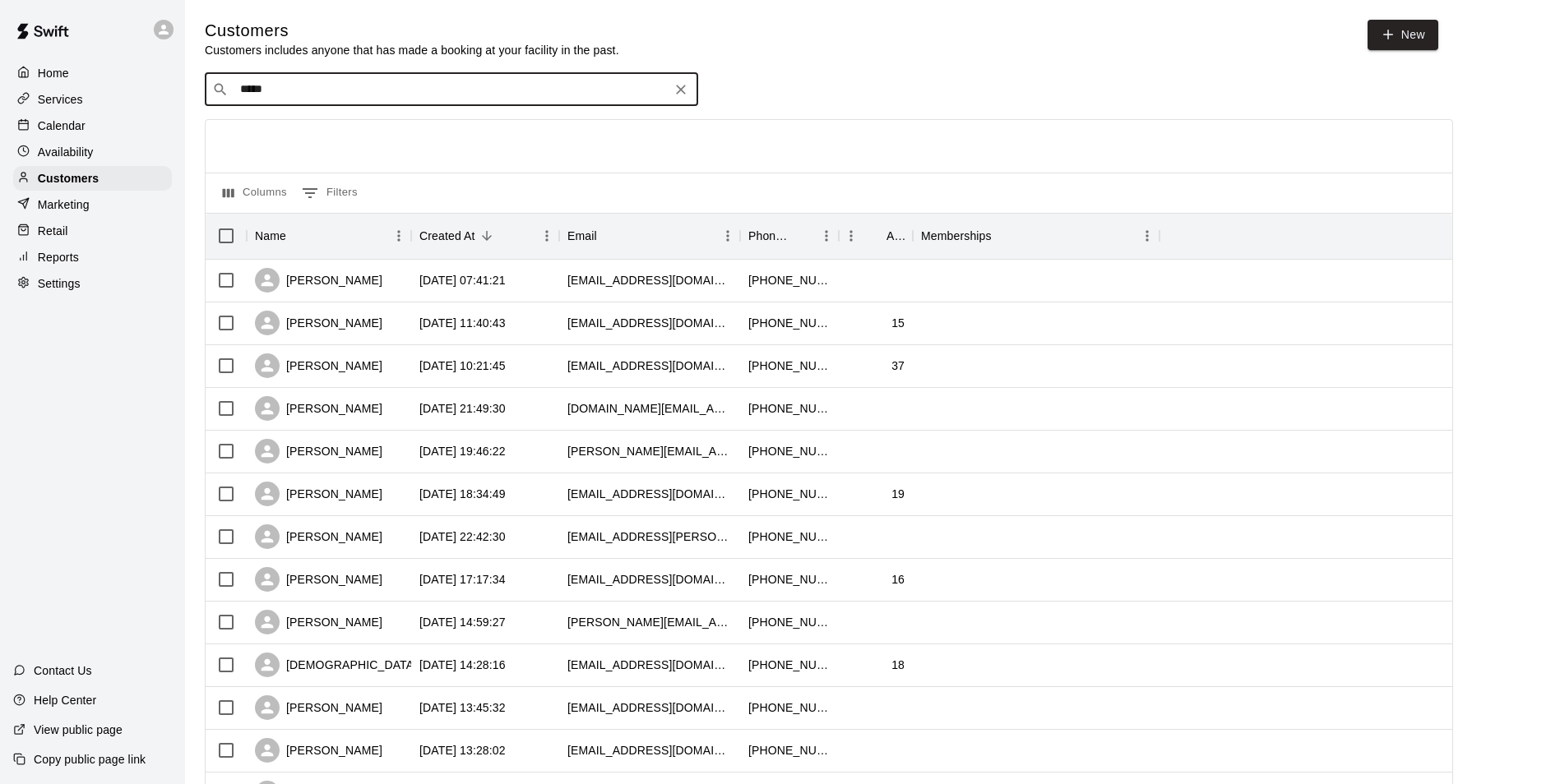
type input "******"
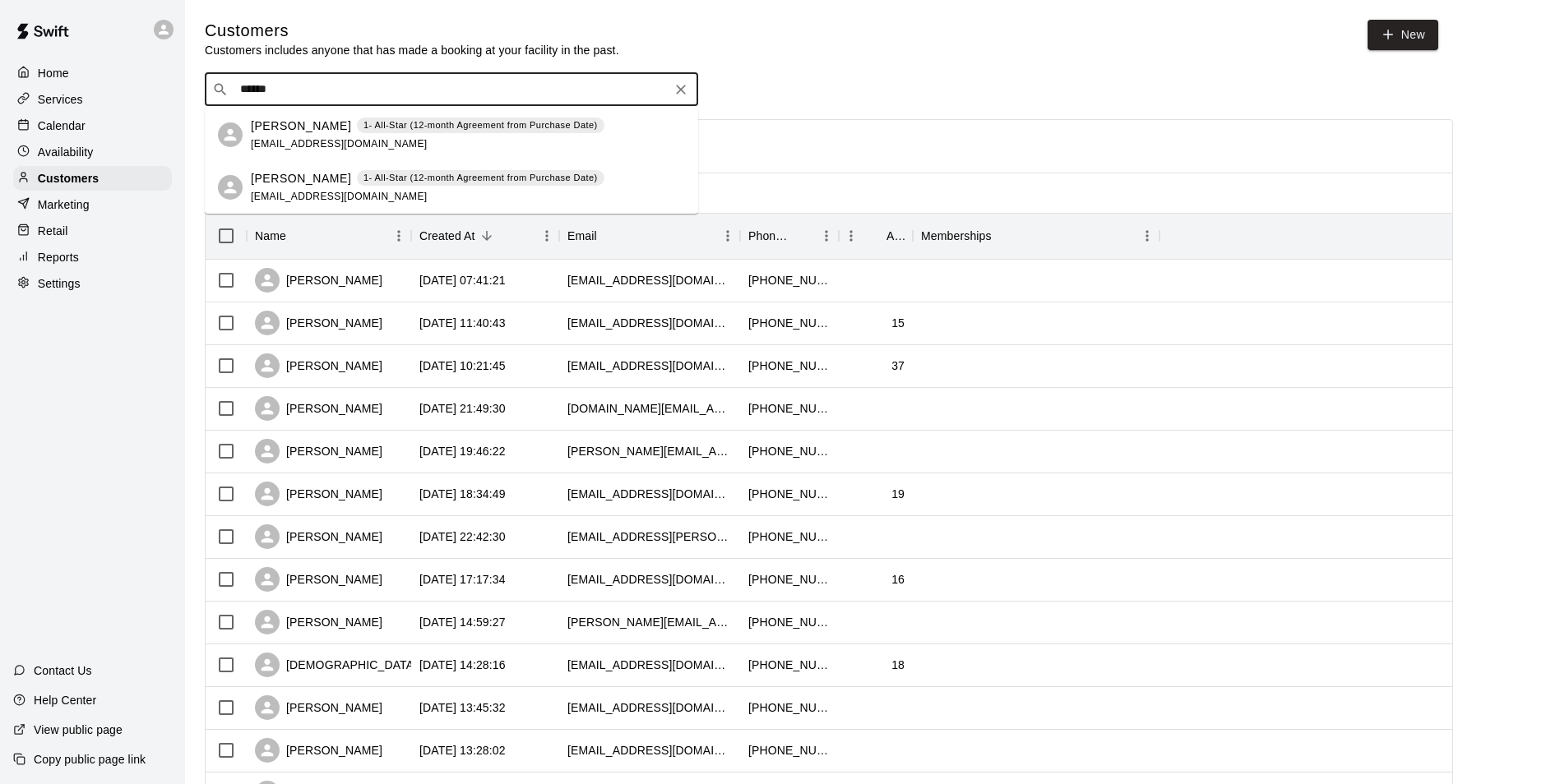
click at [298, 178] on p "[PERSON_NAME]" at bounding box center [301, 178] width 100 height 17
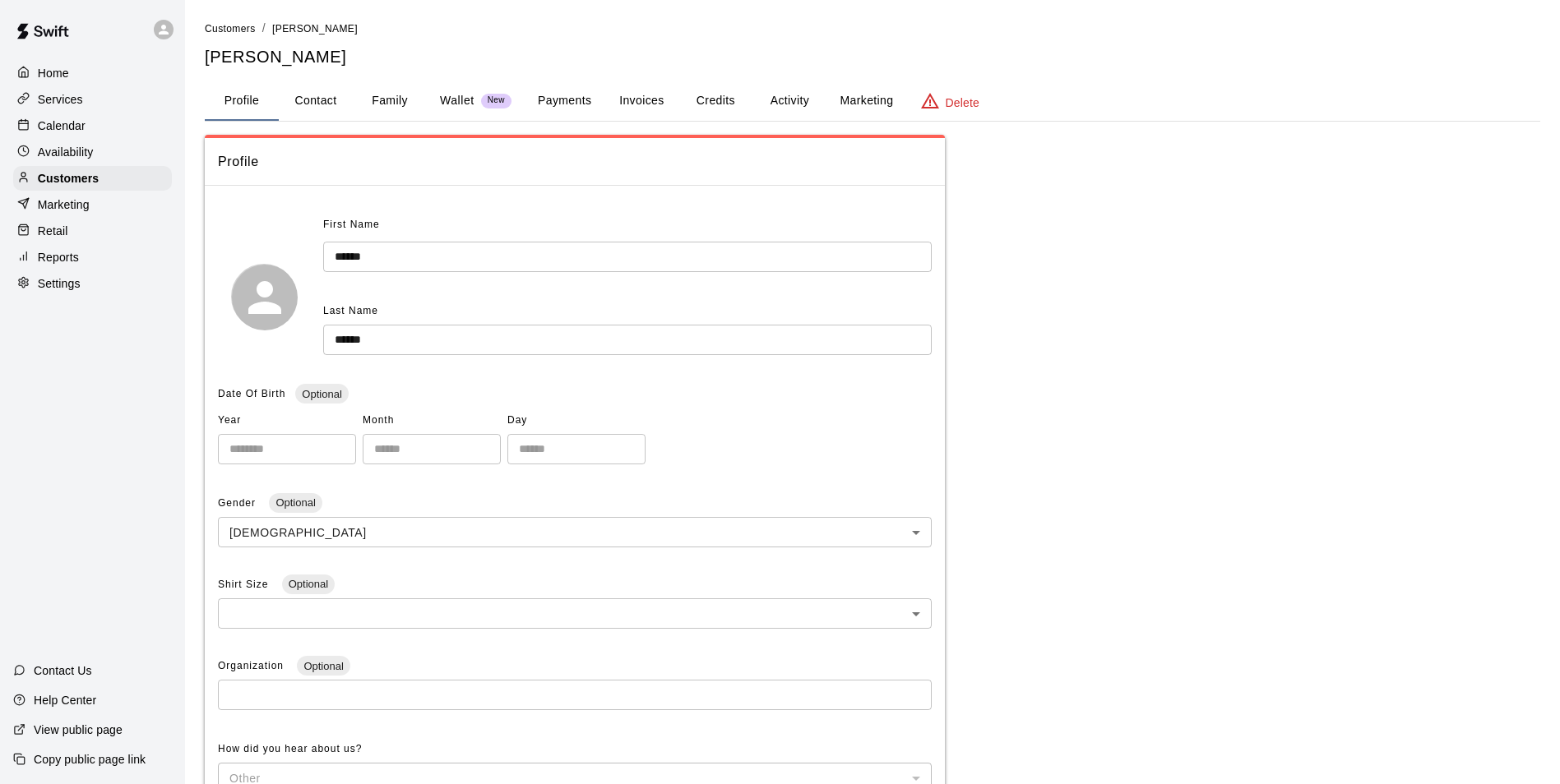
click at [789, 99] on button "Activity" at bounding box center [789, 101] width 74 height 39
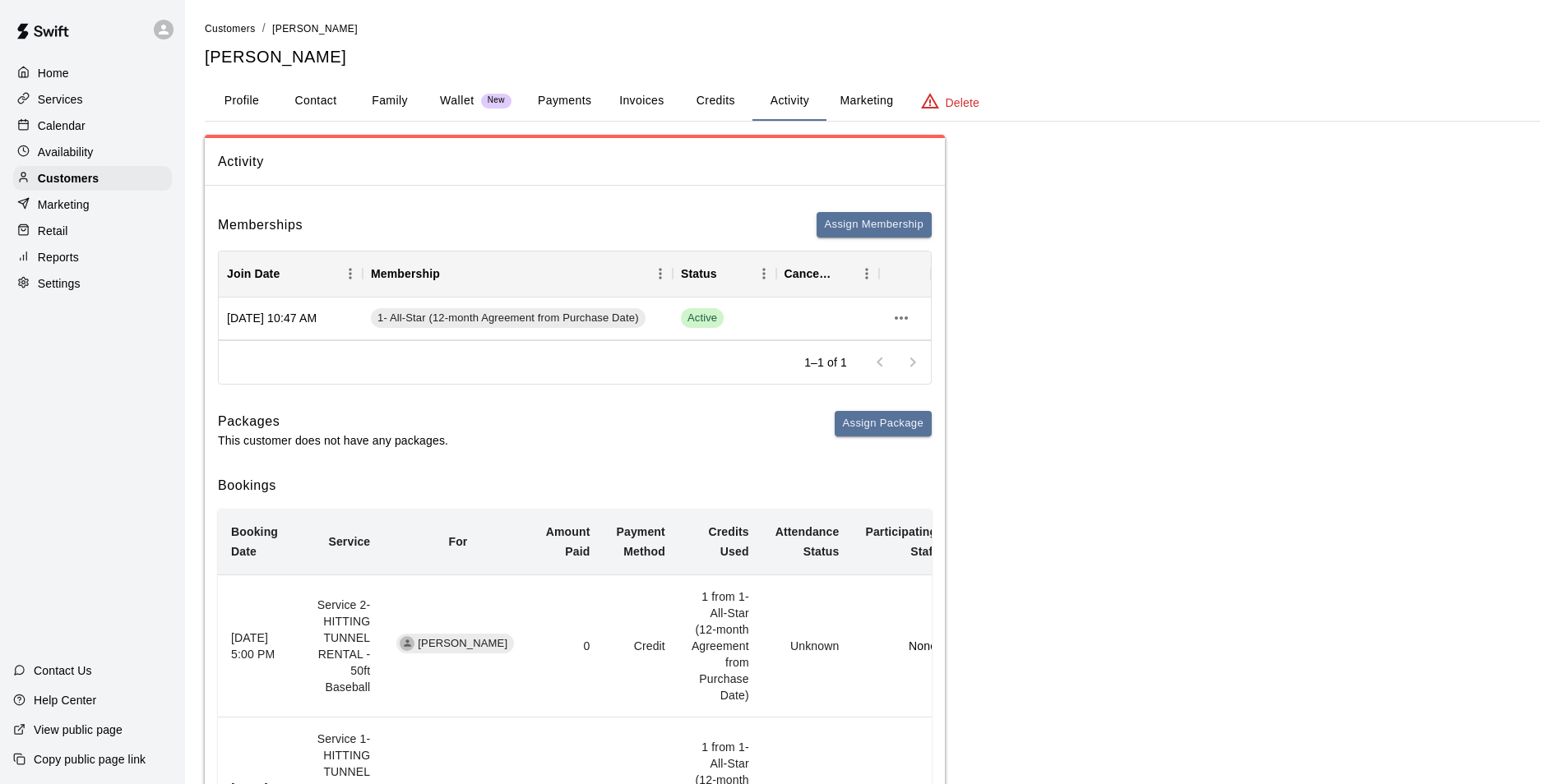
click at [65, 120] on p "Calendar" at bounding box center [61, 126] width 47 height 16
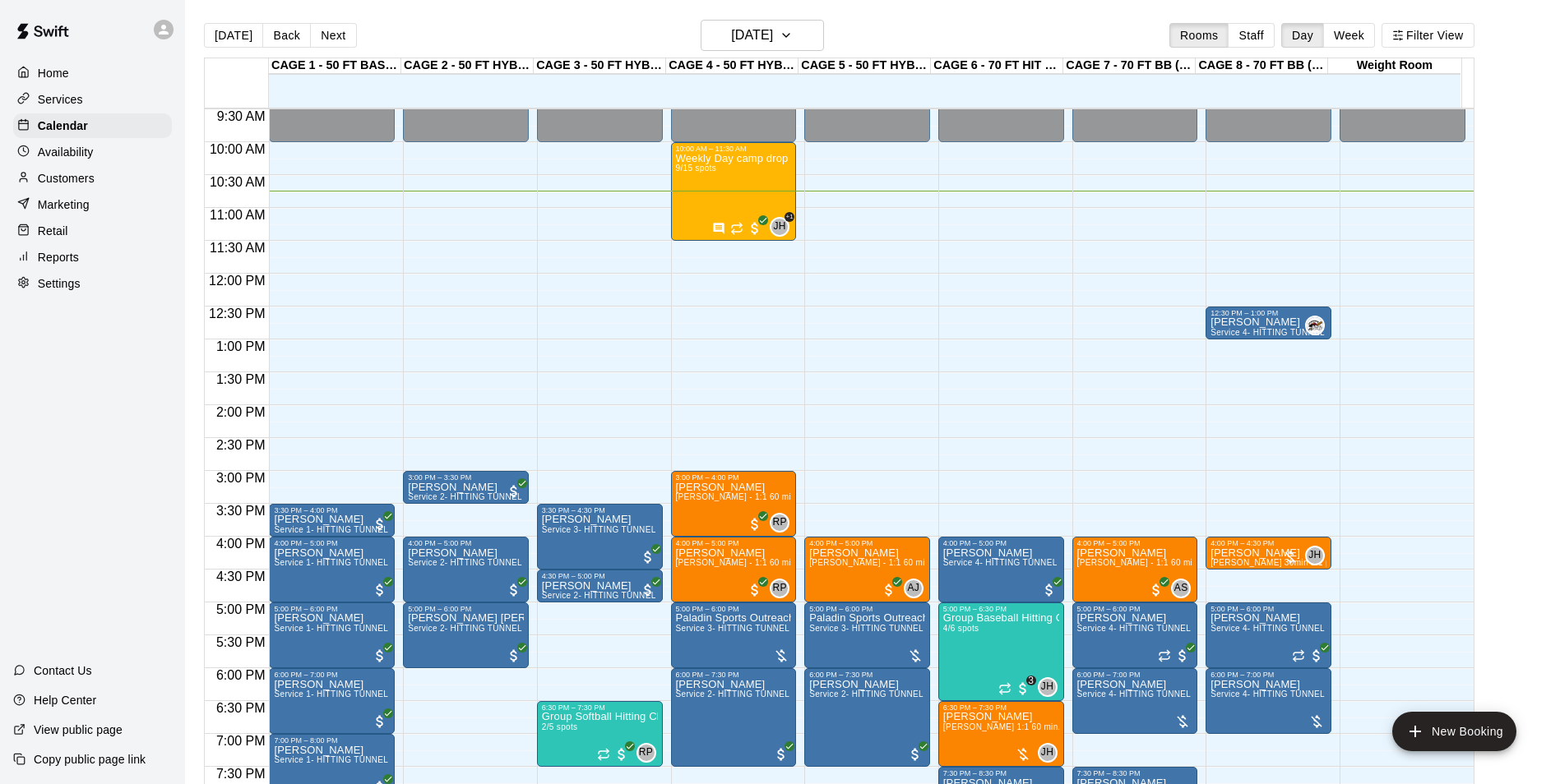
scroll to position [706, 0]
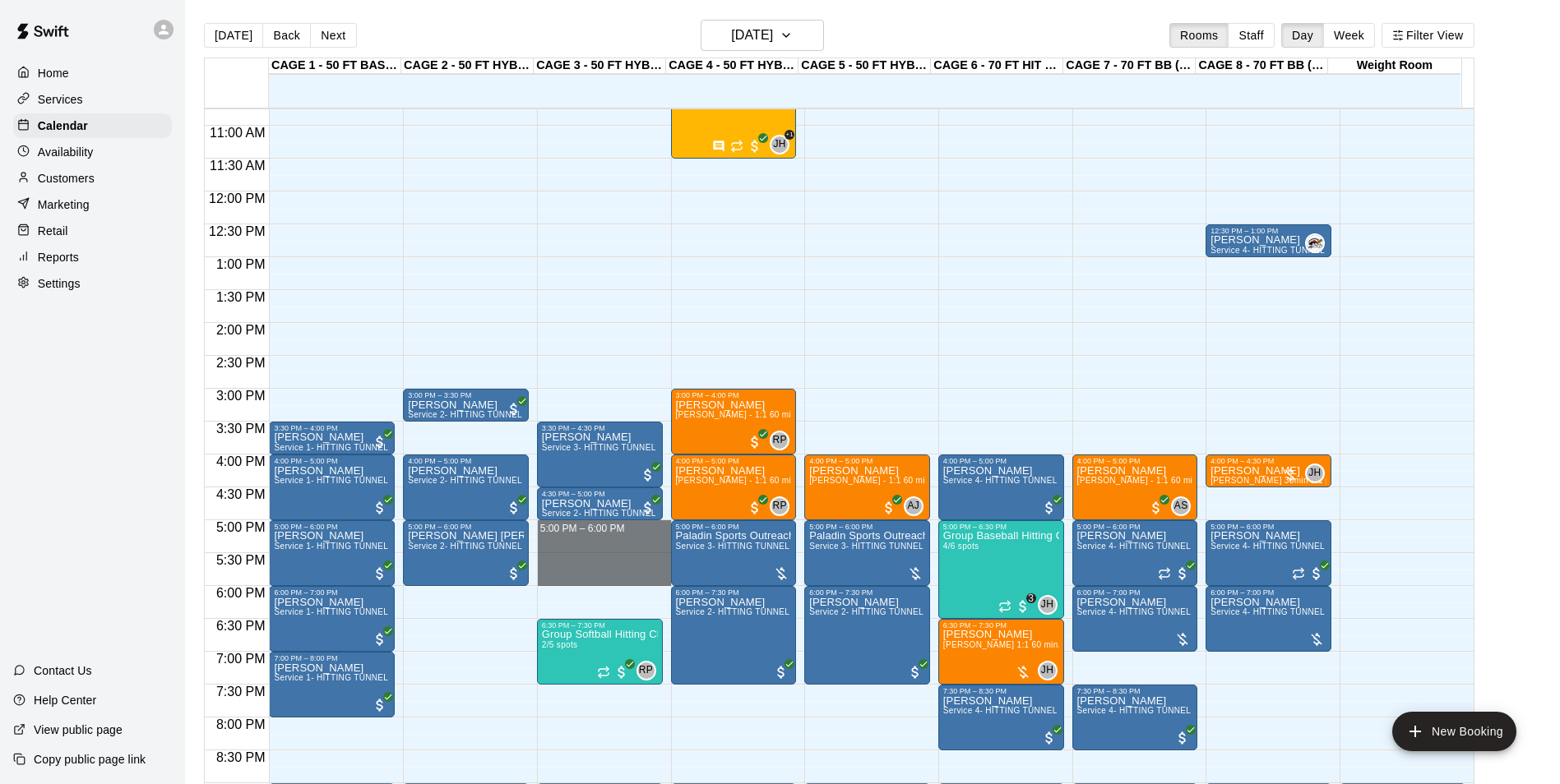
drag, startPoint x: 582, startPoint y: 525, endPoint x: 586, endPoint y: 582, distance: 57.1
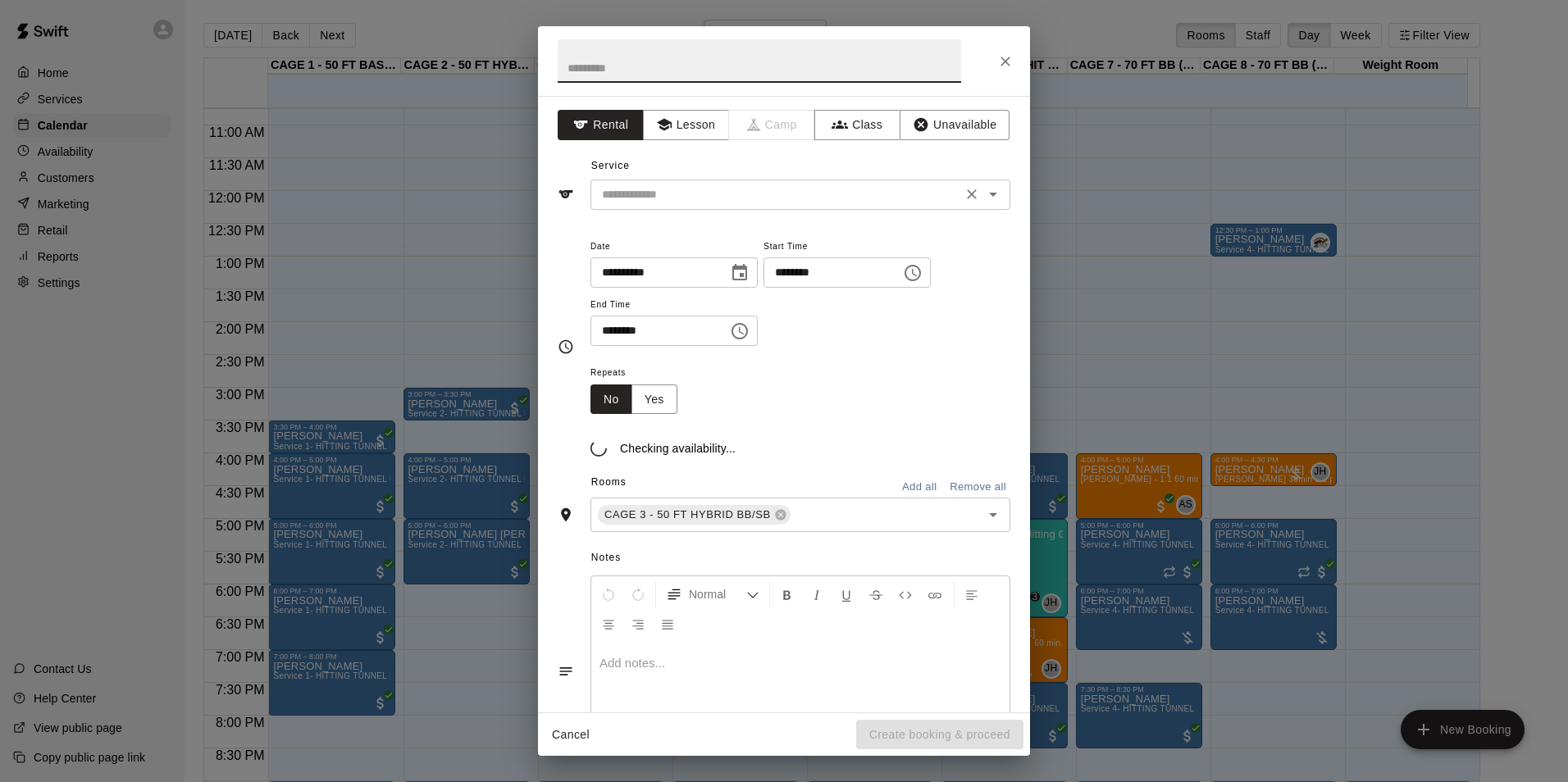
click at [778, 198] on input "text" at bounding box center [776, 194] width 361 height 20
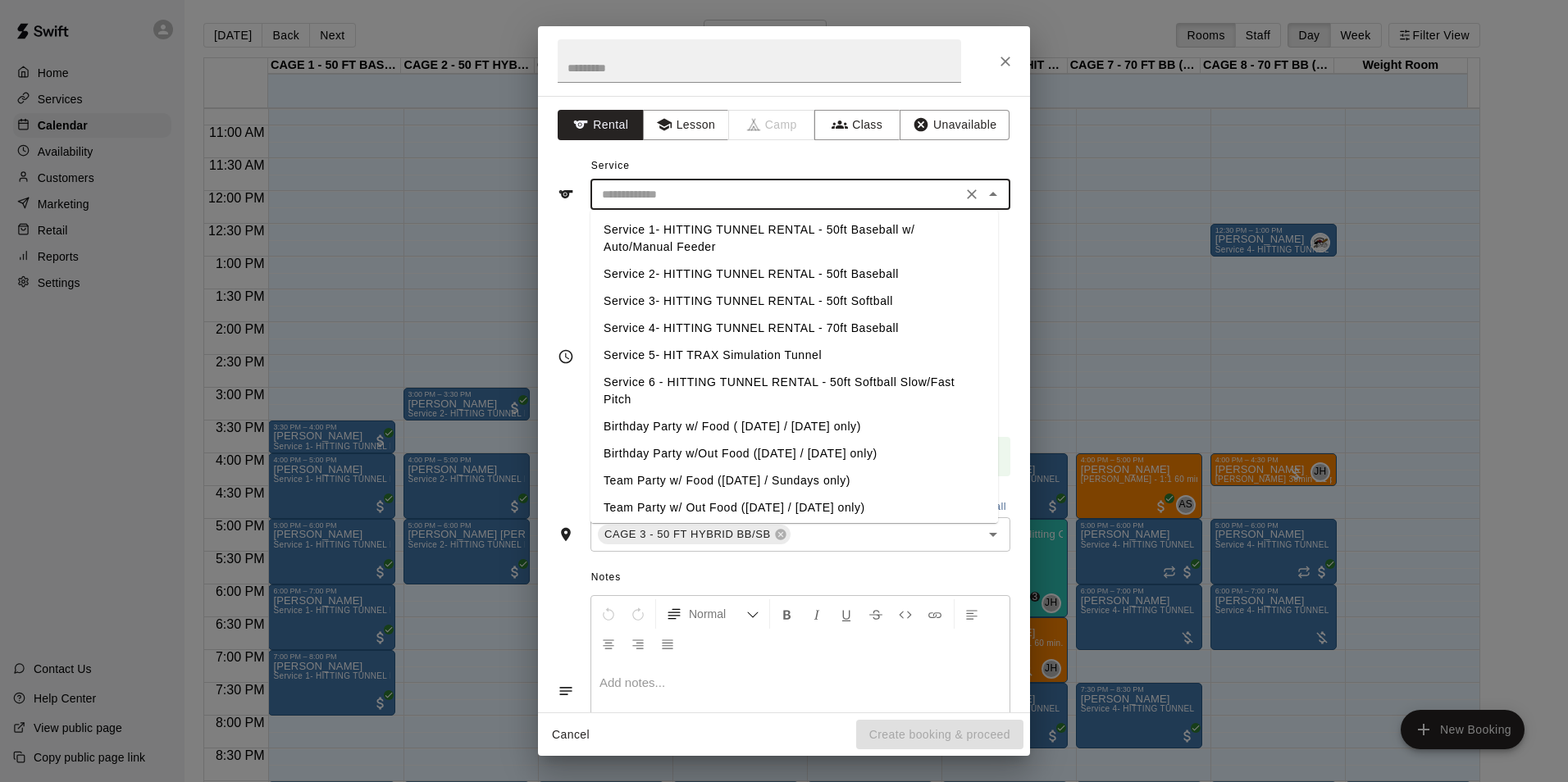
click at [839, 275] on li "Service 2- HITTING TUNNEL RENTAL - 50ft Baseball" at bounding box center [794, 274] width 408 height 27
type input "**********"
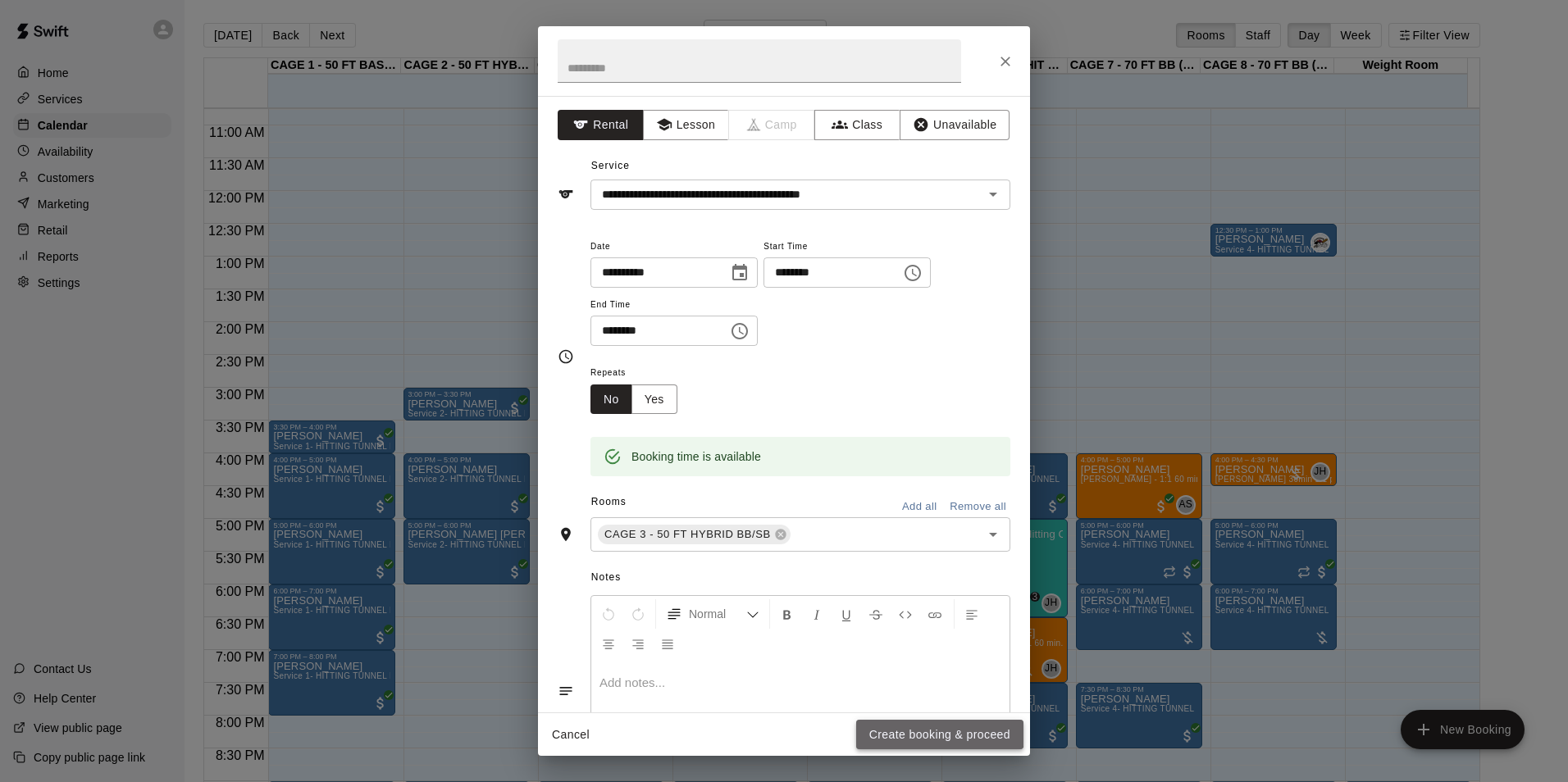
click at [926, 727] on button "Create booking & proceed" at bounding box center [940, 735] width 167 height 30
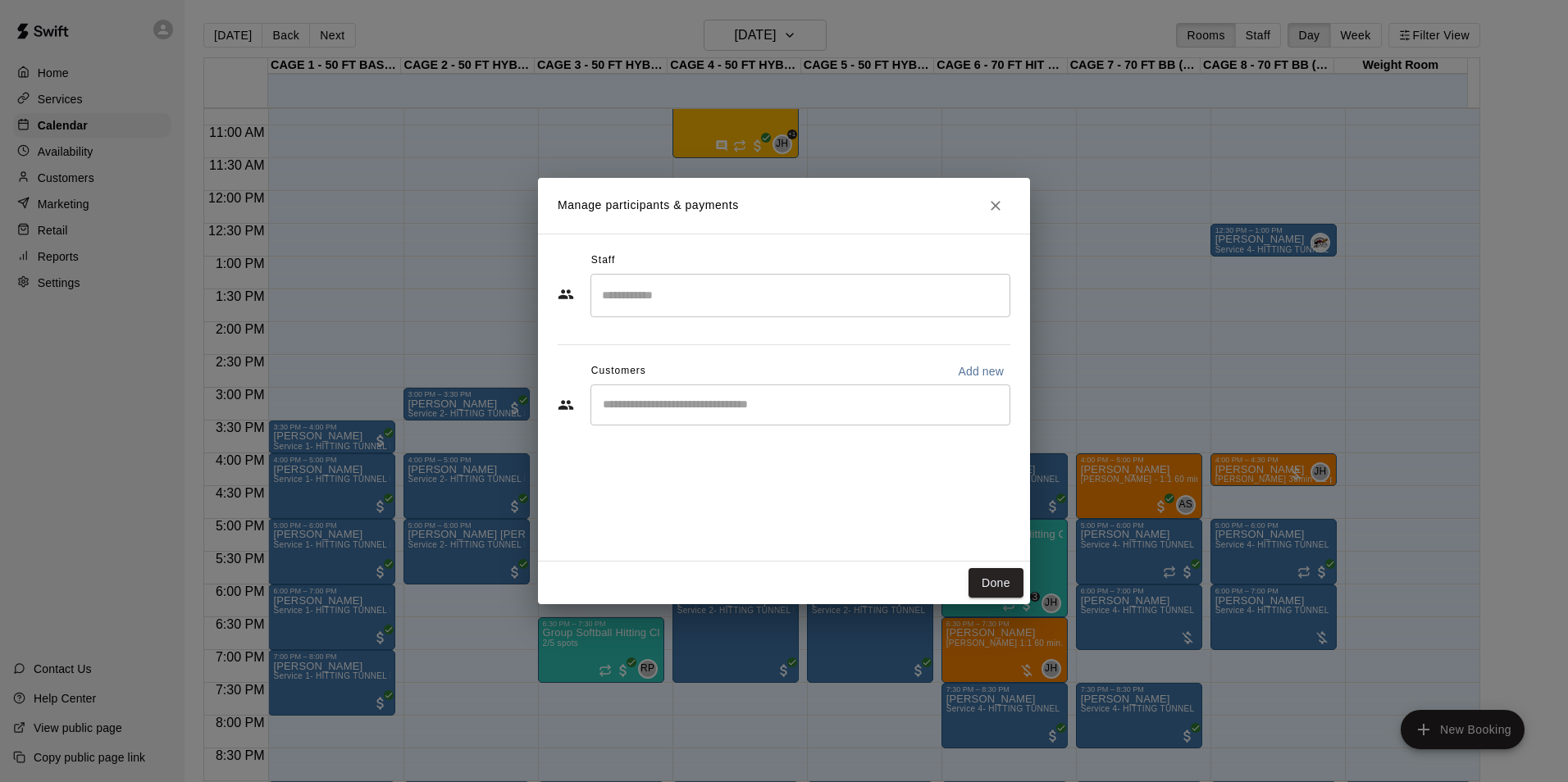
click at [878, 407] on input "Start typing to search customers..." at bounding box center [800, 405] width 405 height 16
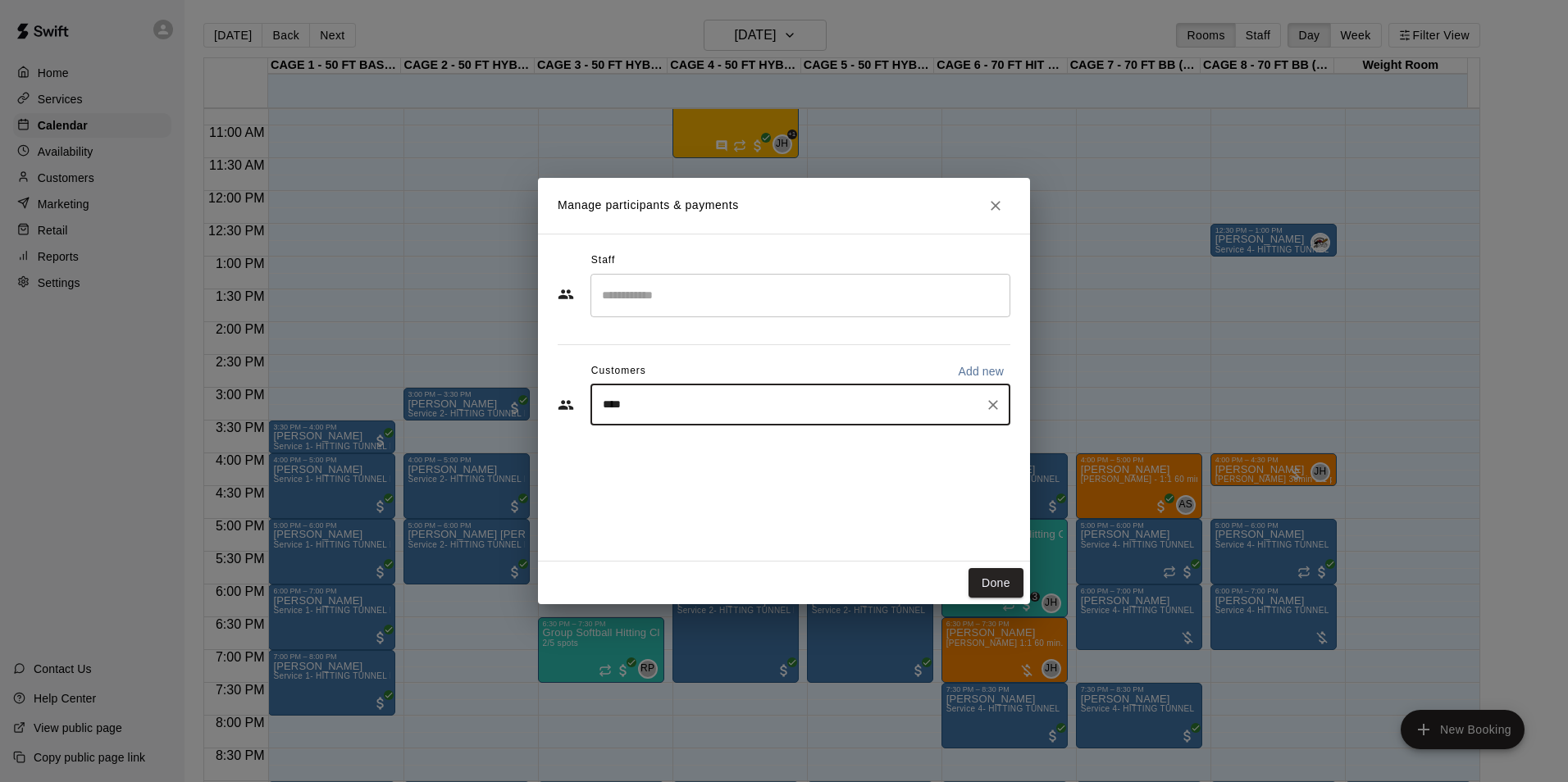
type input "*****"
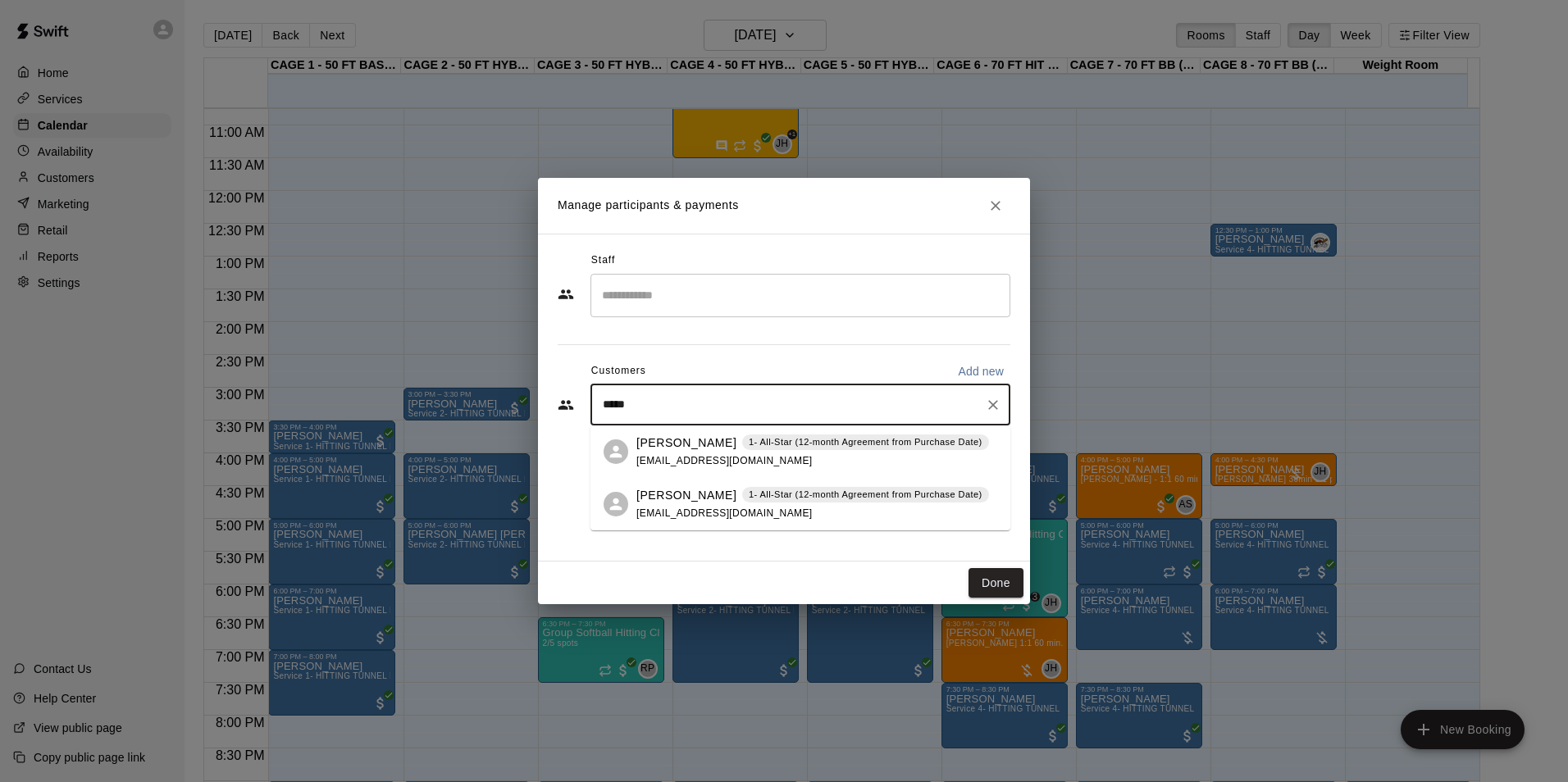
click at [669, 505] on div "[PERSON_NAME] 1- All-Star (12-month Agreement from Purchase Date) [PERSON_NAME]…" at bounding box center [812, 504] width 352 height 36
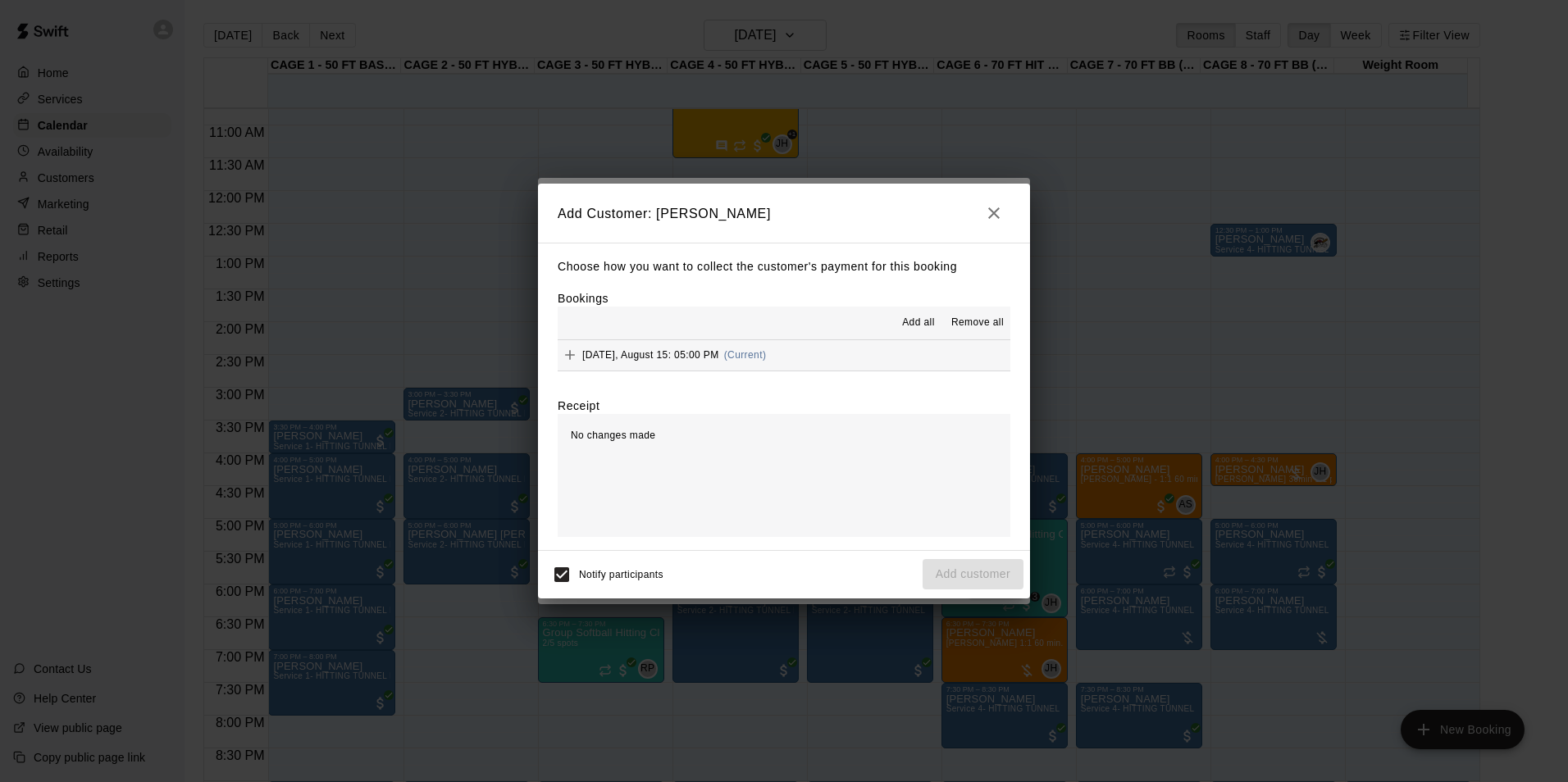
click at [747, 359] on span "(Current)" at bounding box center [746, 355] width 43 height 12
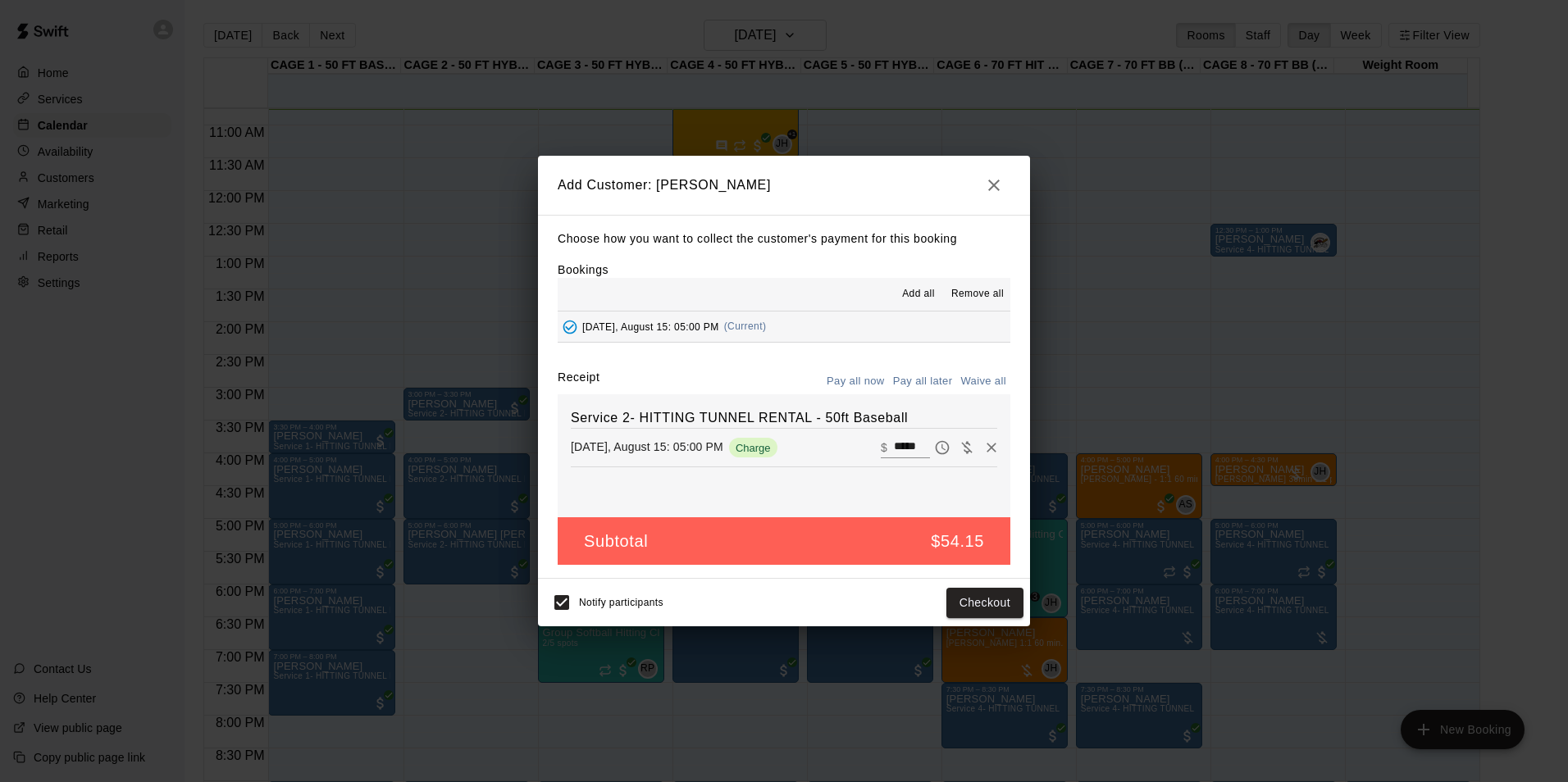
click at [930, 387] on button "Pay all later" at bounding box center [923, 382] width 68 height 26
click at [948, 598] on button "Add customer" at bounding box center [973, 603] width 101 height 30
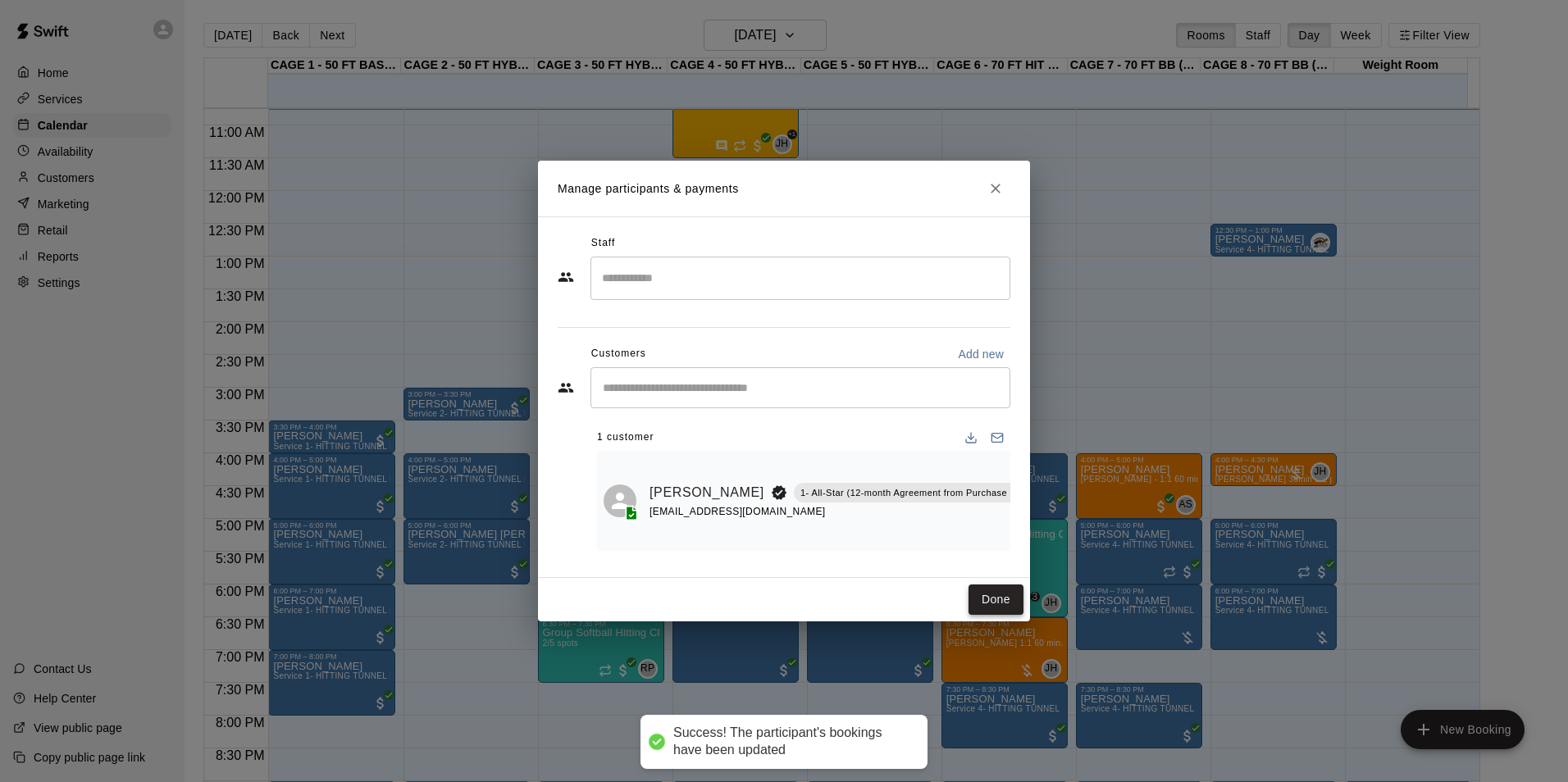
click at [972, 601] on button "Done" at bounding box center [996, 600] width 55 height 30
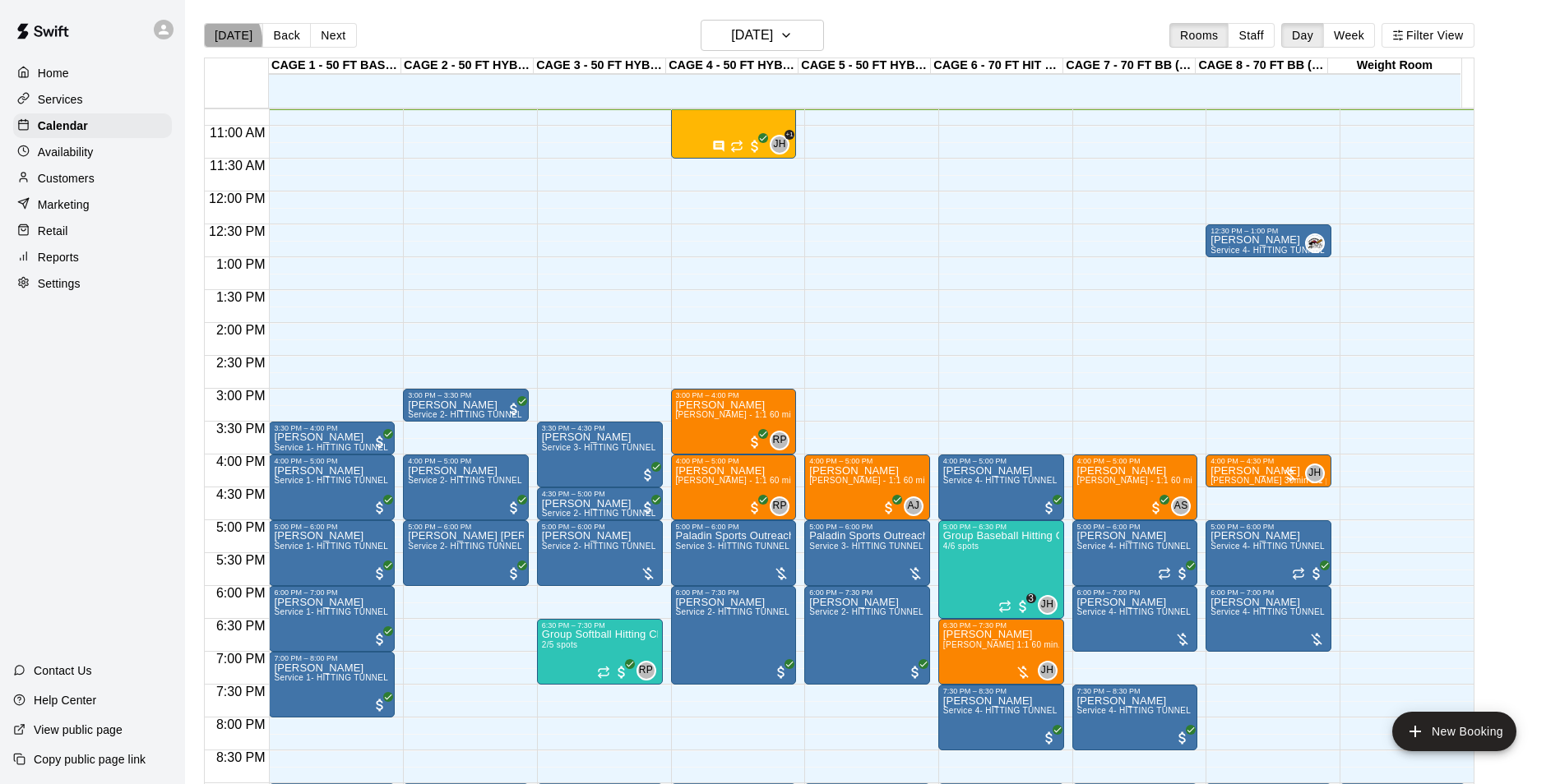
click at [220, 39] on button "[DATE]" at bounding box center [234, 36] width 59 height 25
click at [216, 43] on button "[DATE]" at bounding box center [234, 36] width 59 height 25
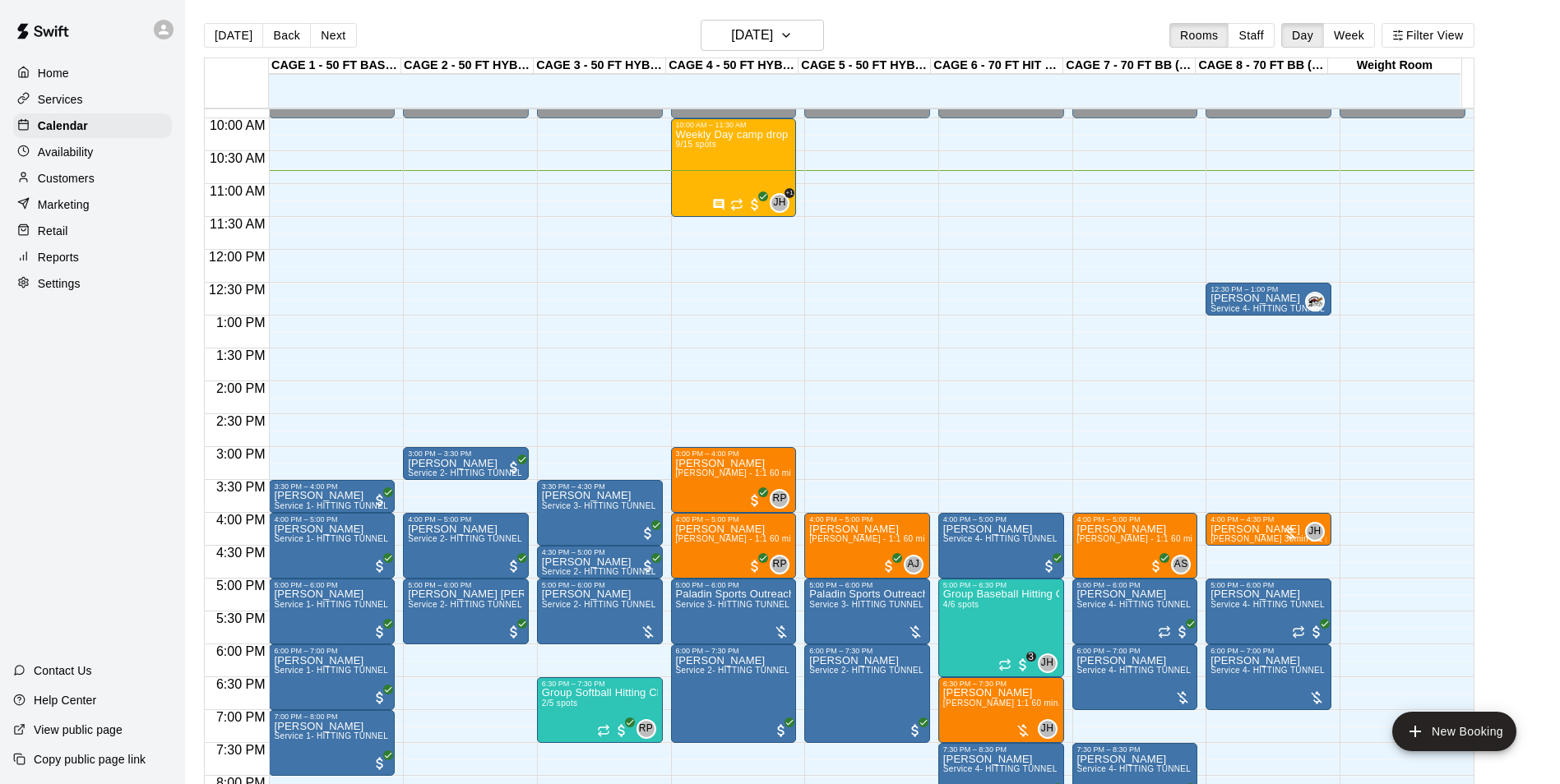
scroll to position [624, 0]
